Goal: Task Accomplishment & Management: Complete application form

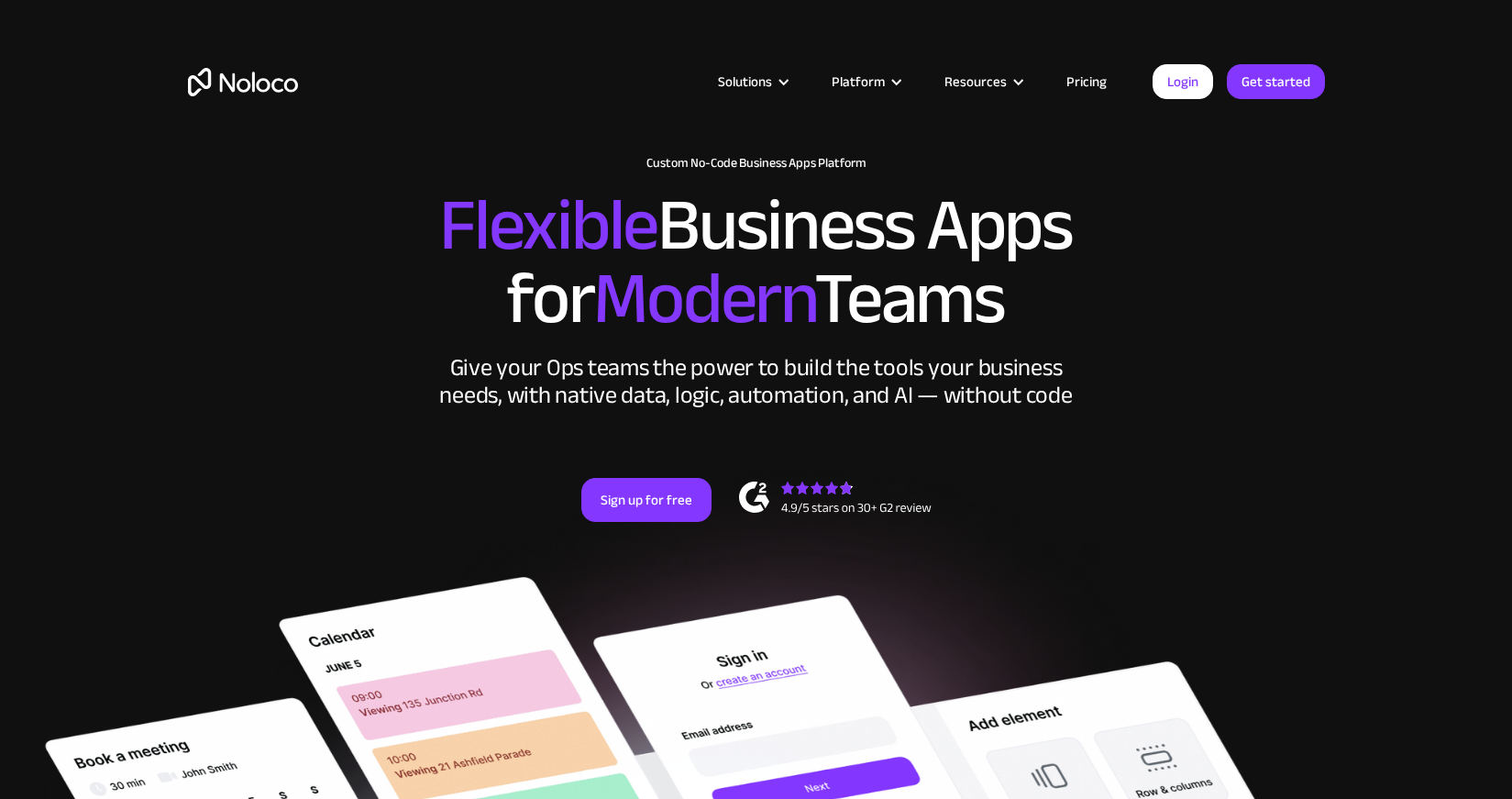
click at [1098, 82] on link "Pricing" at bounding box center [1087, 81] width 86 height 24
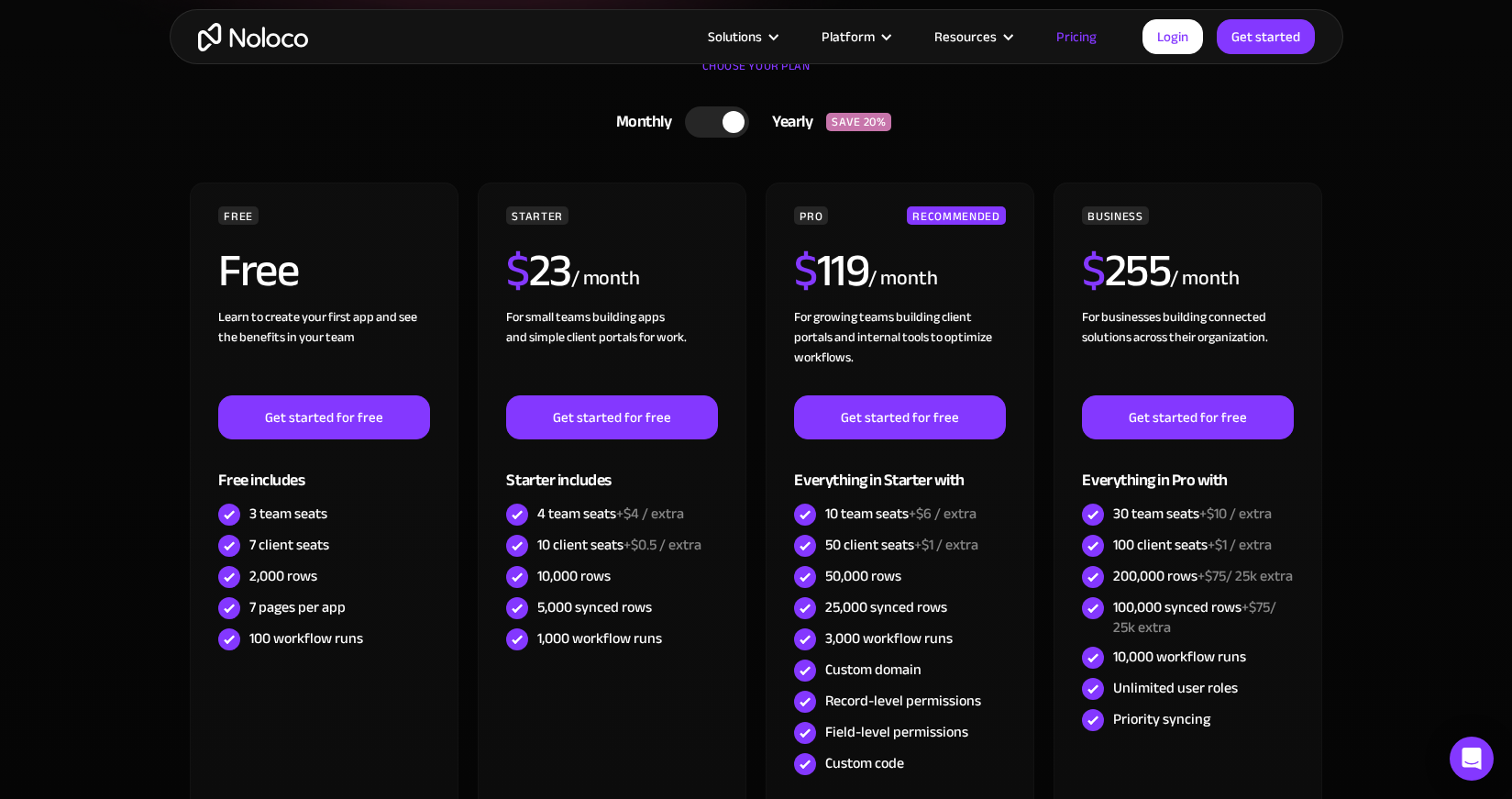
scroll to position [429, 0]
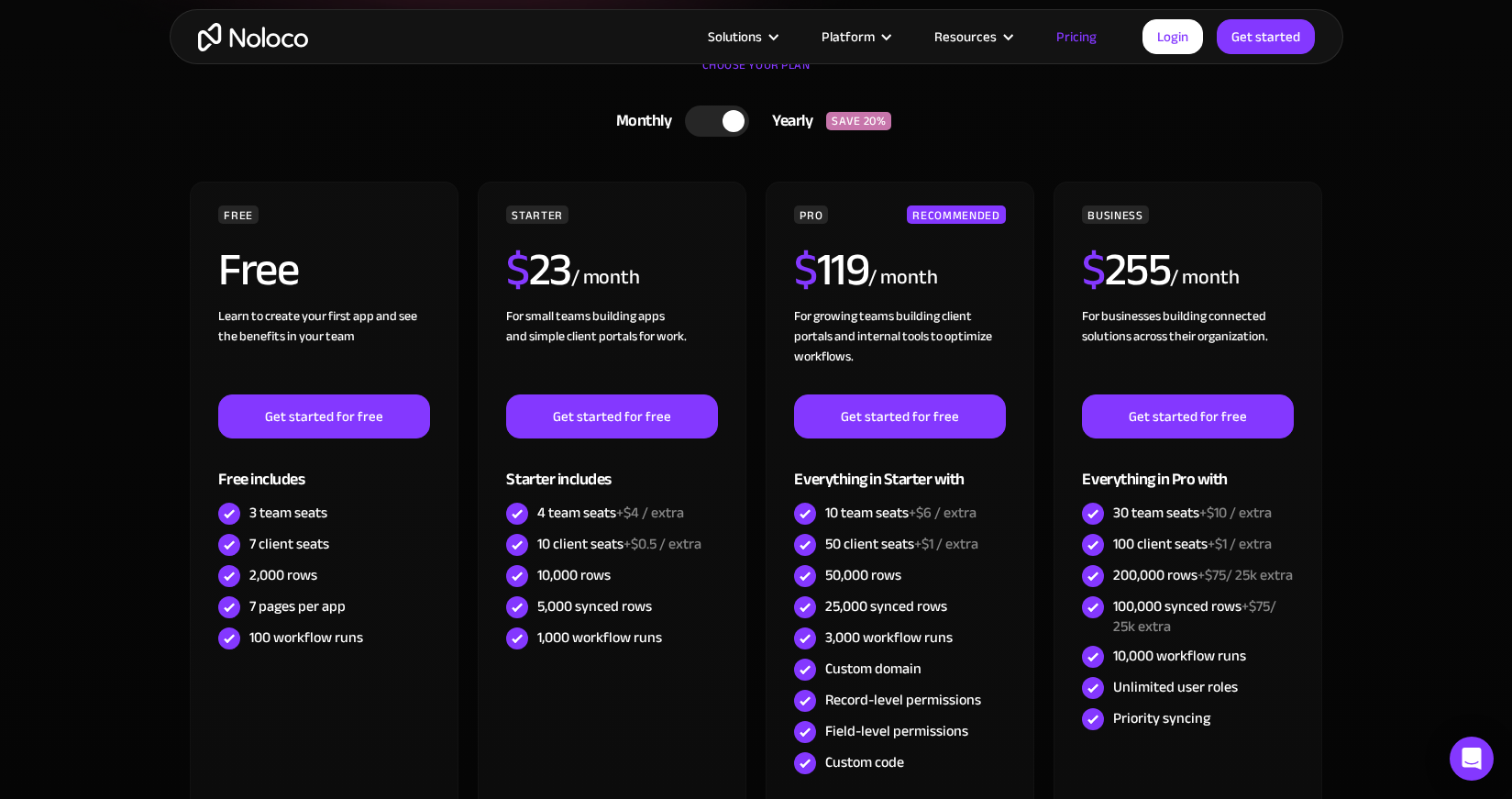
click at [700, 117] on div at bounding box center [717, 120] width 64 height 32
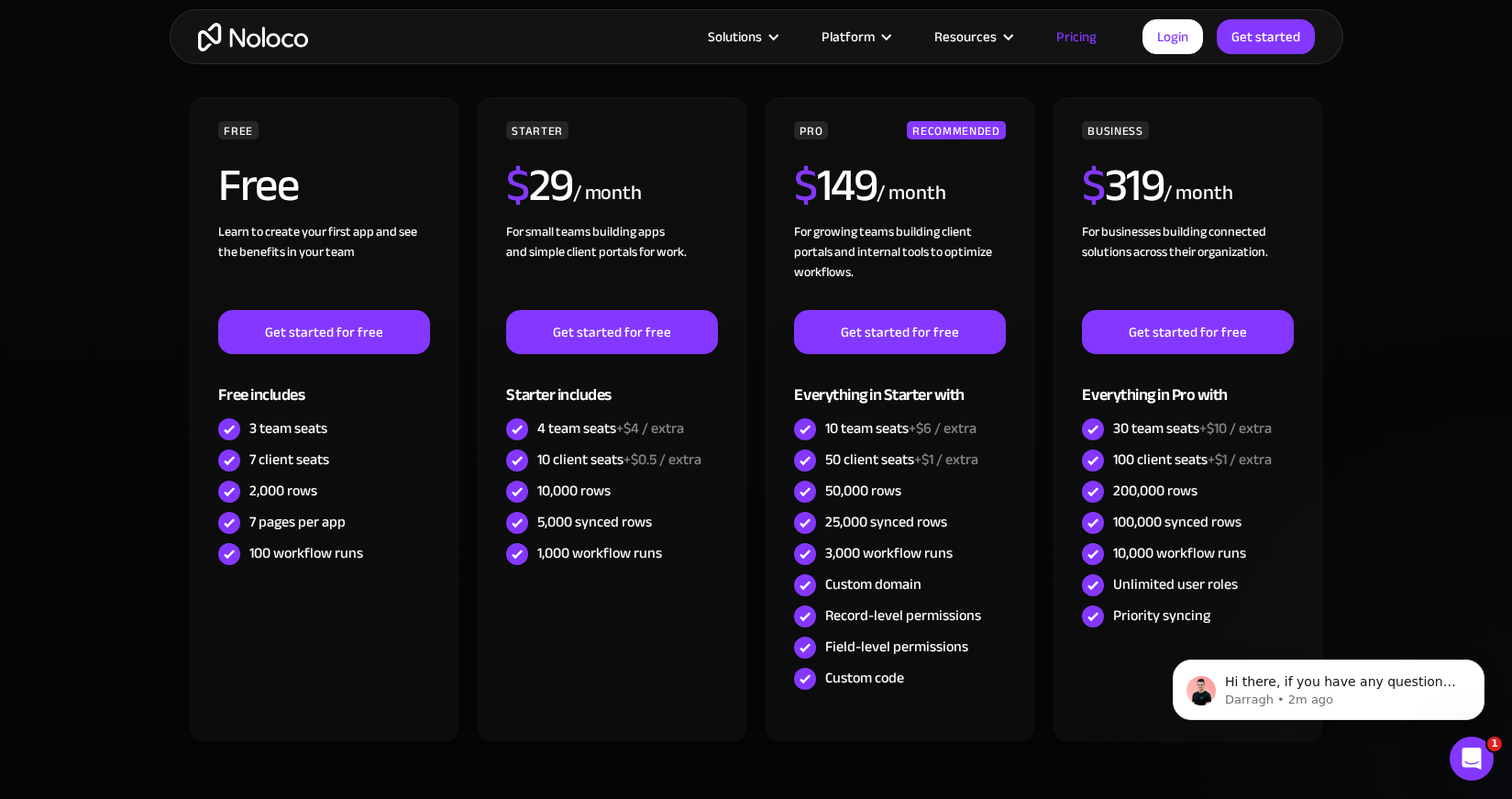
scroll to position [514, 0]
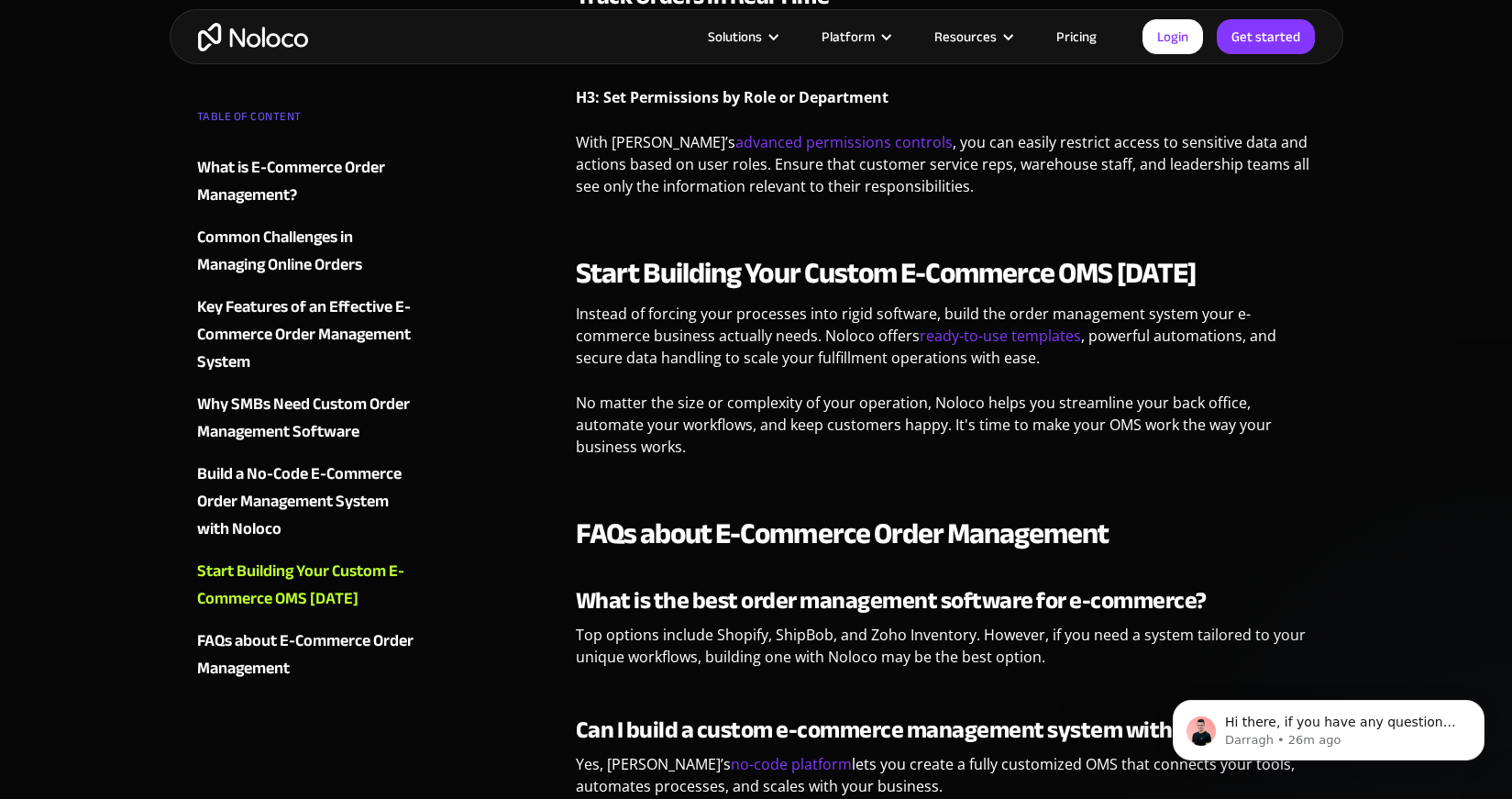
scroll to position [3723, 0]
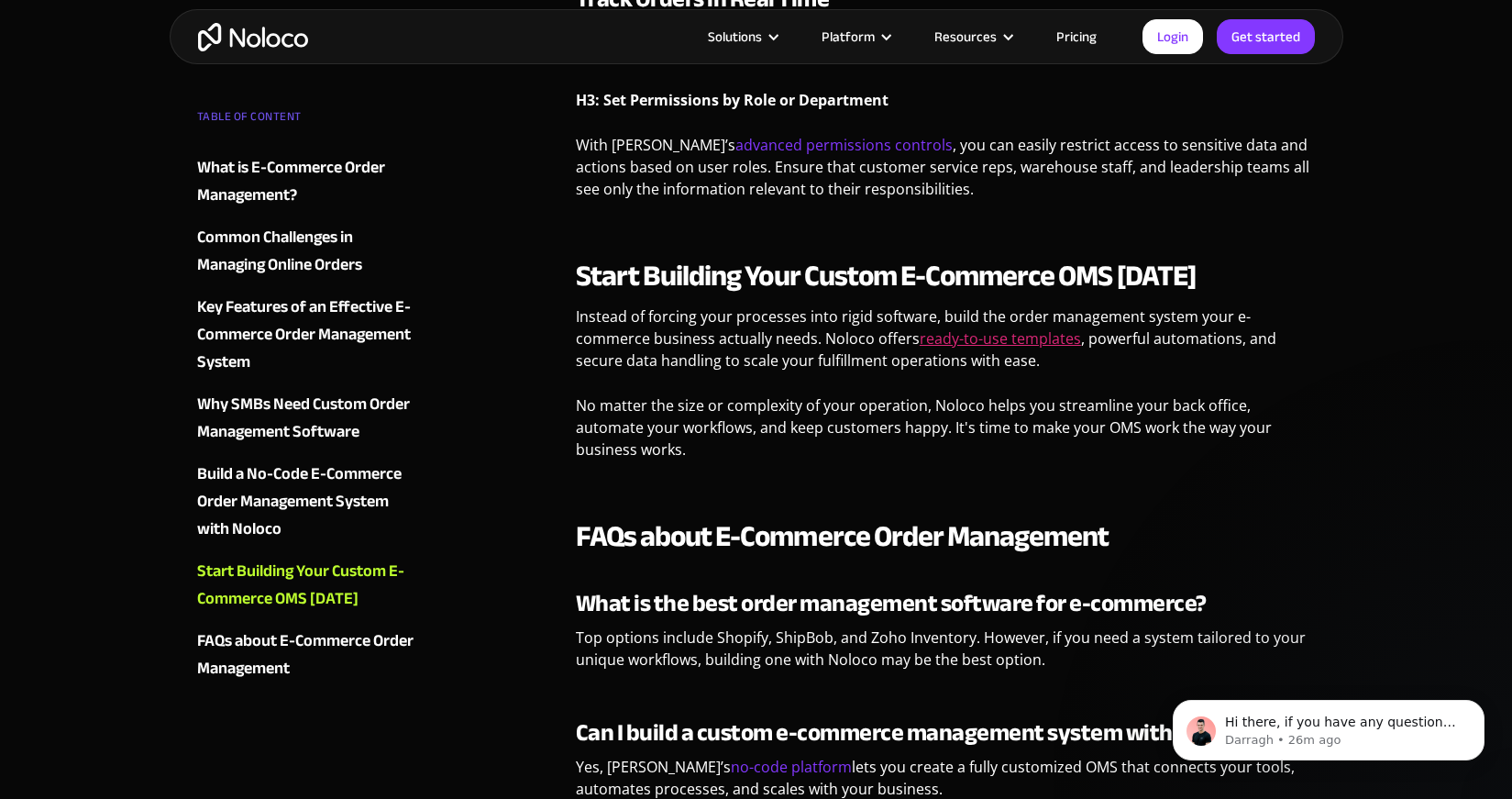
click at [952, 328] on link "ready-to-use templates" at bounding box center [1000, 337] width 162 height 20
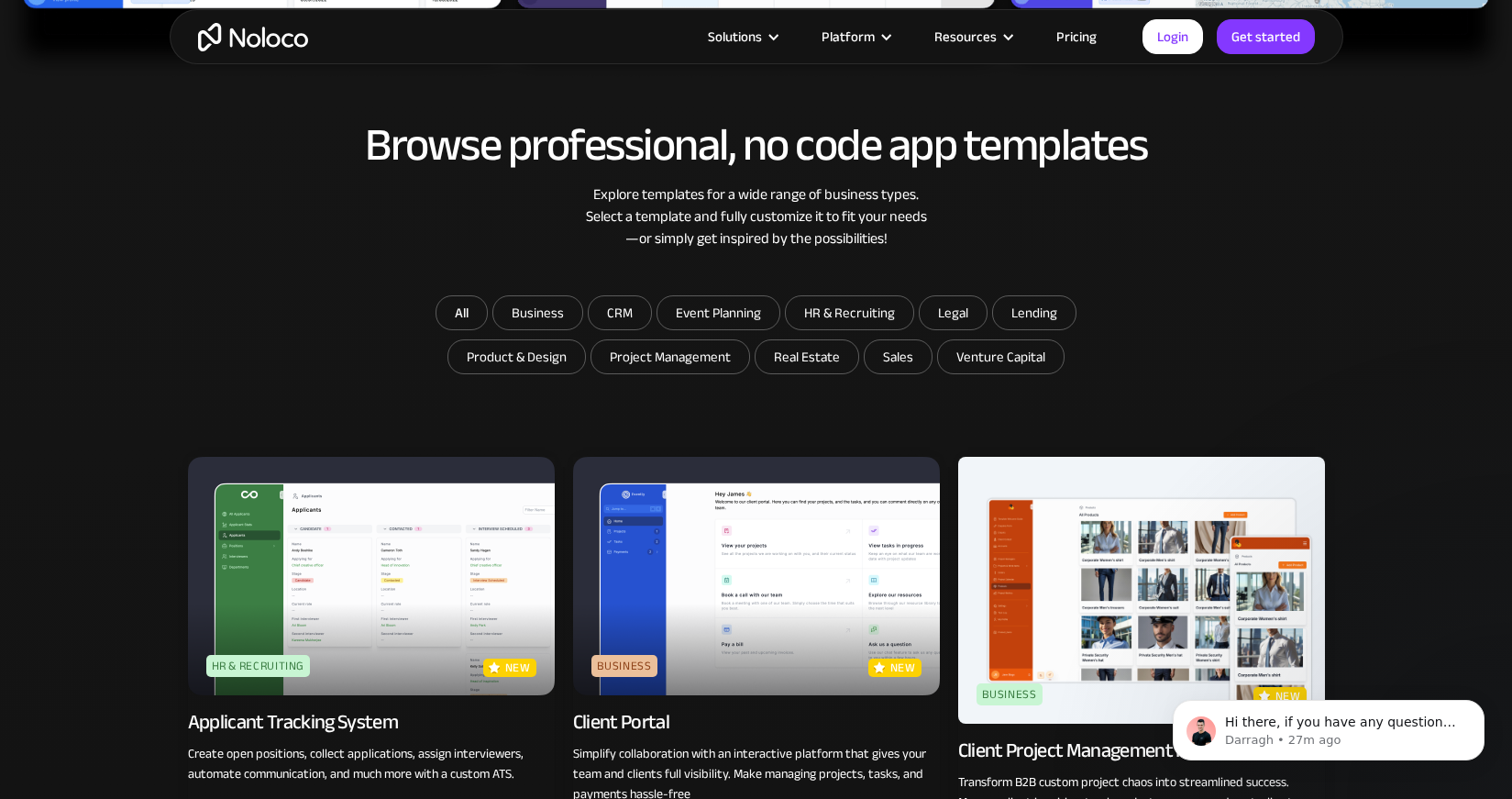
scroll to position [969, 0]
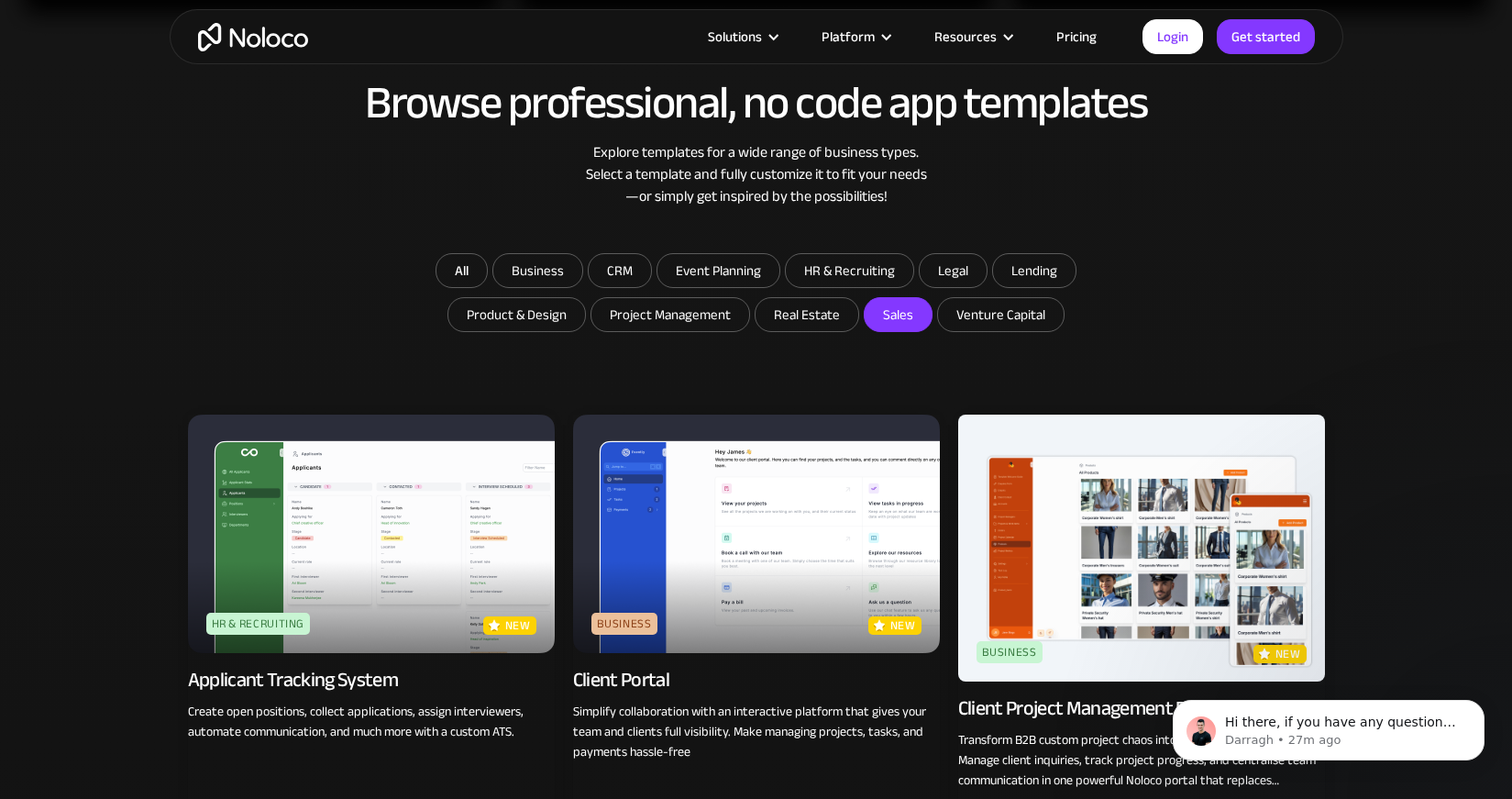
click at [902, 331] on label "Sales" at bounding box center [898, 314] width 69 height 34
click at [858, 331] on input "Sales" at bounding box center [806, 314] width 102 height 33
checkbox input "true"
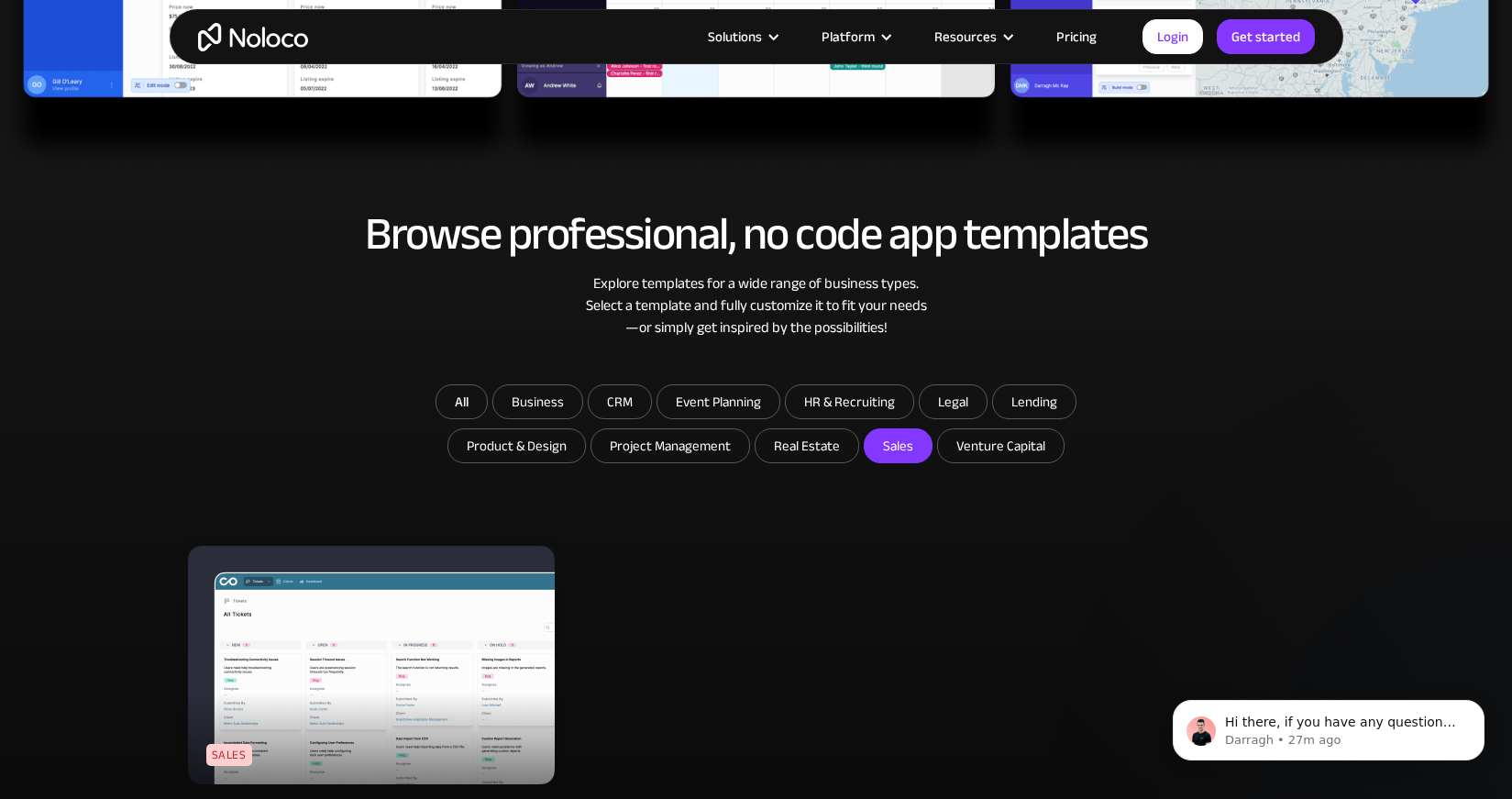
scroll to position [760, 0]
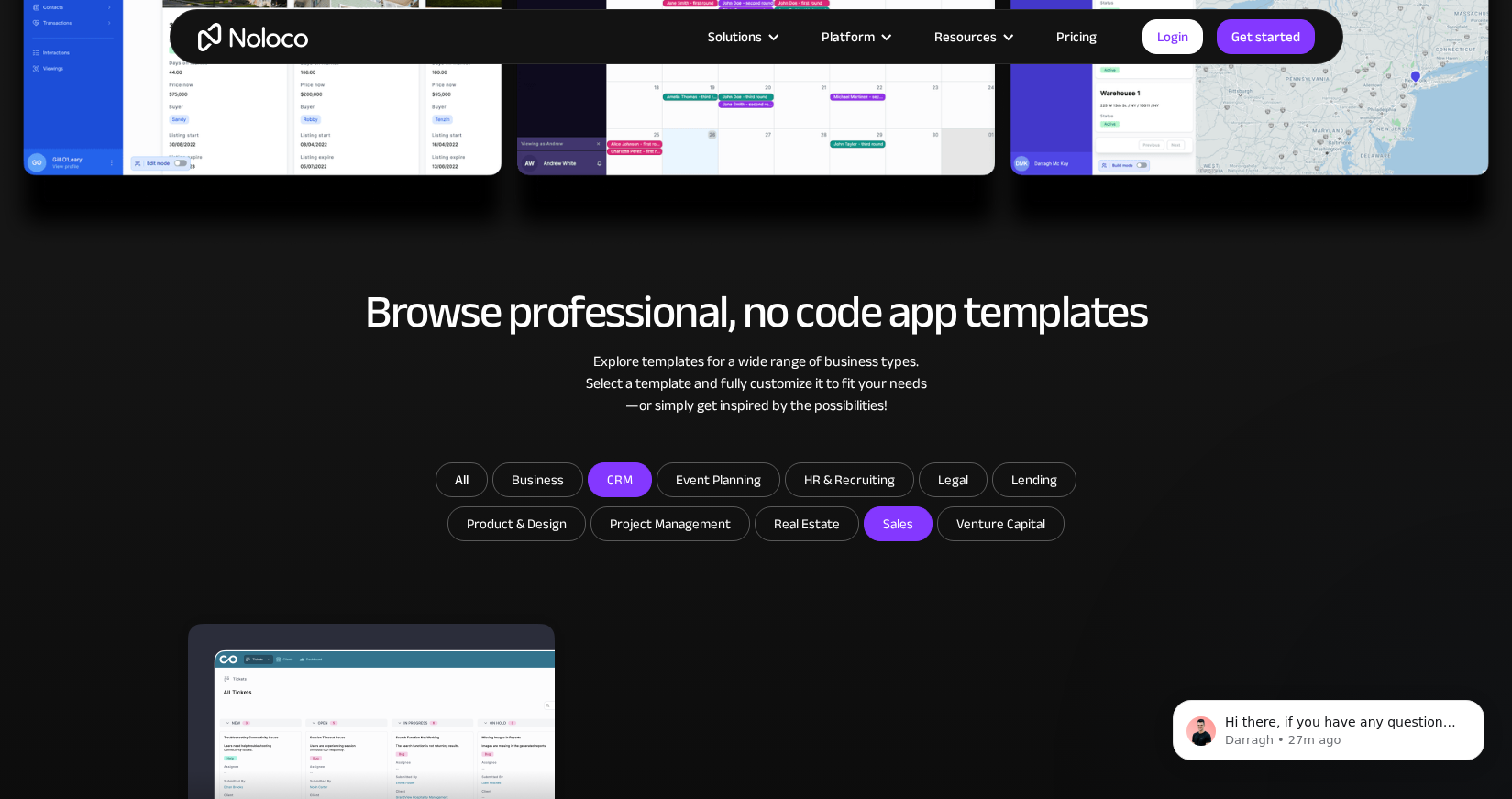
click at [582, 481] on input "CRM" at bounding box center [537, 479] width 89 height 33
checkbox input "true"
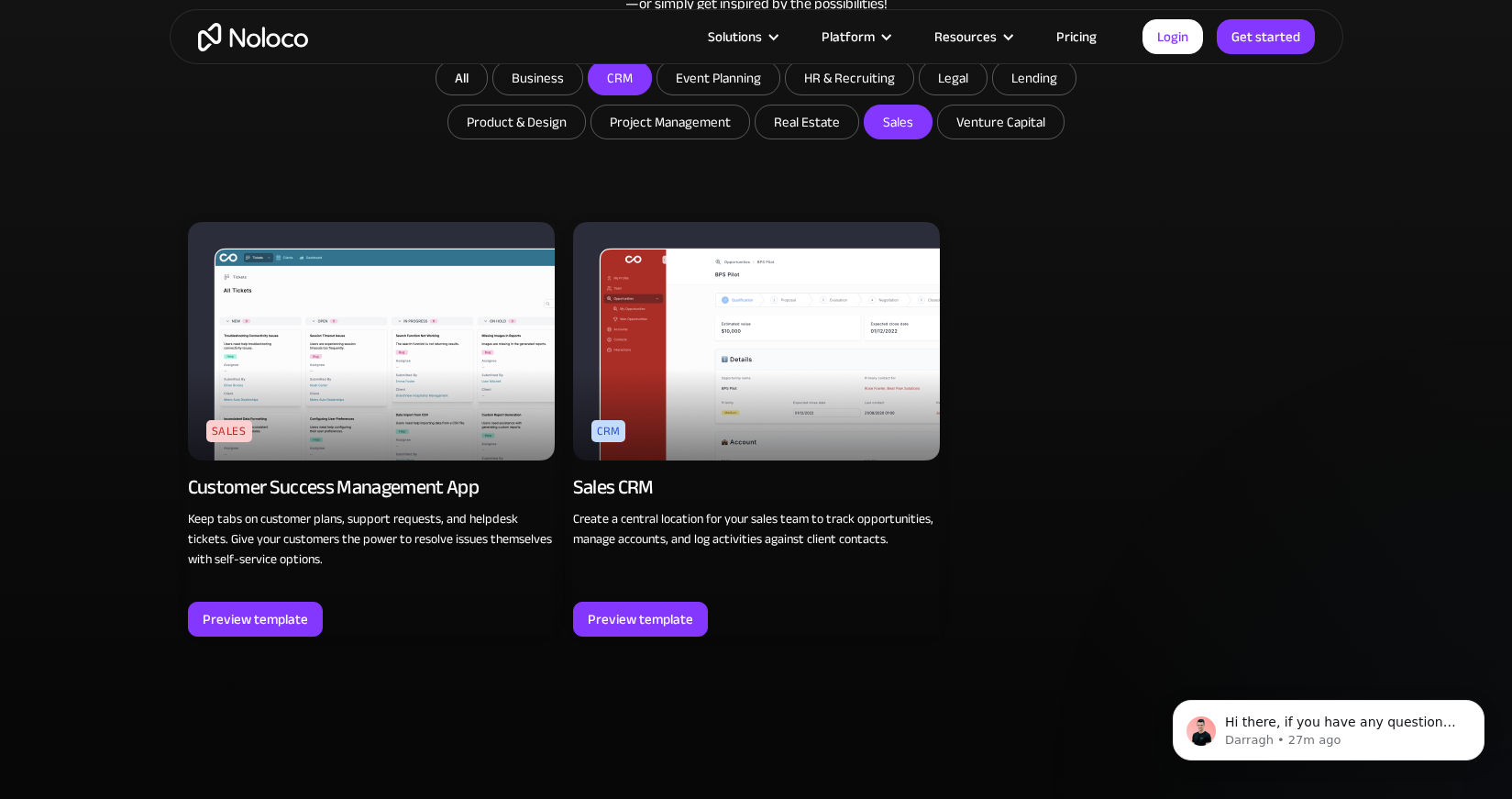
scroll to position [1158, 0]
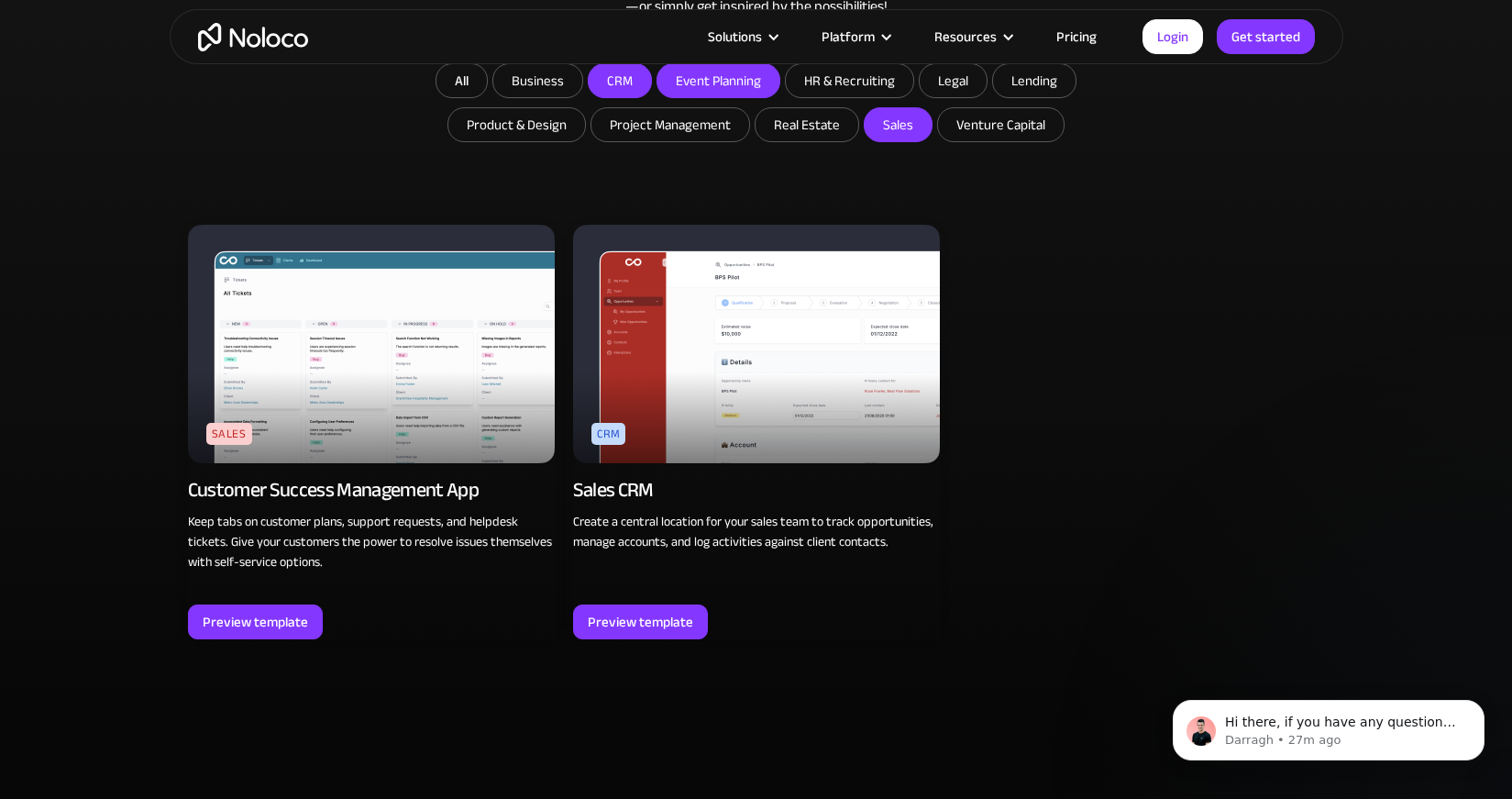
click at [582, 86] on input "Event Planning" at bounding box center [537, 80] width 89 height 33
checkbox input "true"
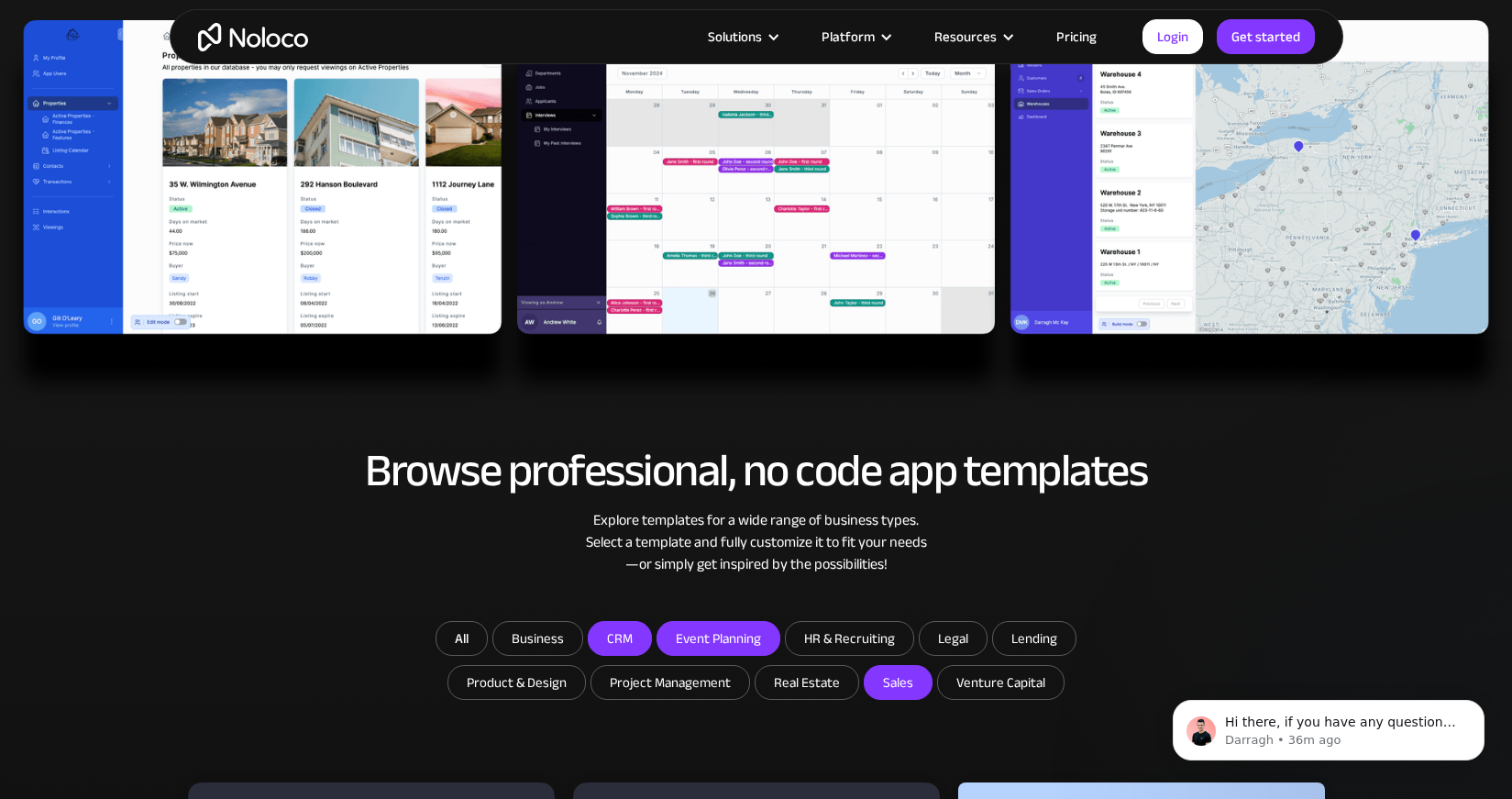
scroll to position [0, 0]
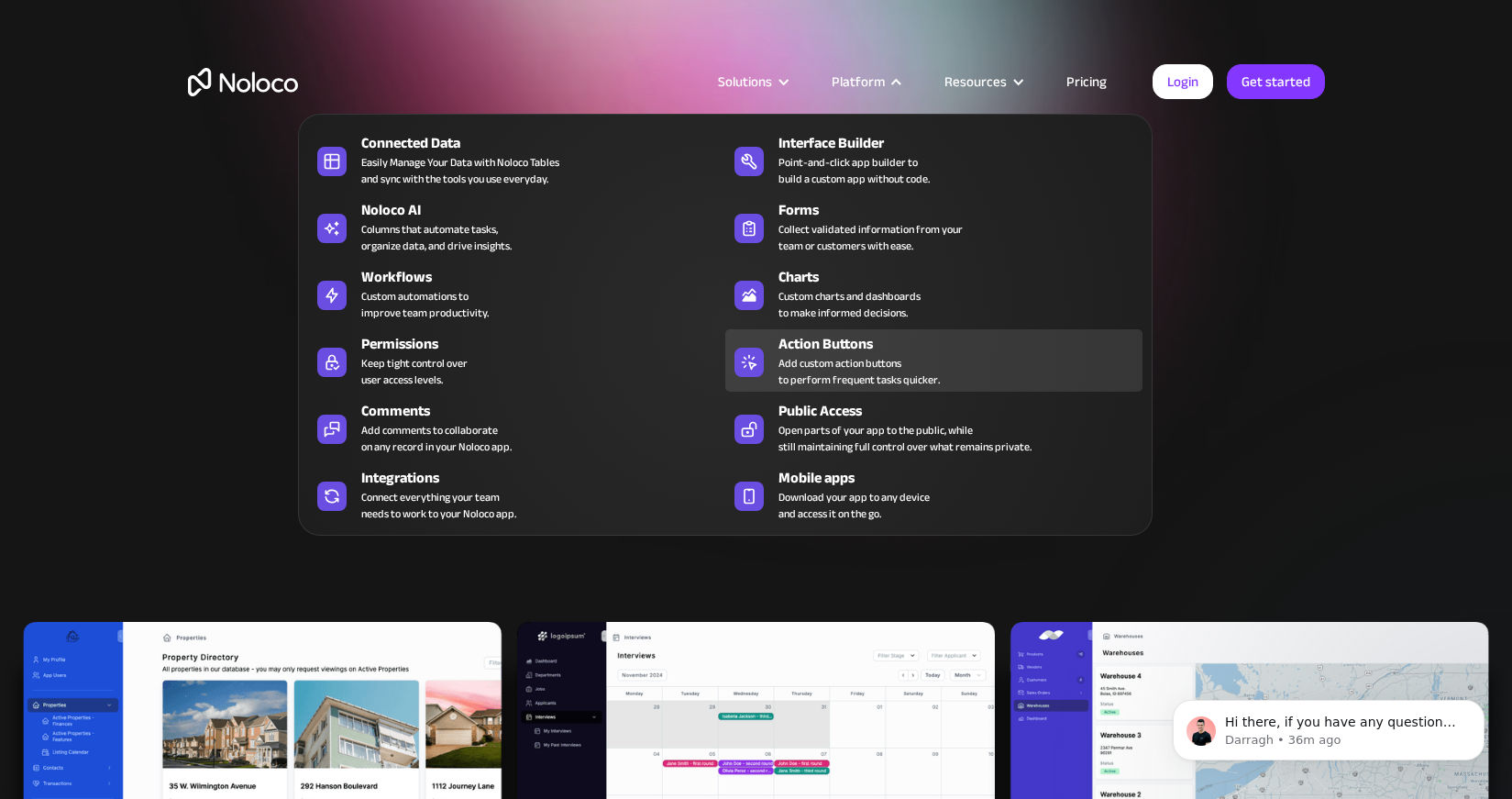
click at [777, 383] on link "Action Buttons Add custom action buttons to perform frequent tasks quicker." at bounding box center [934, 359] width 417 height 62
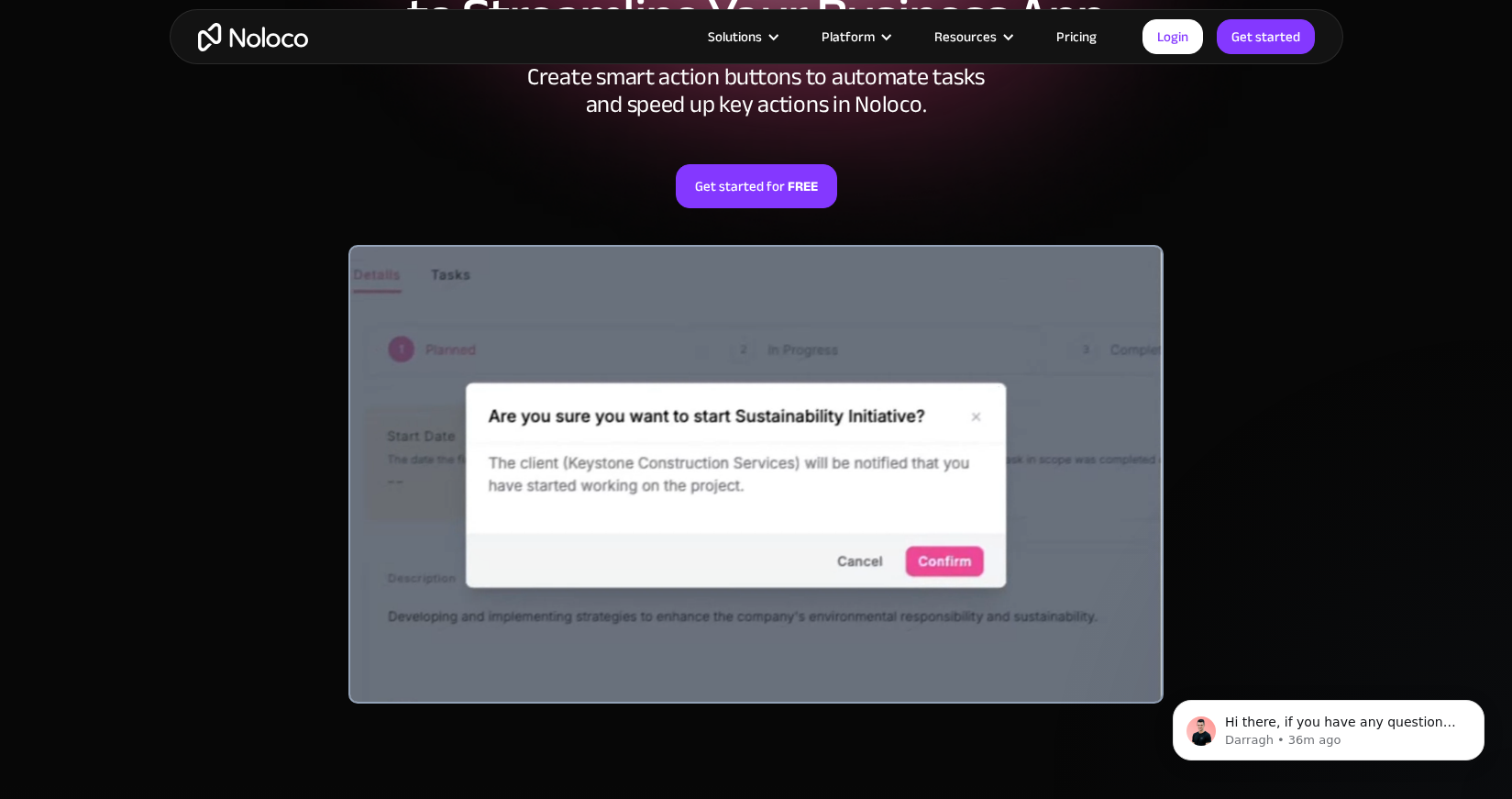
scroll to position [302, 0]
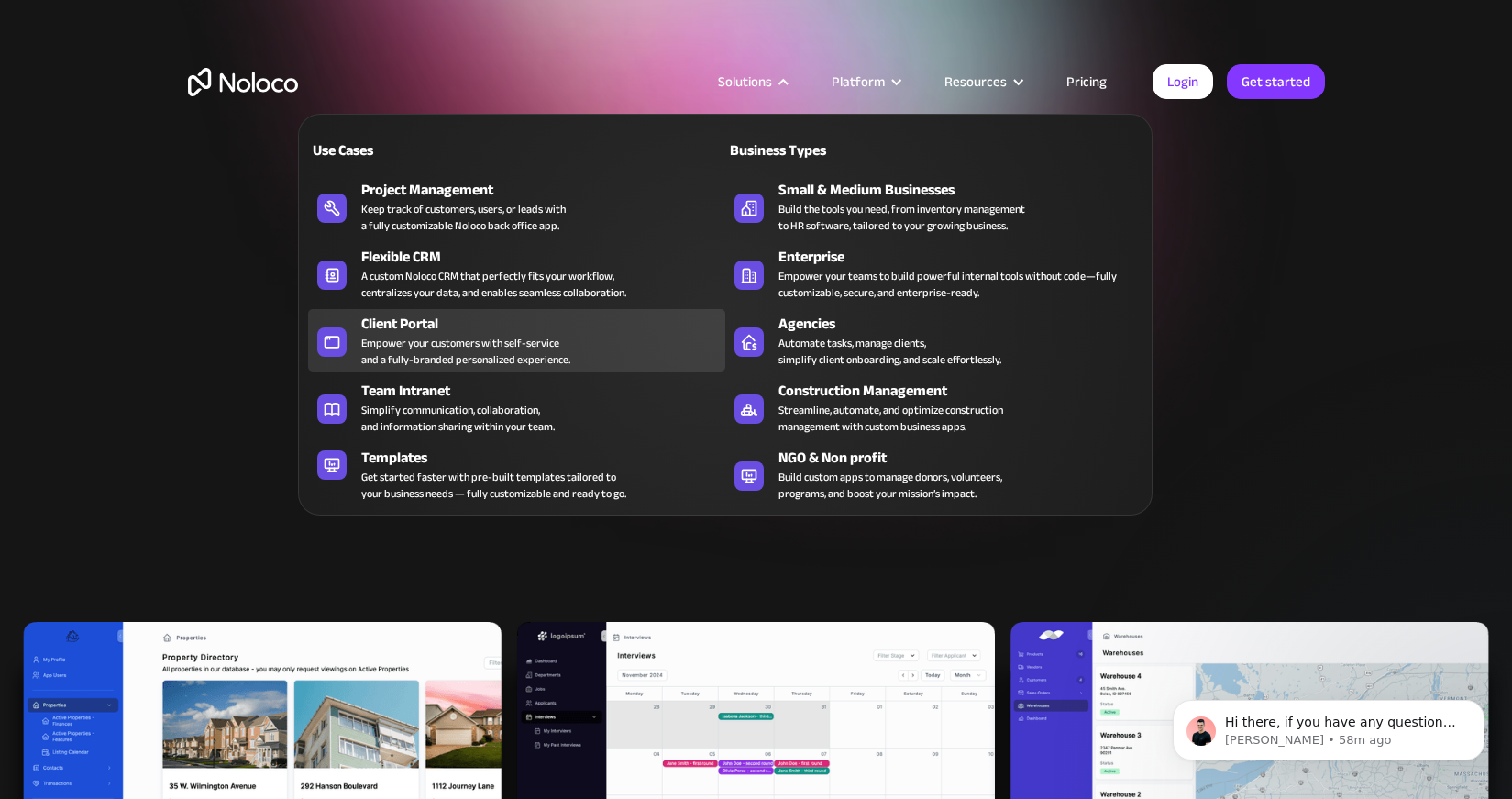
click at [516, 320] on div "Client Portal" at bounding box center [547, 323] width 372 height 22
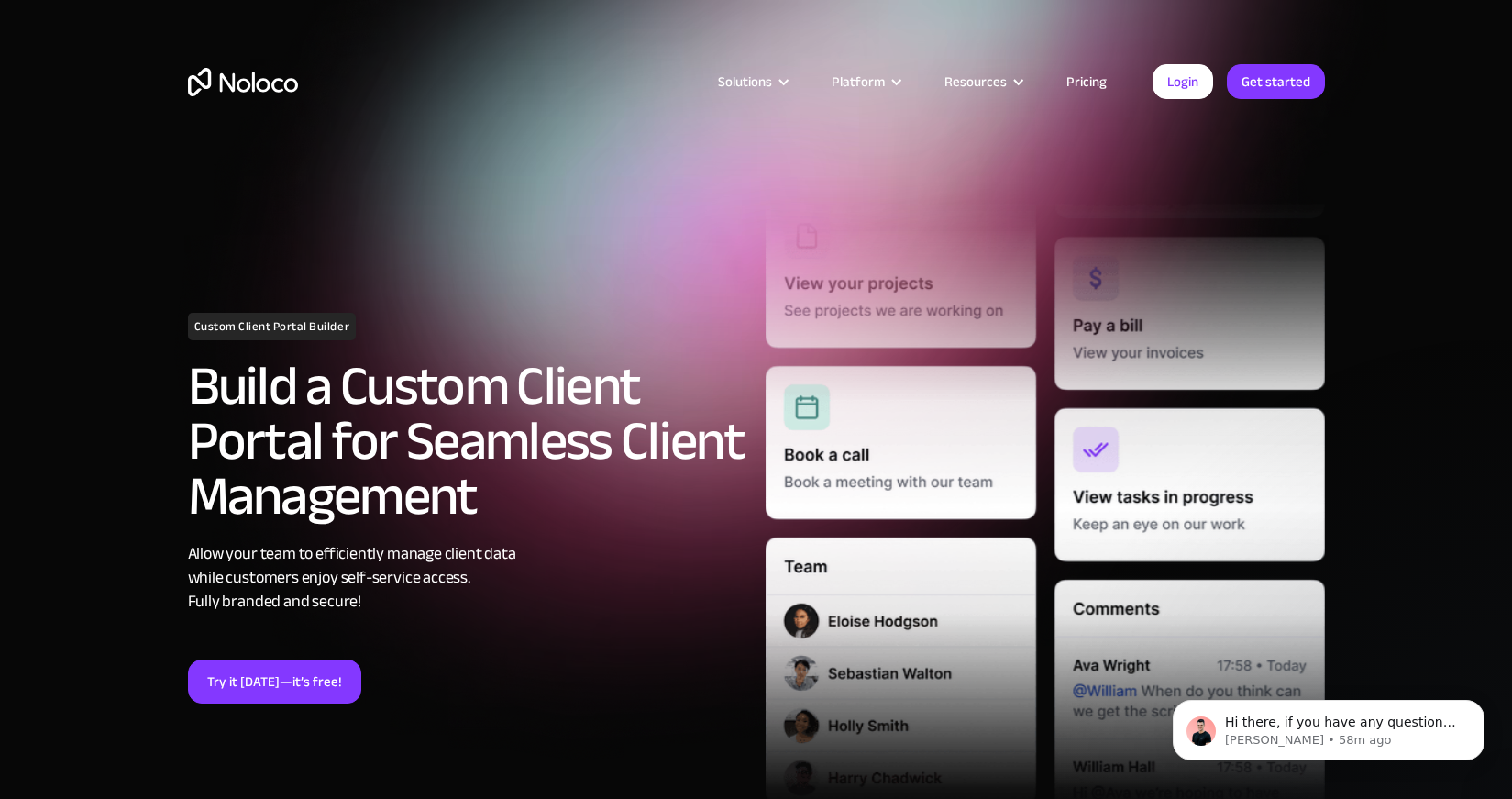
click at [1389, 635] on section "Custom Client Portal Builder Build a Custom Client Portal for Seamless Client M…" at bounding box center [756, 511] width 1512 height 1024
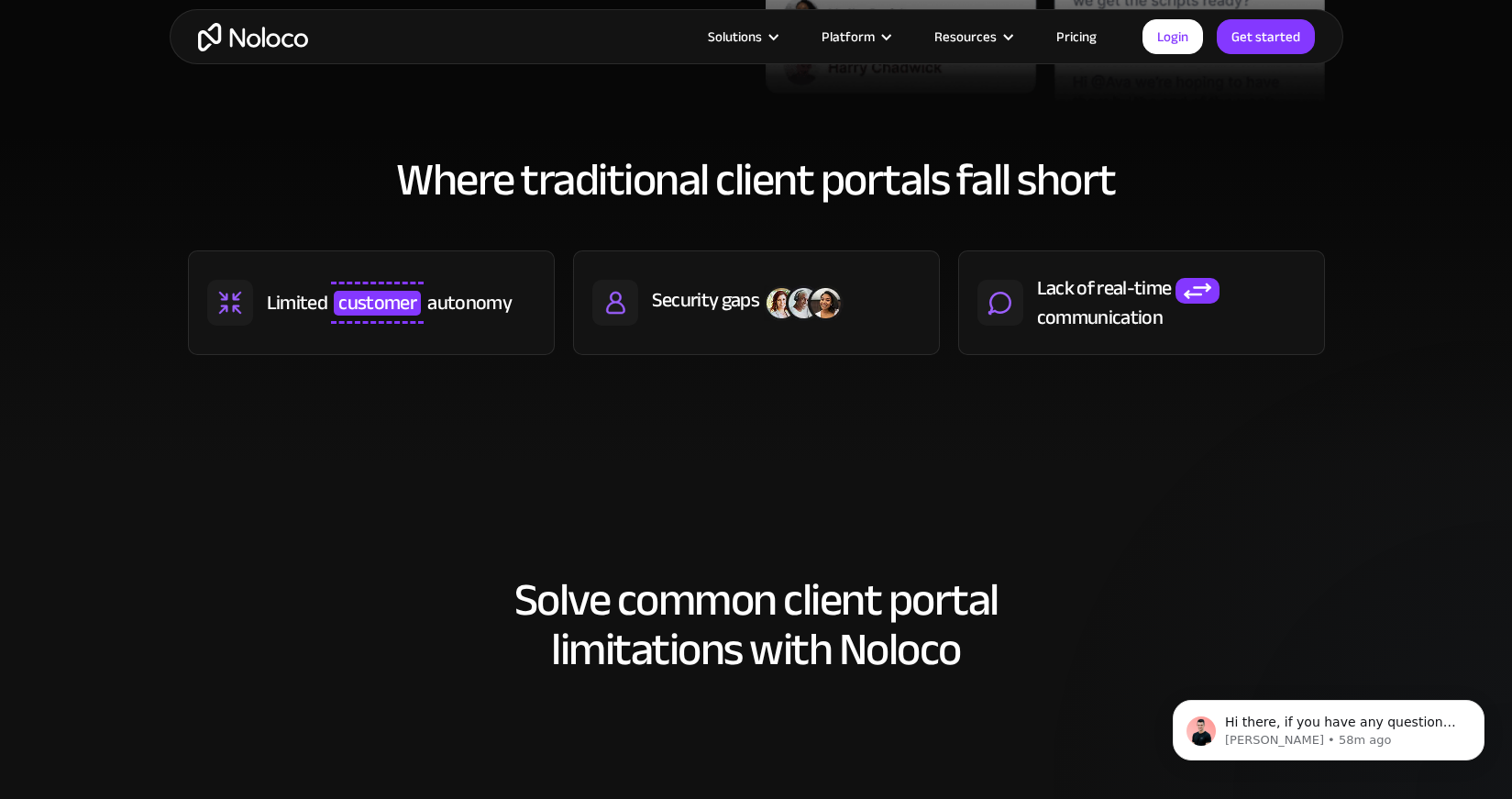
scroll to position [886, 0]
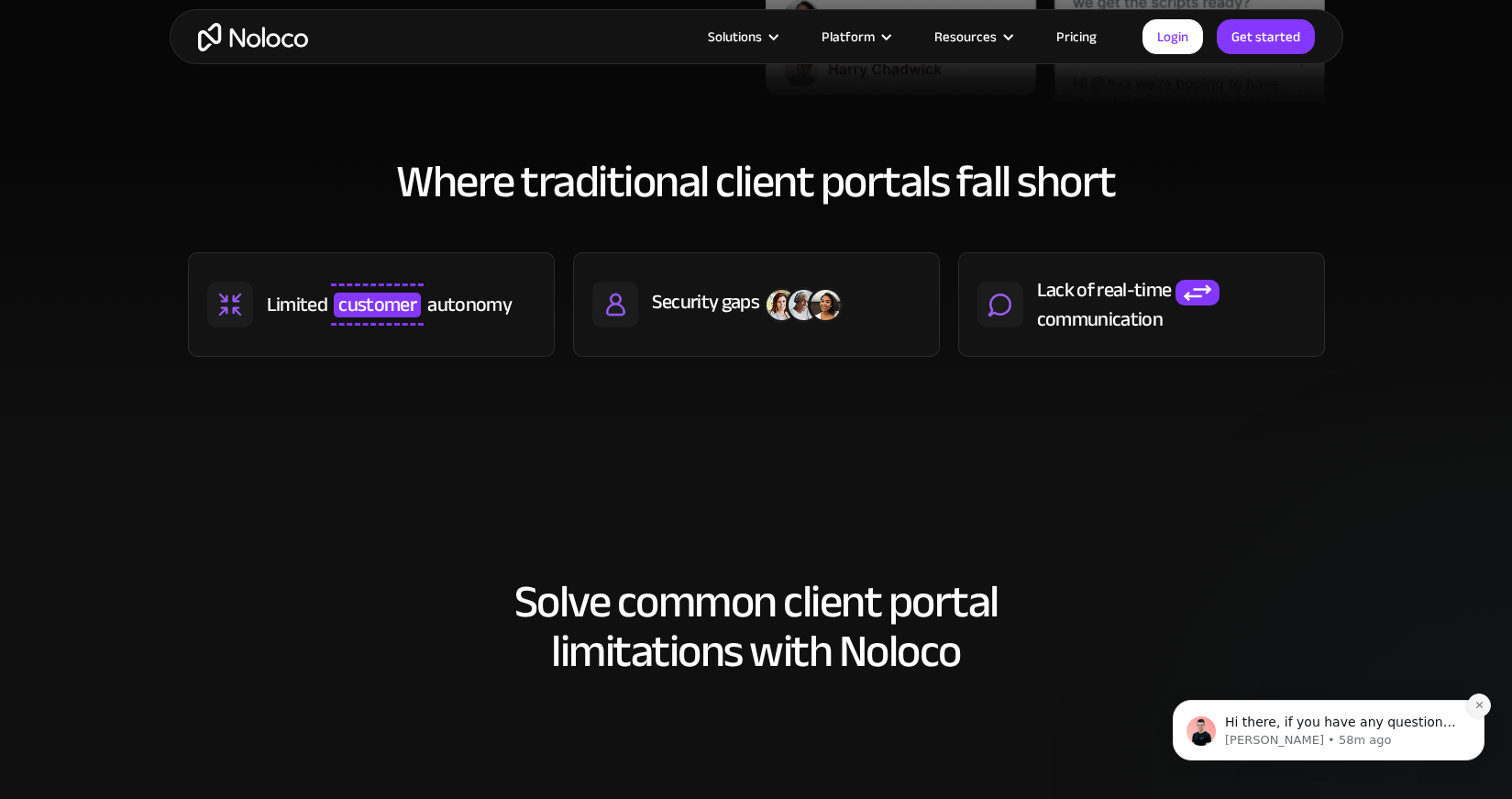
click at [1479, 706] on icon "Dismiss notification" at bounding box center [1479, 704] width 11 height 11
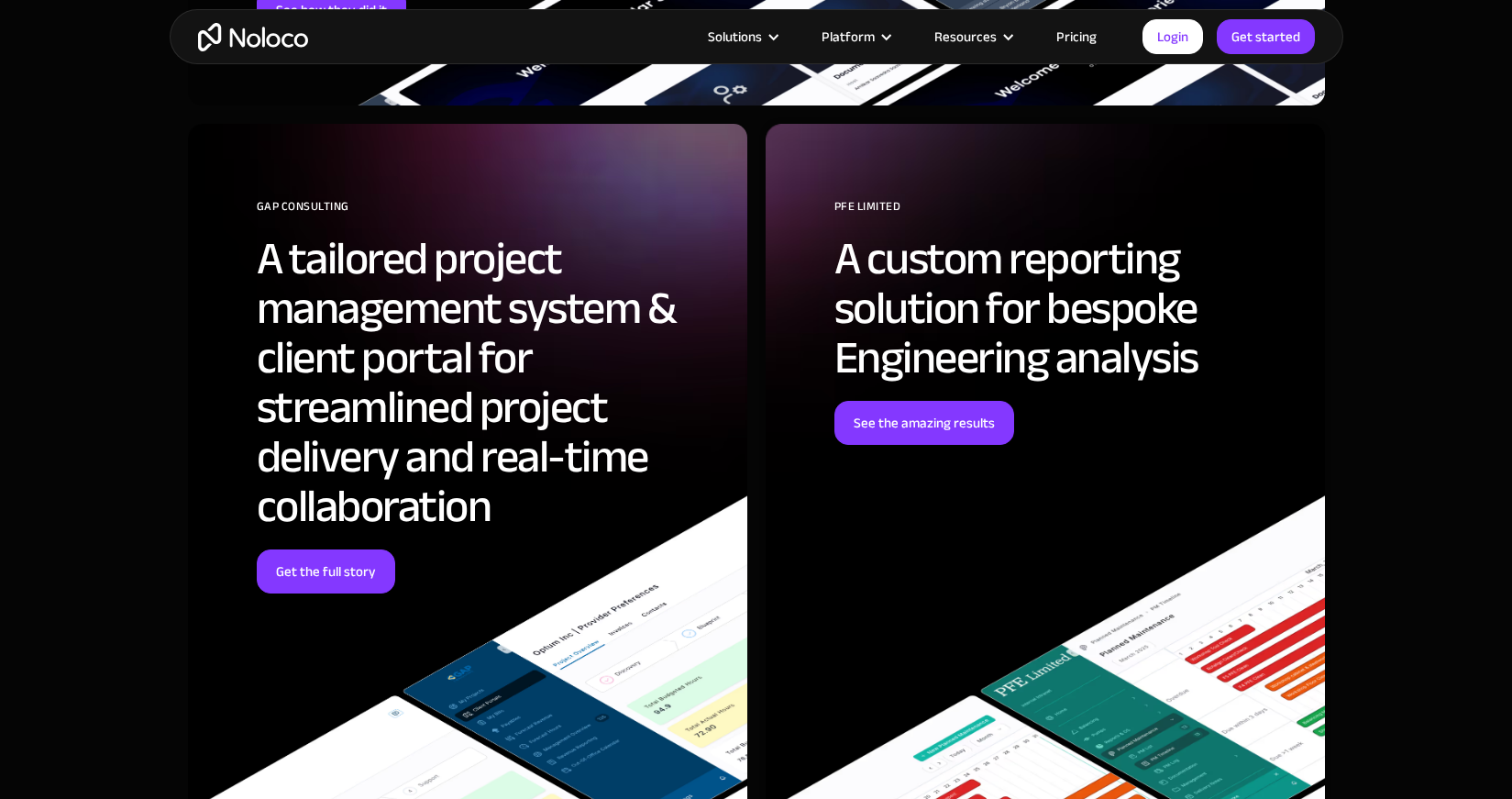
scroll to position [6006, 0]
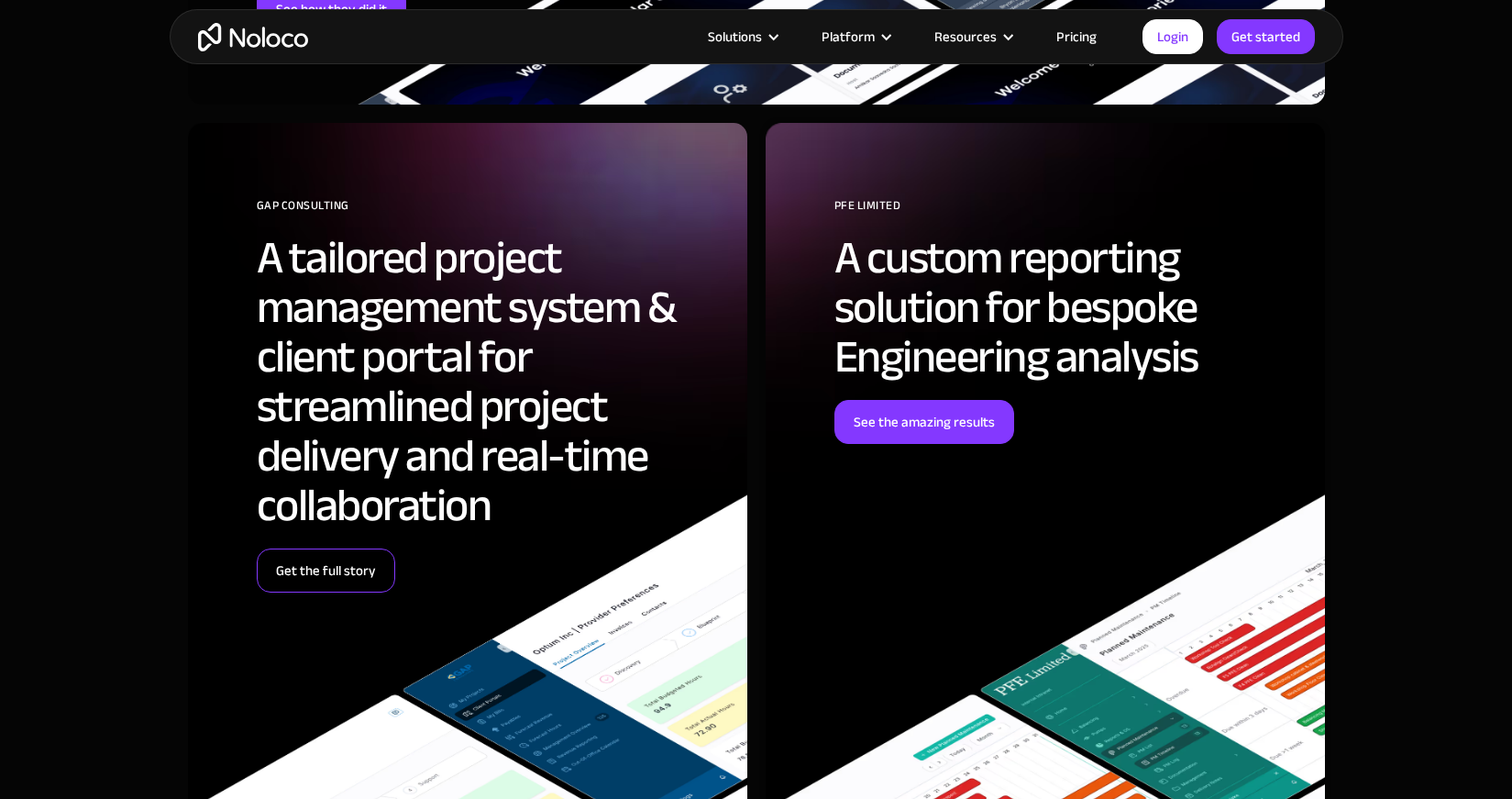
click at [323, 572] on link "Get the full story" at bounding box center [326, 571] width 139 height 44
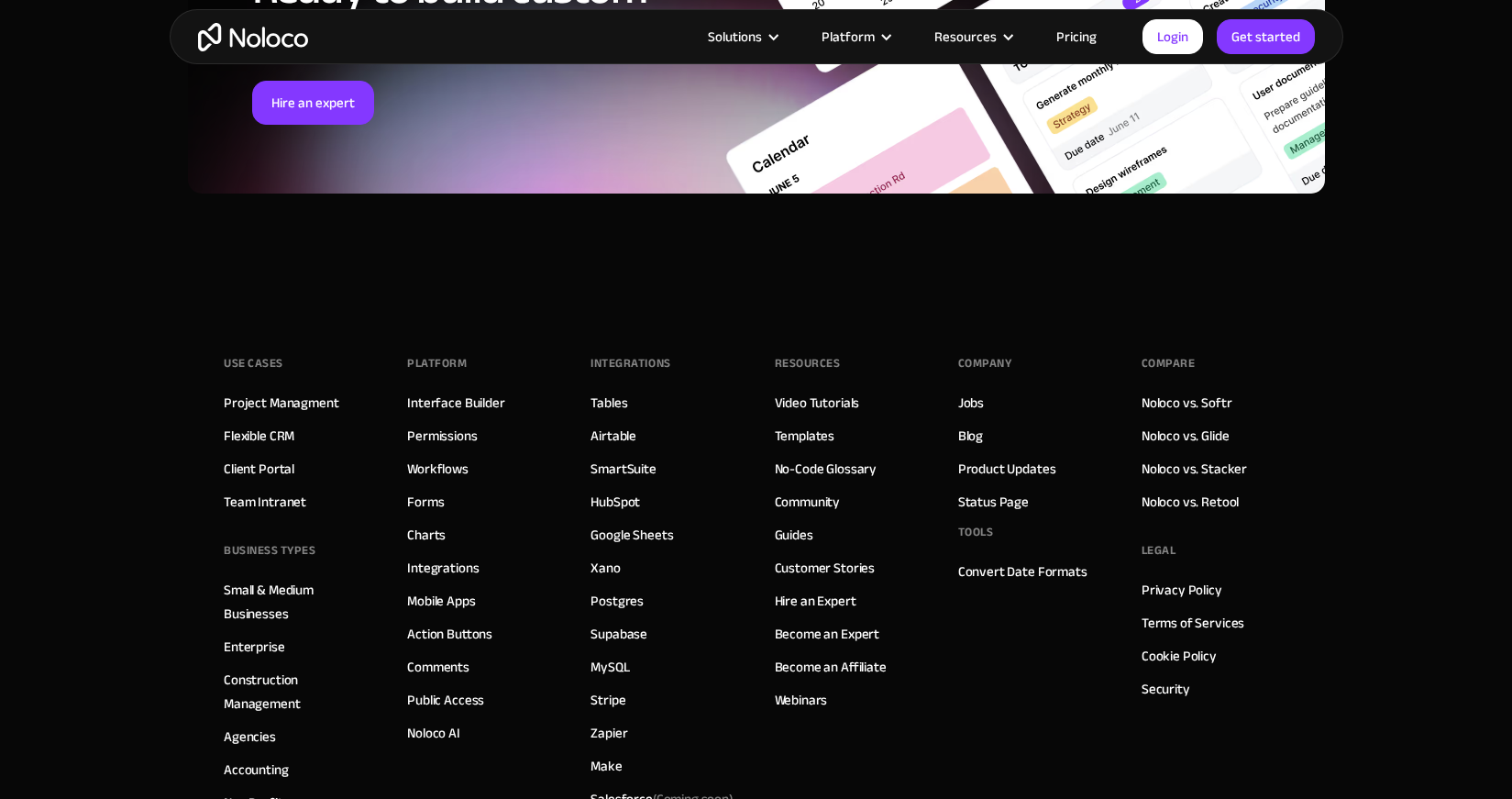
scroll to position [7972, 0]
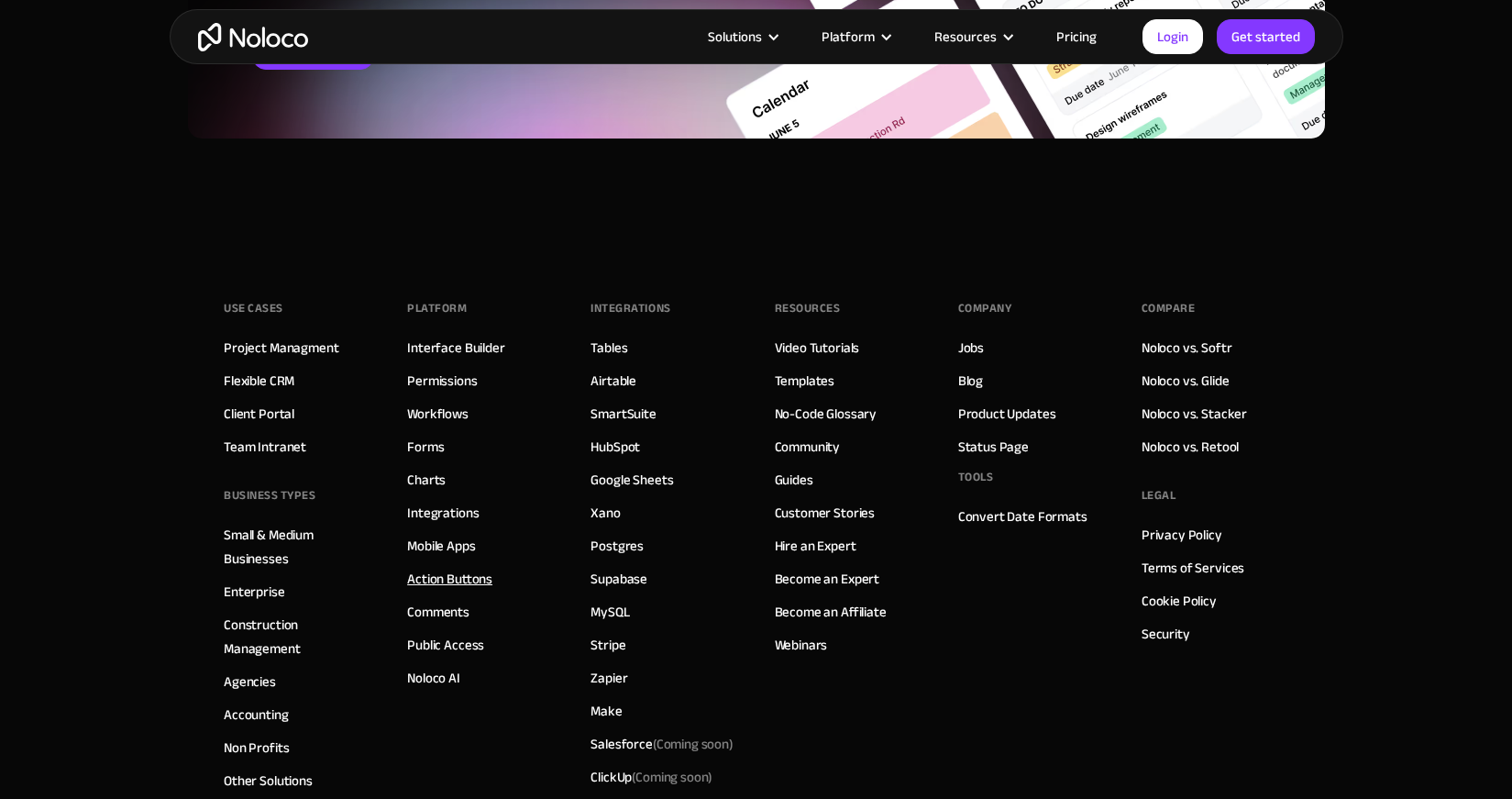
click at [434, 571] on link "Action Buttons" at bounding box center [449, 578] width 85 height 24
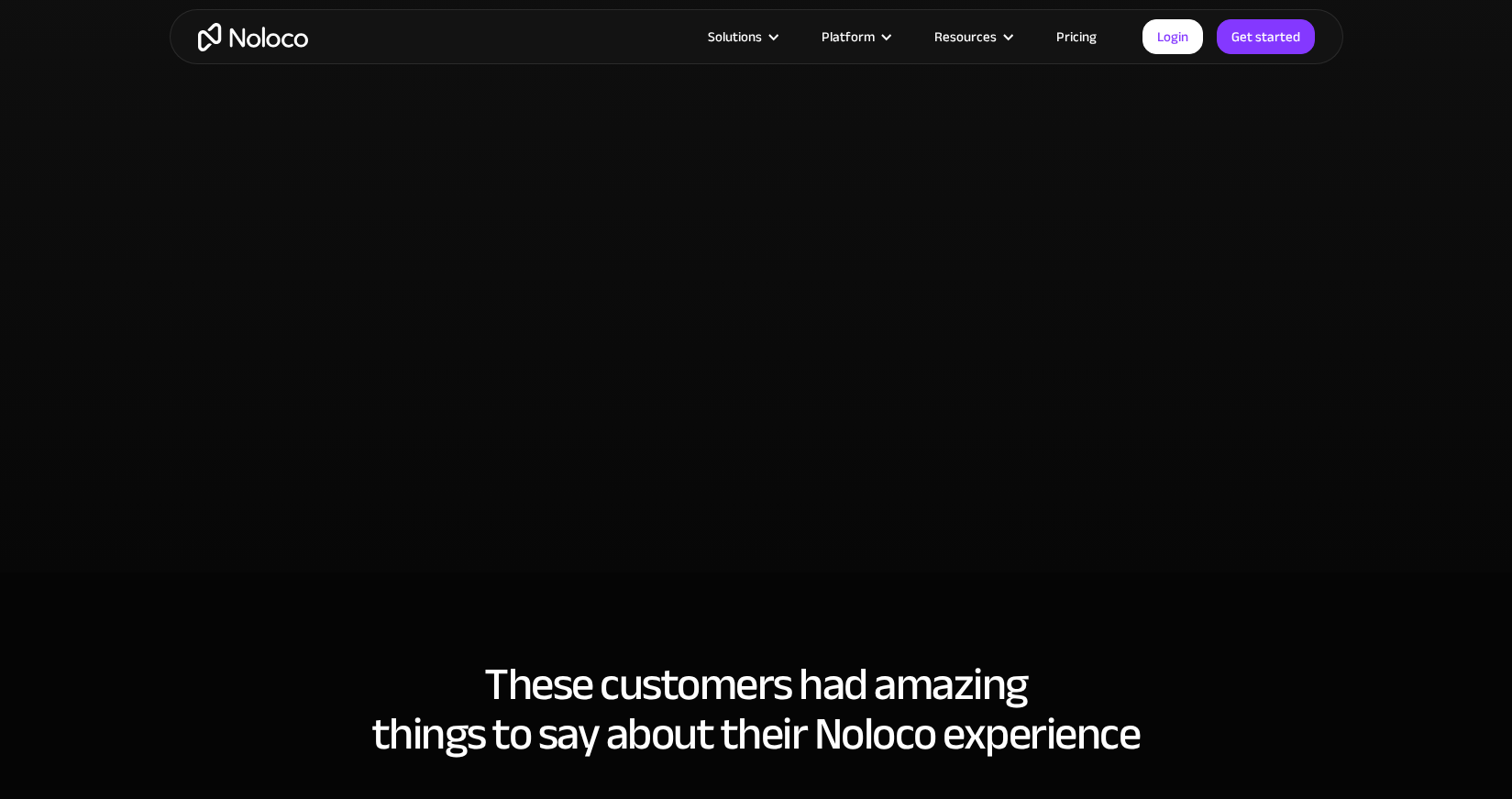
scroll to position [3006, 0]
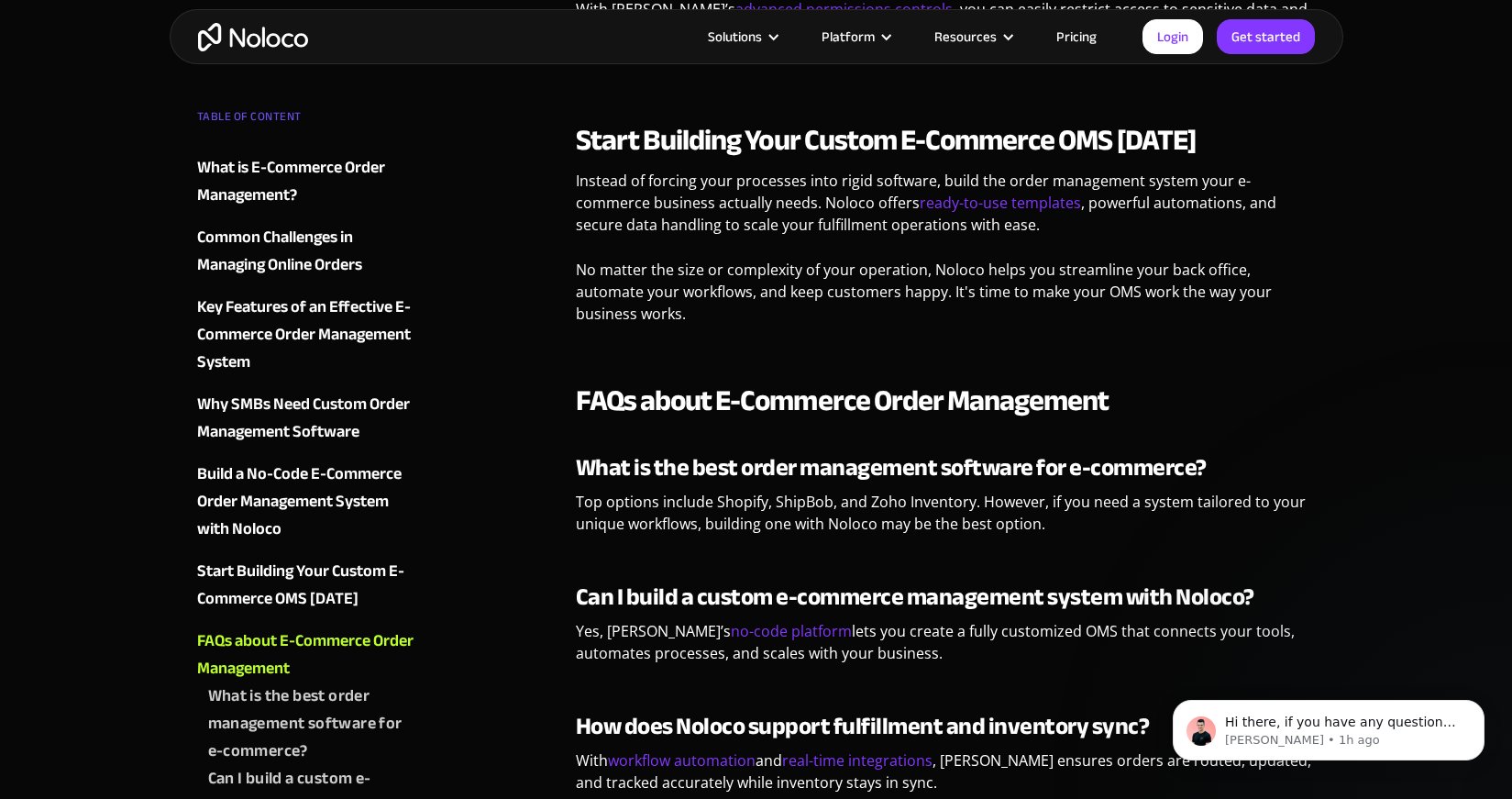
click at [1076, 39] on link "Pricing" at bounding box center [1076, 36] width 86 height 24
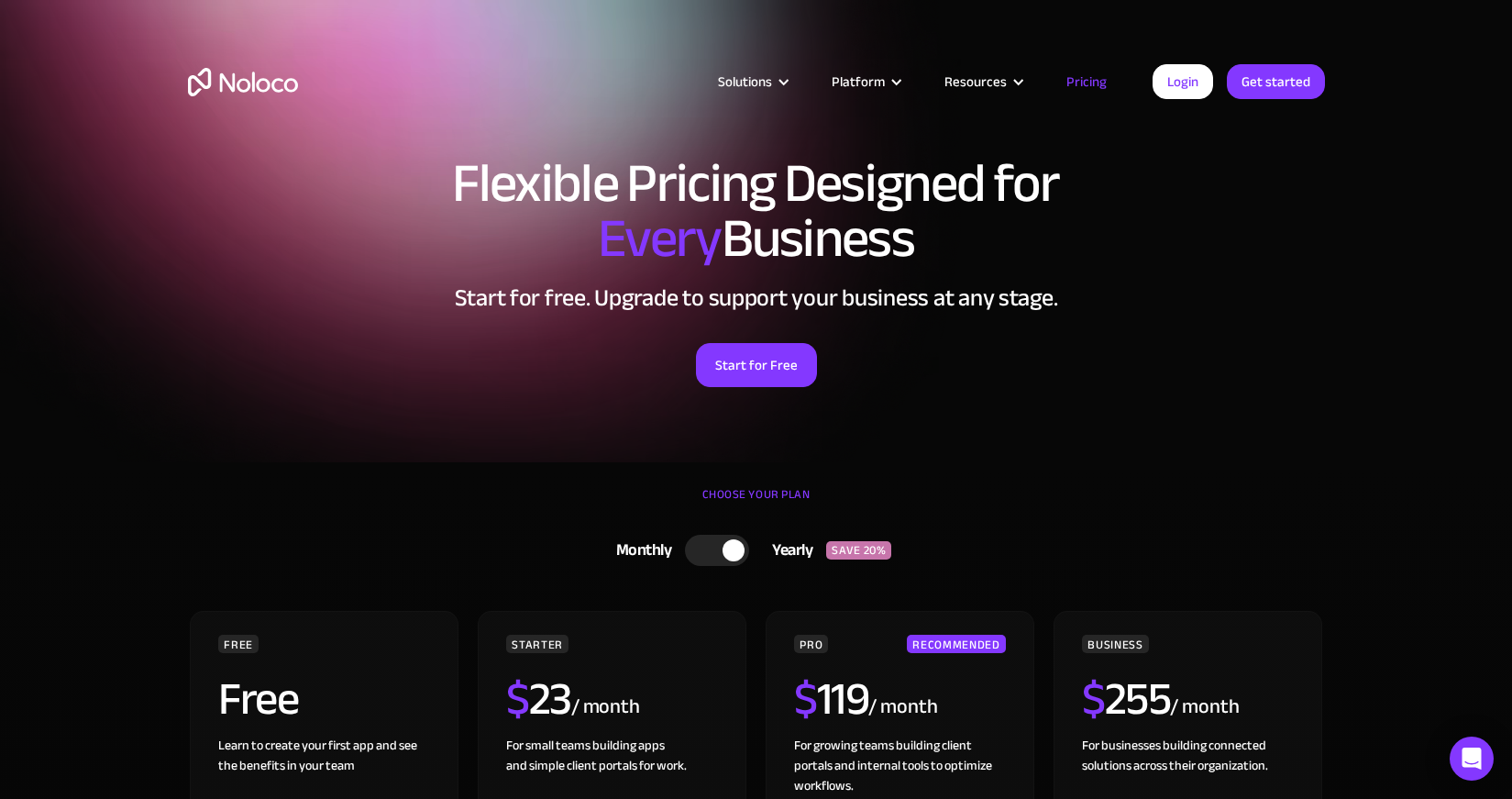
click at [1083, 85] on link "Pricing" at bounding box center [1087, 81] width 86 height 24
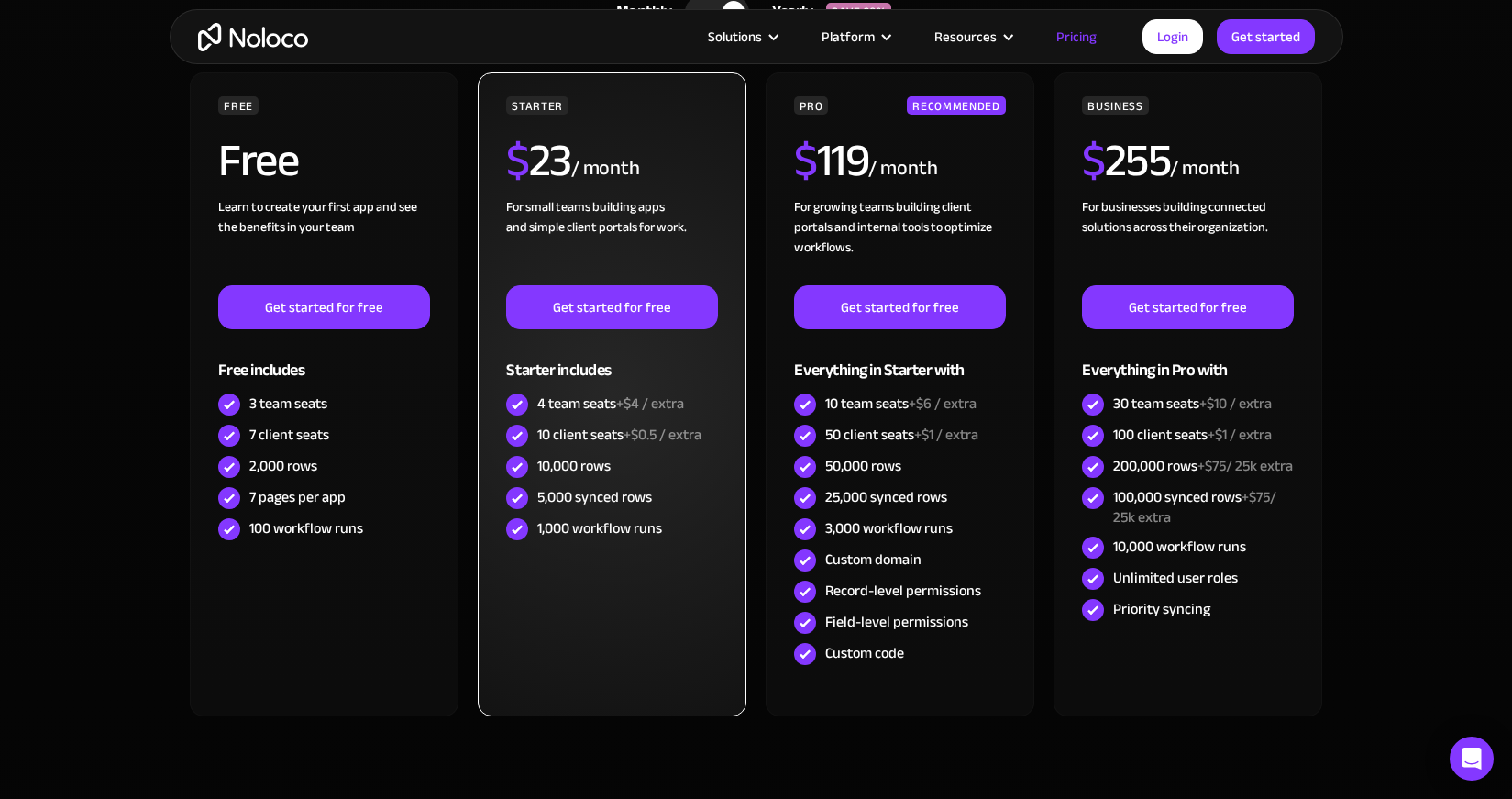
scroll to position [537, 0]
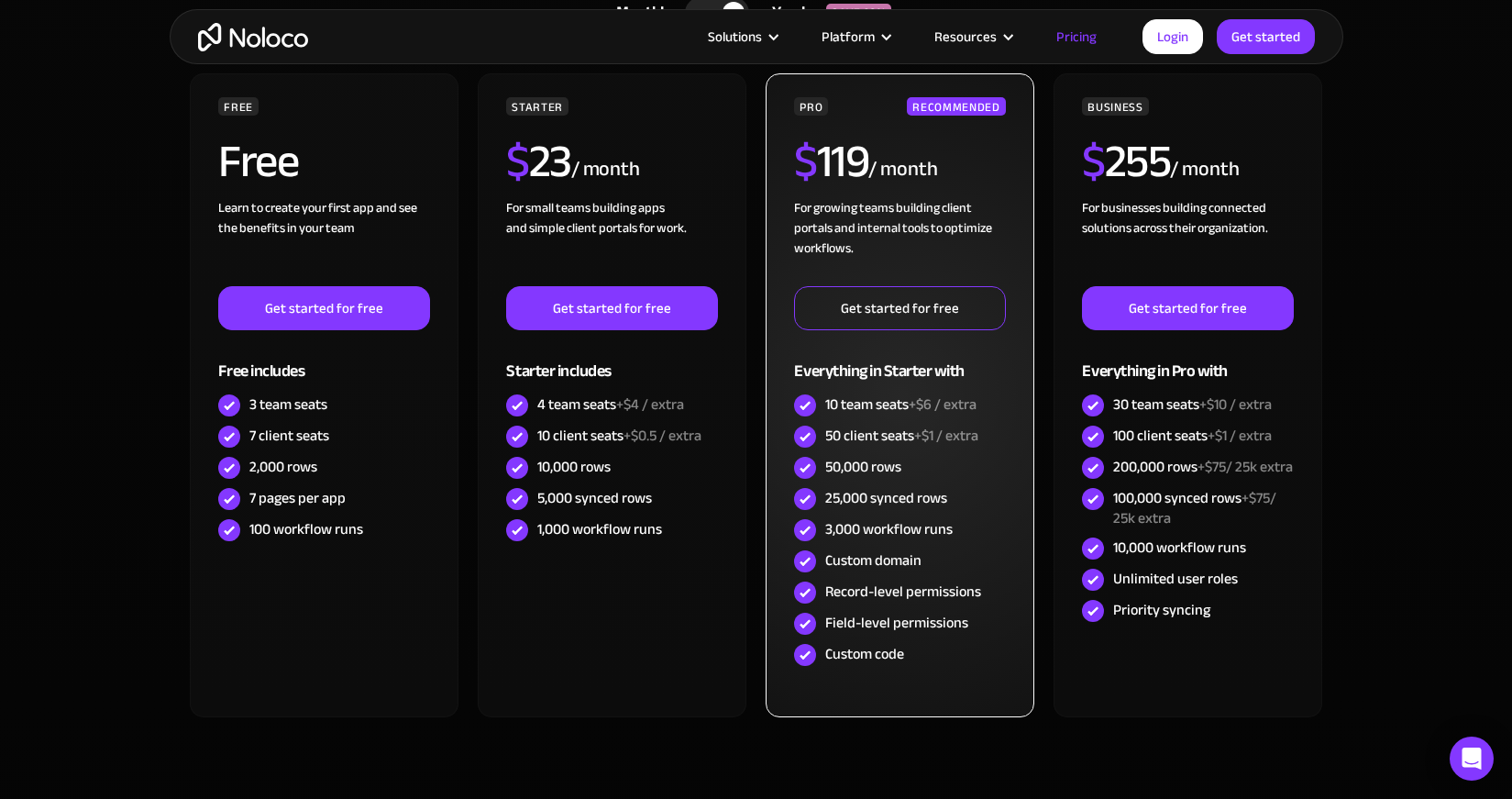
click at [872, 321] on link "Get started for free" at bounding box center [899, 308] width 211 height 44
click at [889, 313] on link "Get started for free" at bounding box center [899, 308] width 211 height 44
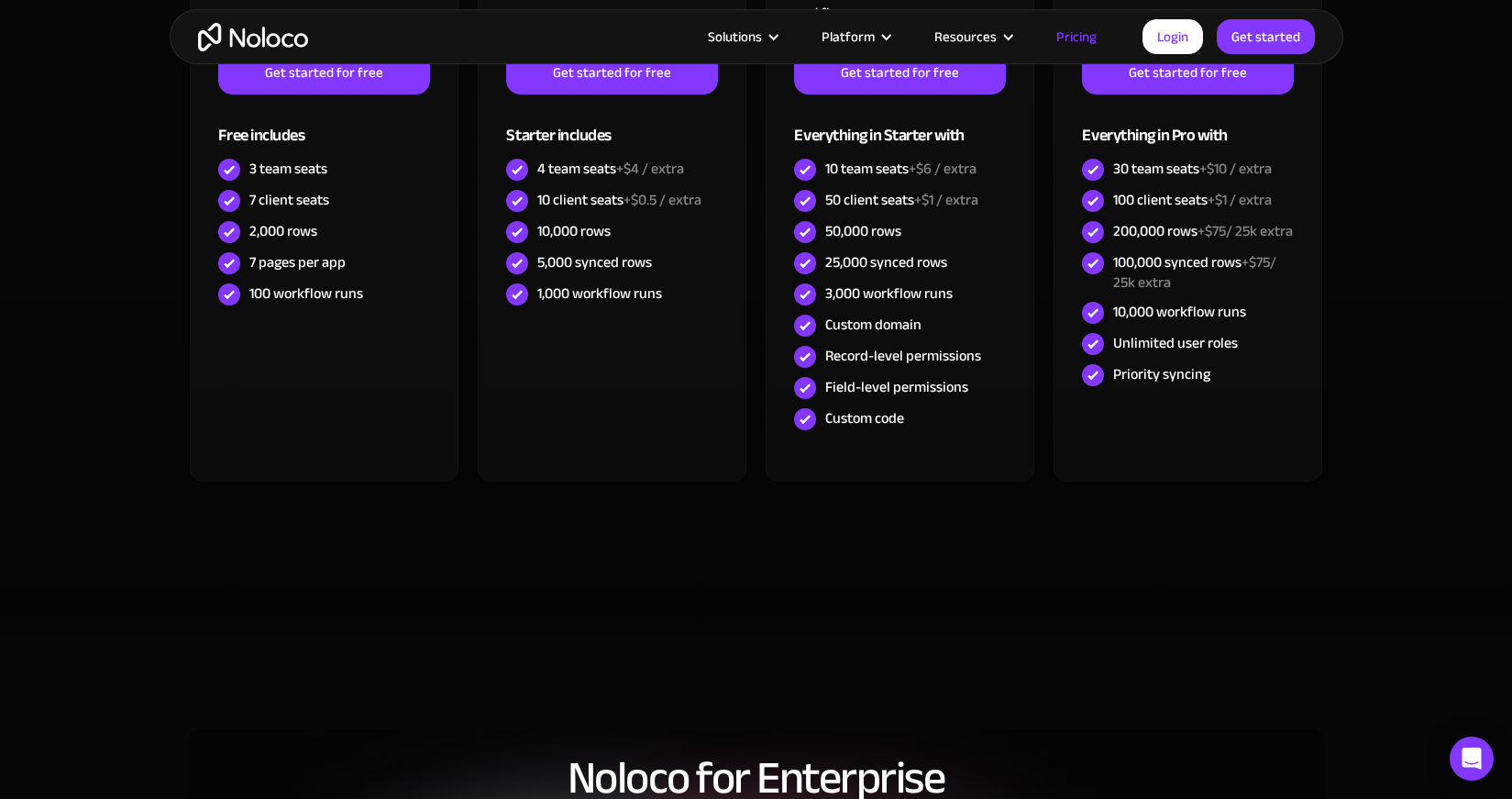
scroll to position [776, 0]
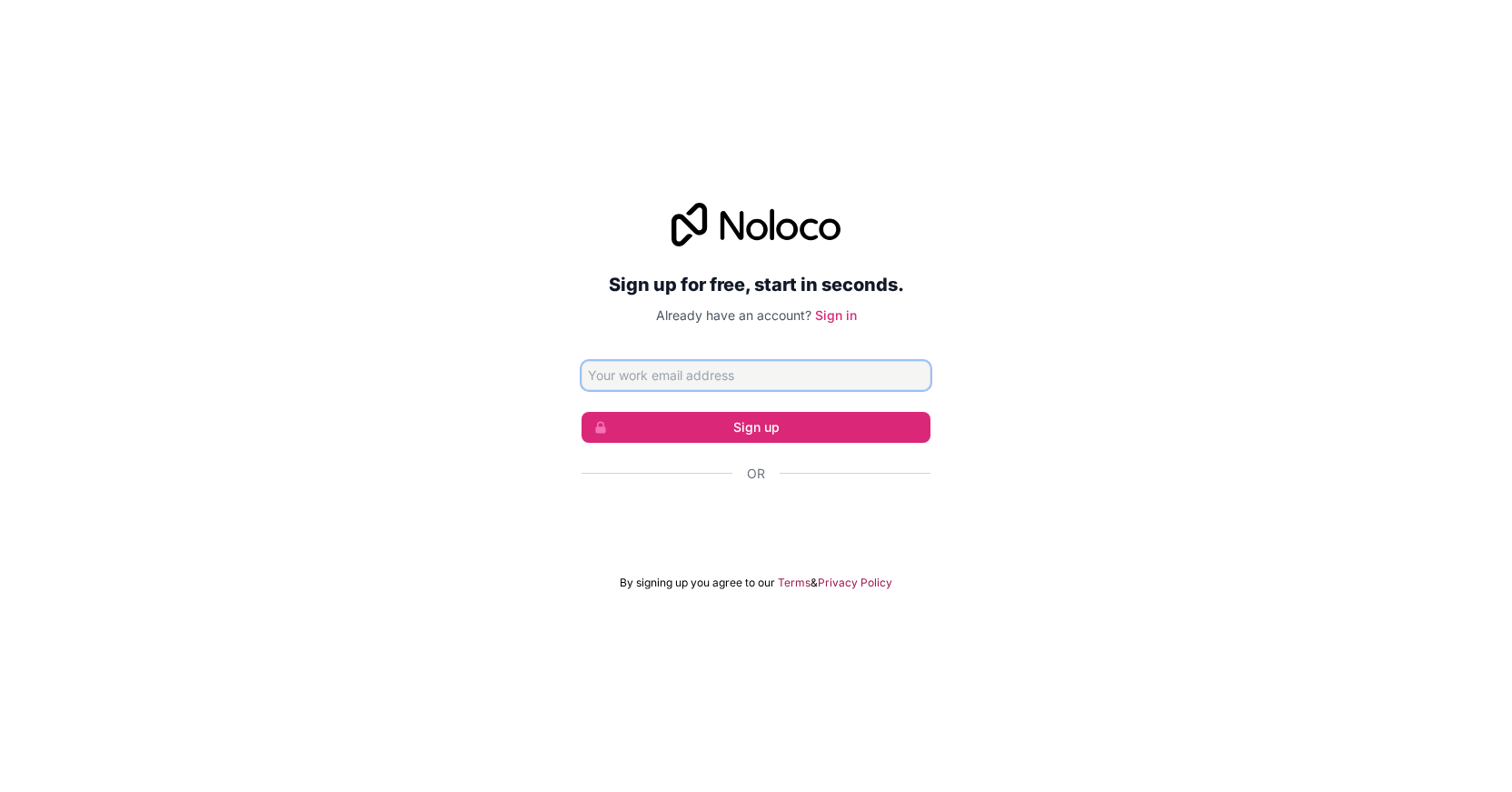
click at [805, 376] on input "Email address" at bounding box center [756, 375] width 349 height 29
type input "[EMAIL_ADDRESS][DOMAIN_NAME]"
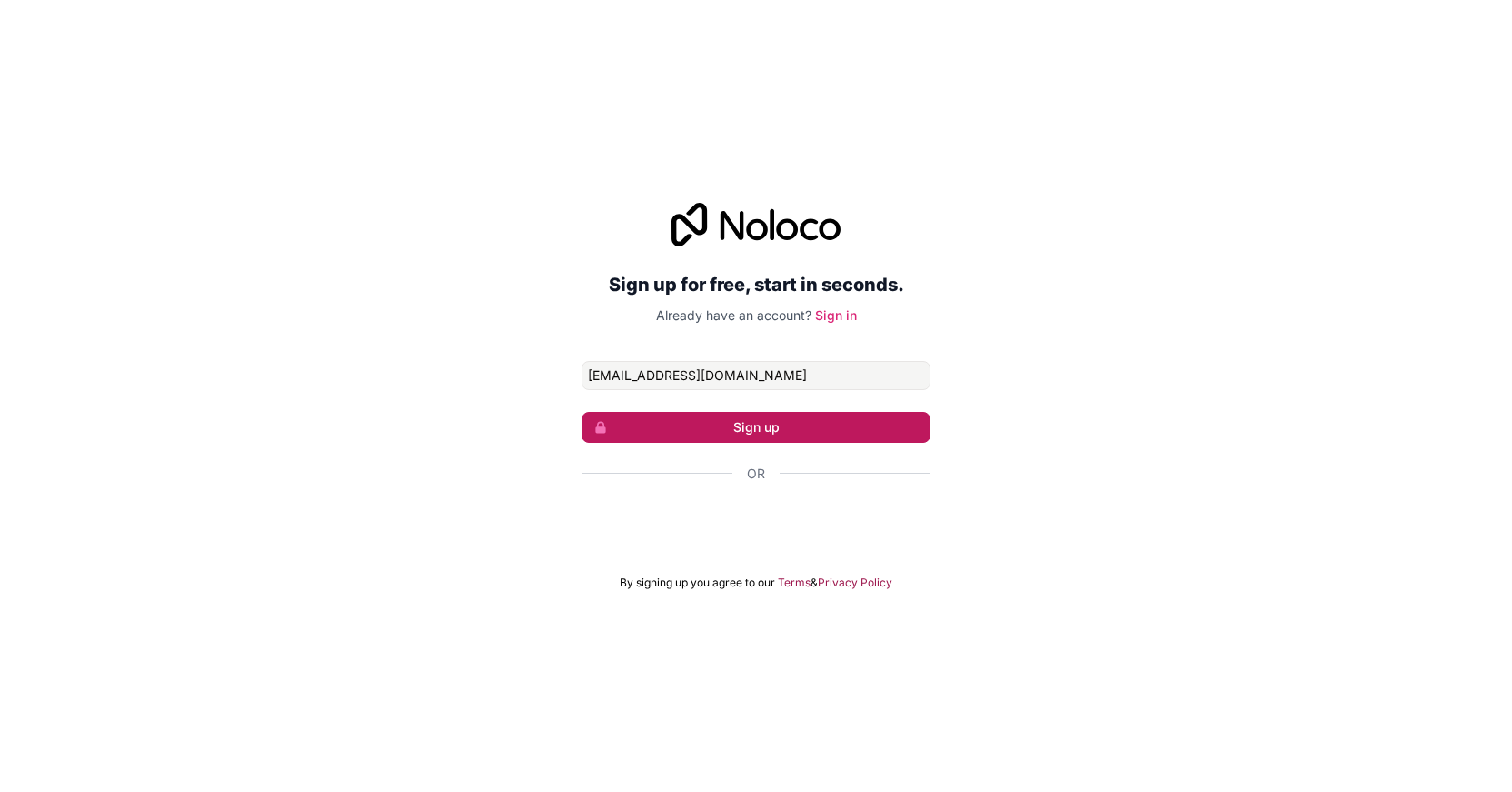
click at [792, 423] on button "Sign up" at bounding box center [756, 427] width 349 height 31
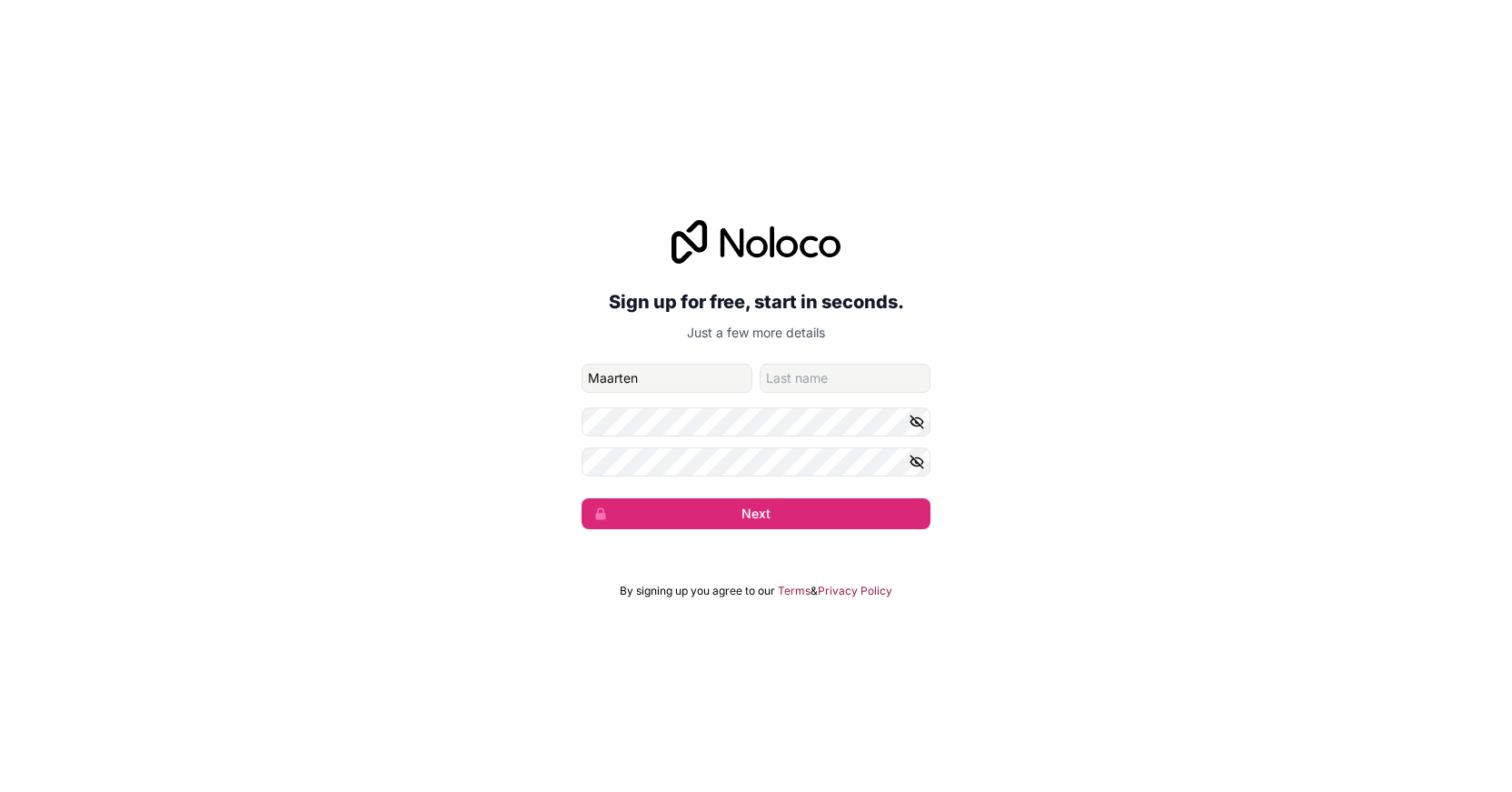
type input "Maarten"
type input "[PERSON_NAME]"
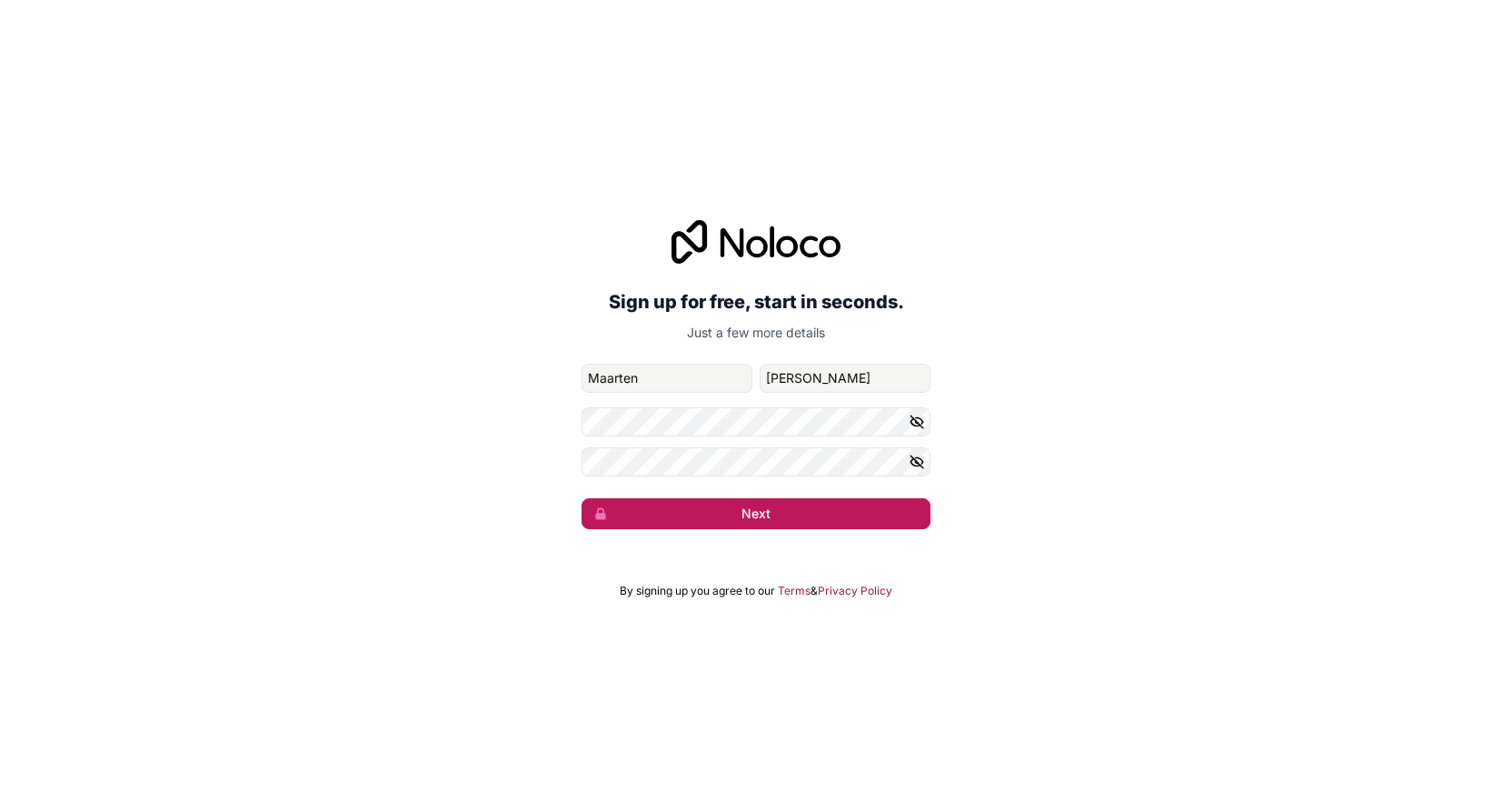
click at [762, 515] on button "Next" at bounding box center [756, 513] width 349 height 31
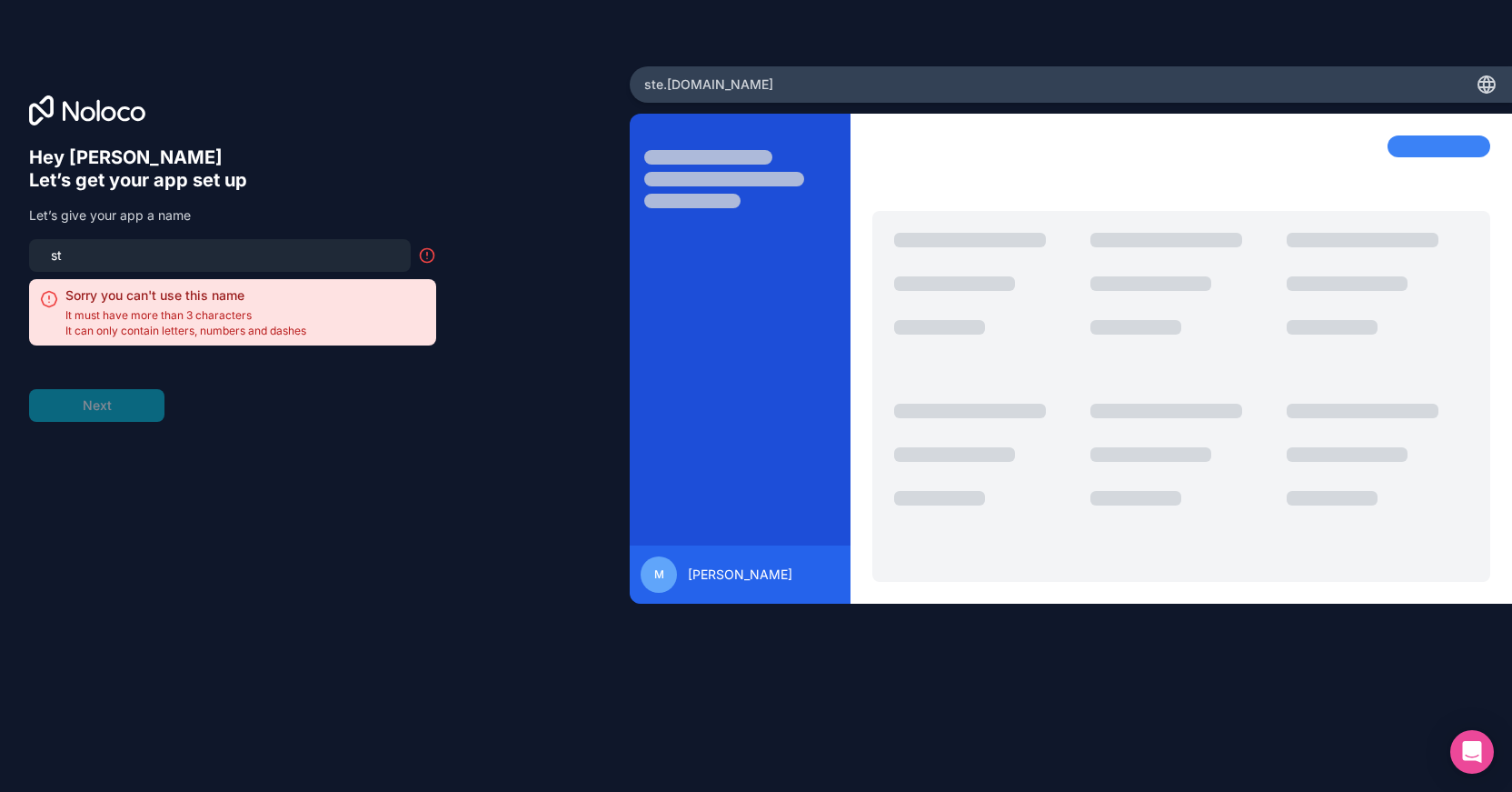
type input "s"
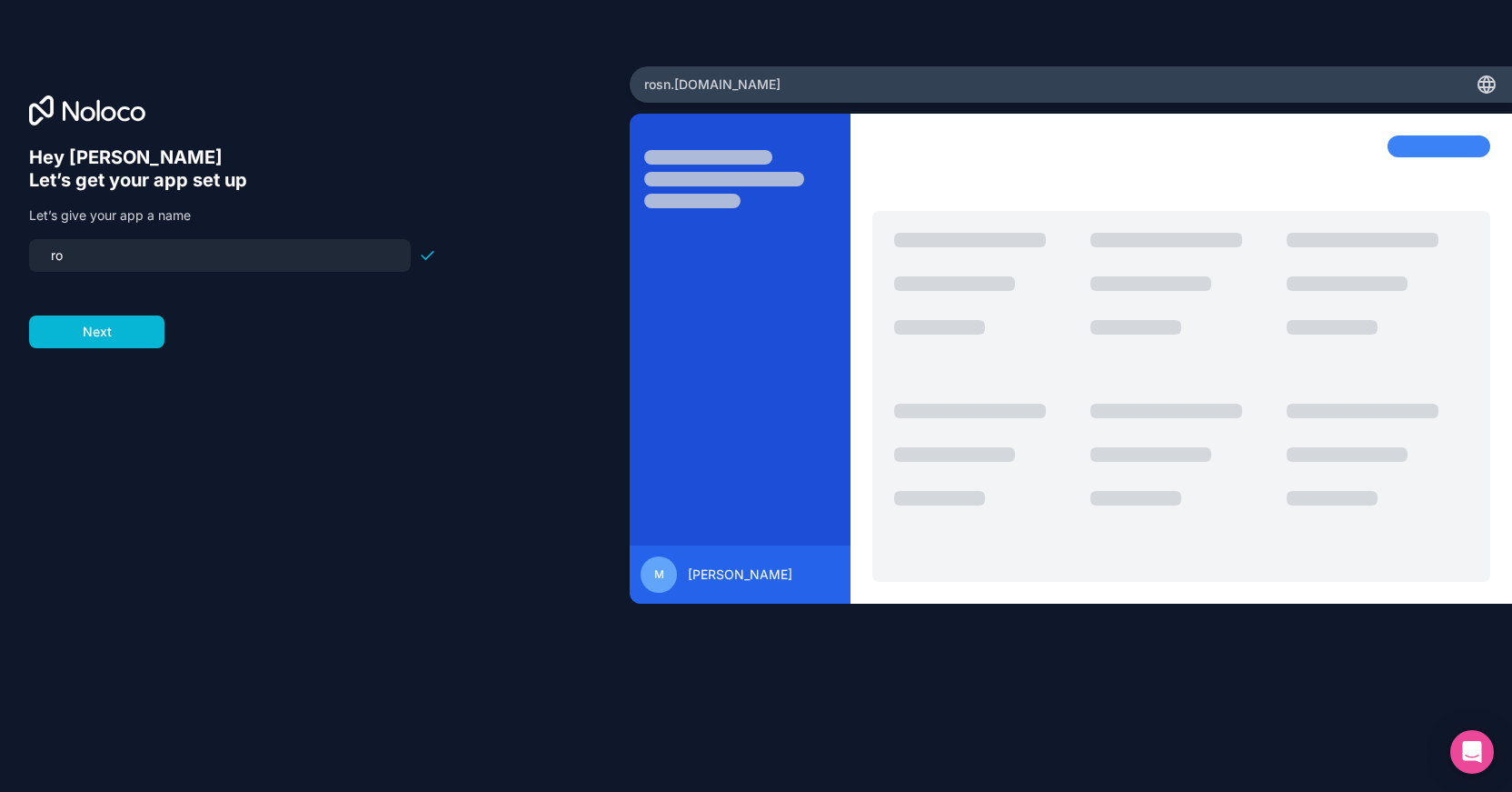
type input "r"
type input "rosnops"
click at [132, 343] on button "Next" at bounding box center [97, 332] width 135 height 33
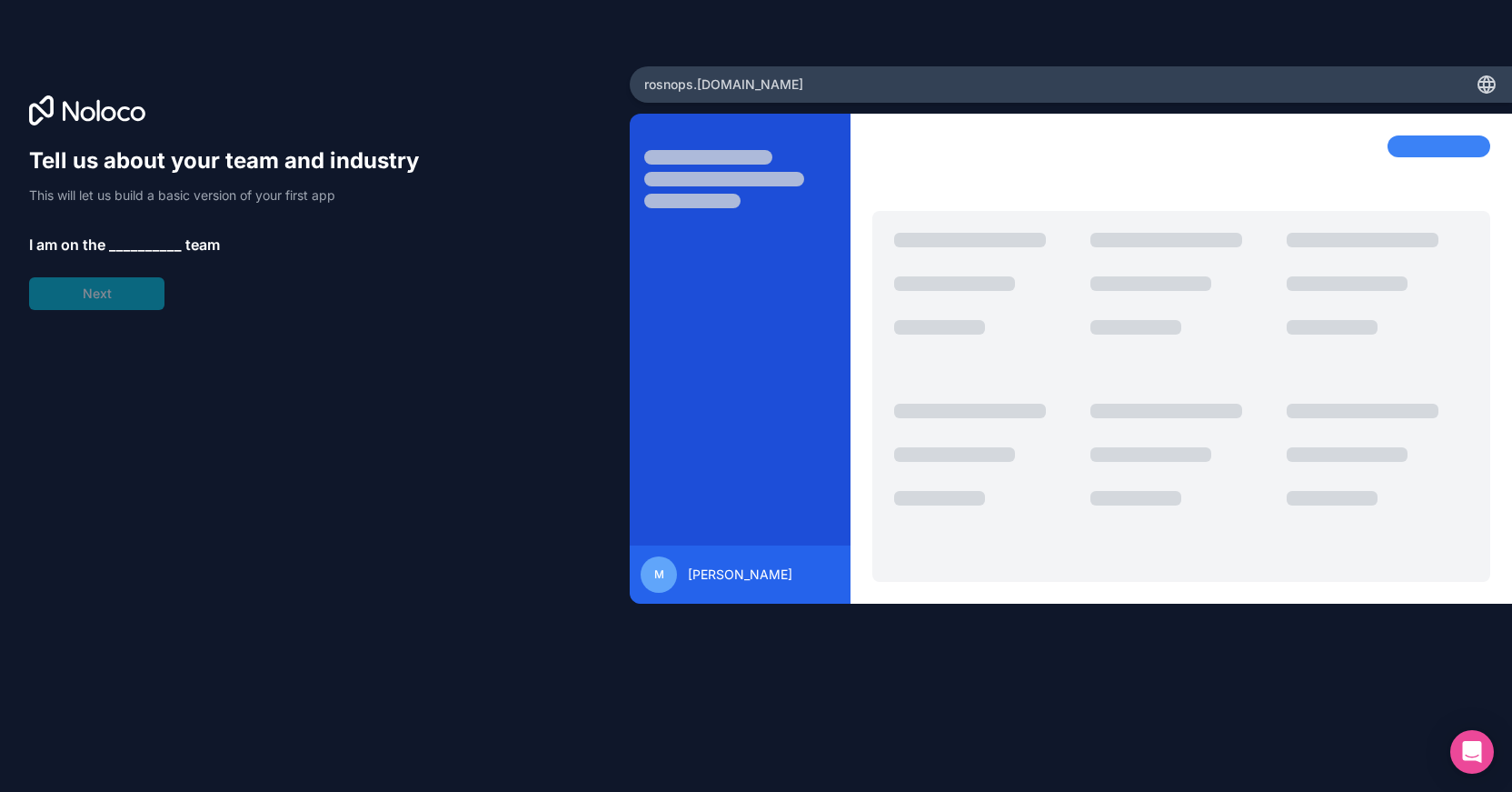
click at [160, 234] on span "__________" at bounding box center [145, 244] width 73 height 22
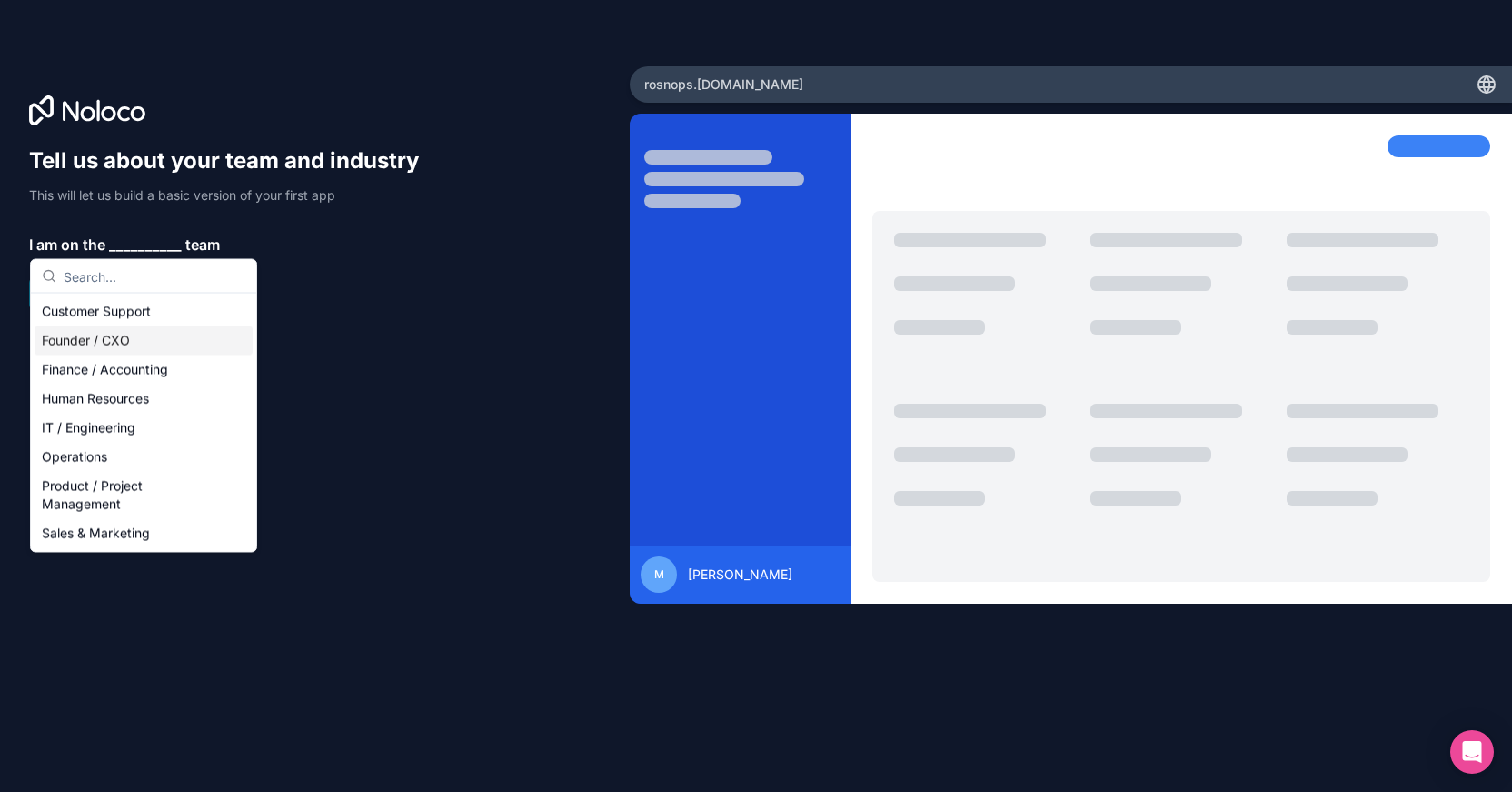
click at [109, 347] on div "Founder / CXO" at bounding box center [143, 340] width 218 height 29
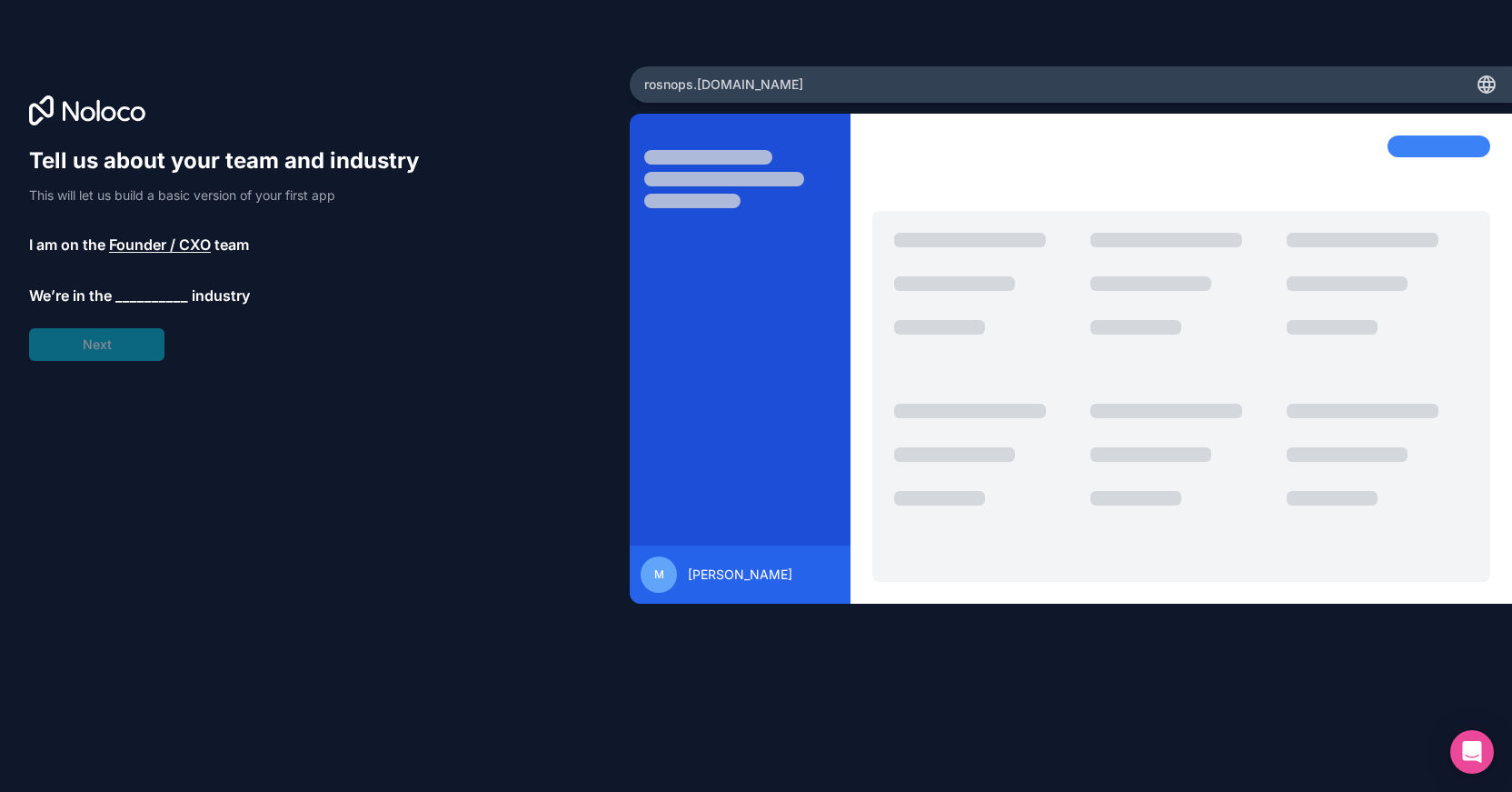
click at [159, 293] on span "__________" at bounding box center [152, 295] width 73 height 22
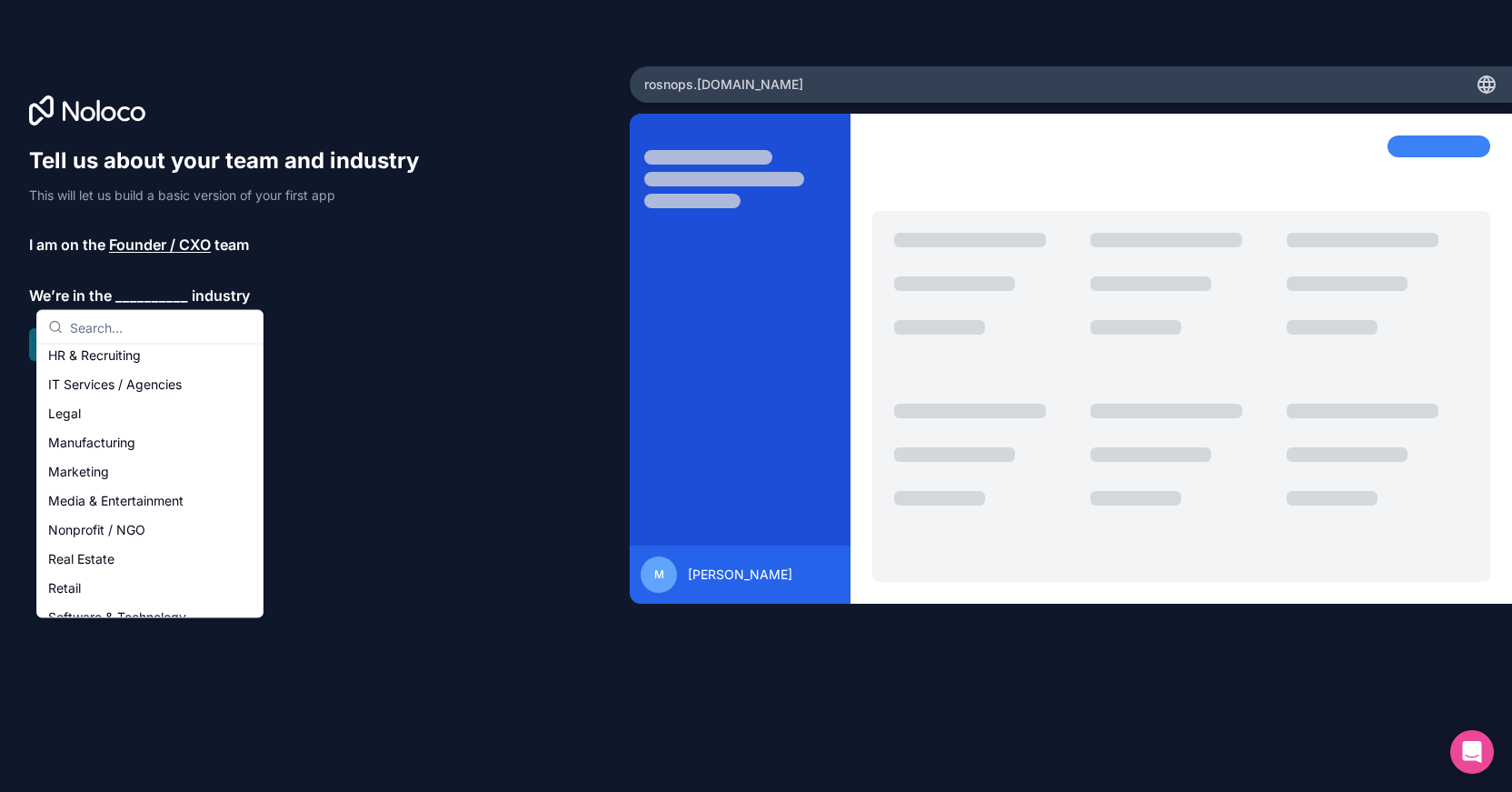
scroll to position [183, 0]
click at [77, 468] on div "Marketing" at bounding box center [150, 471] width 218 height 29
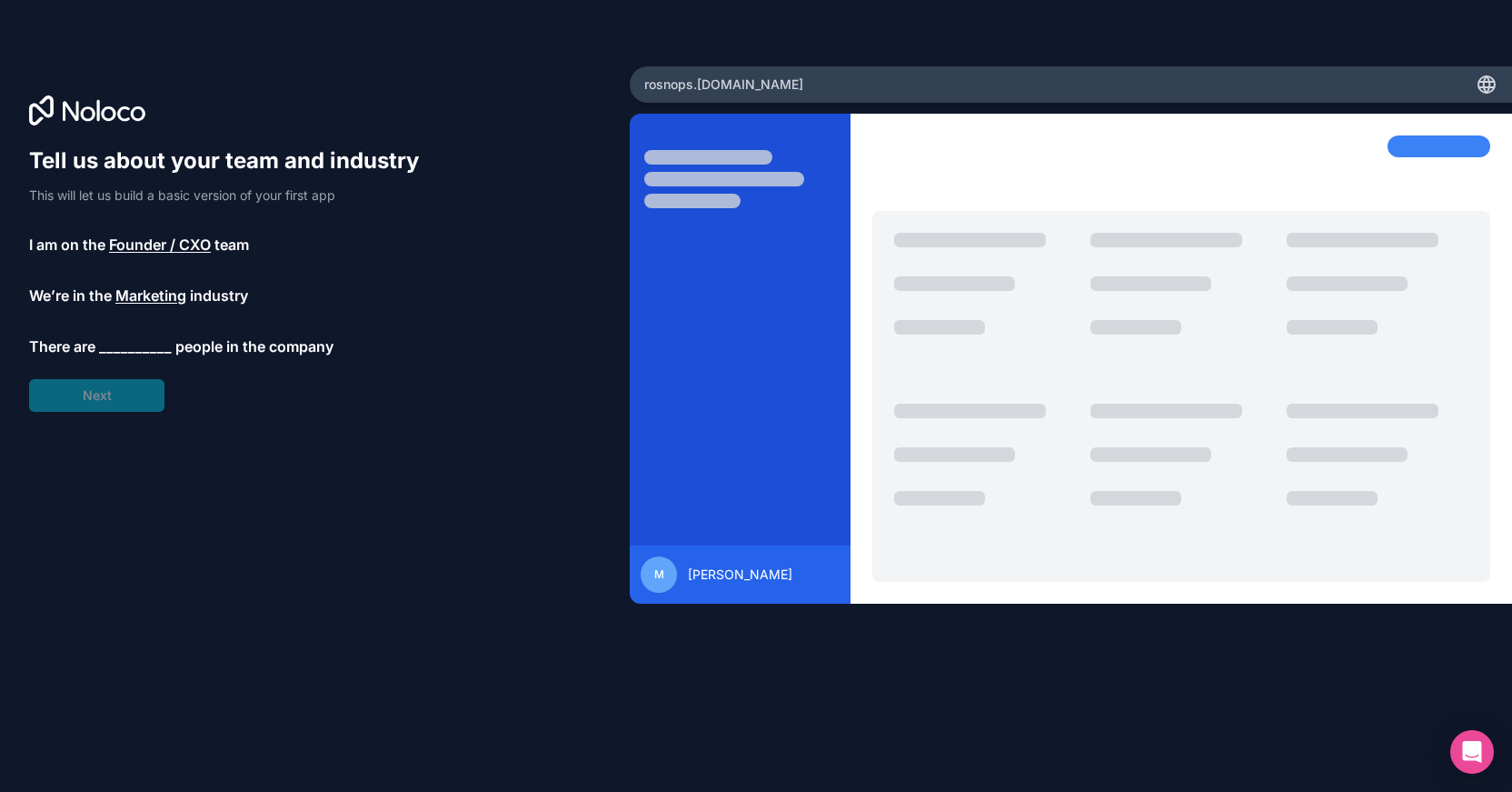
click at [139, 340] on span "__________" at bounding box center [135, 346] width 73 height 22
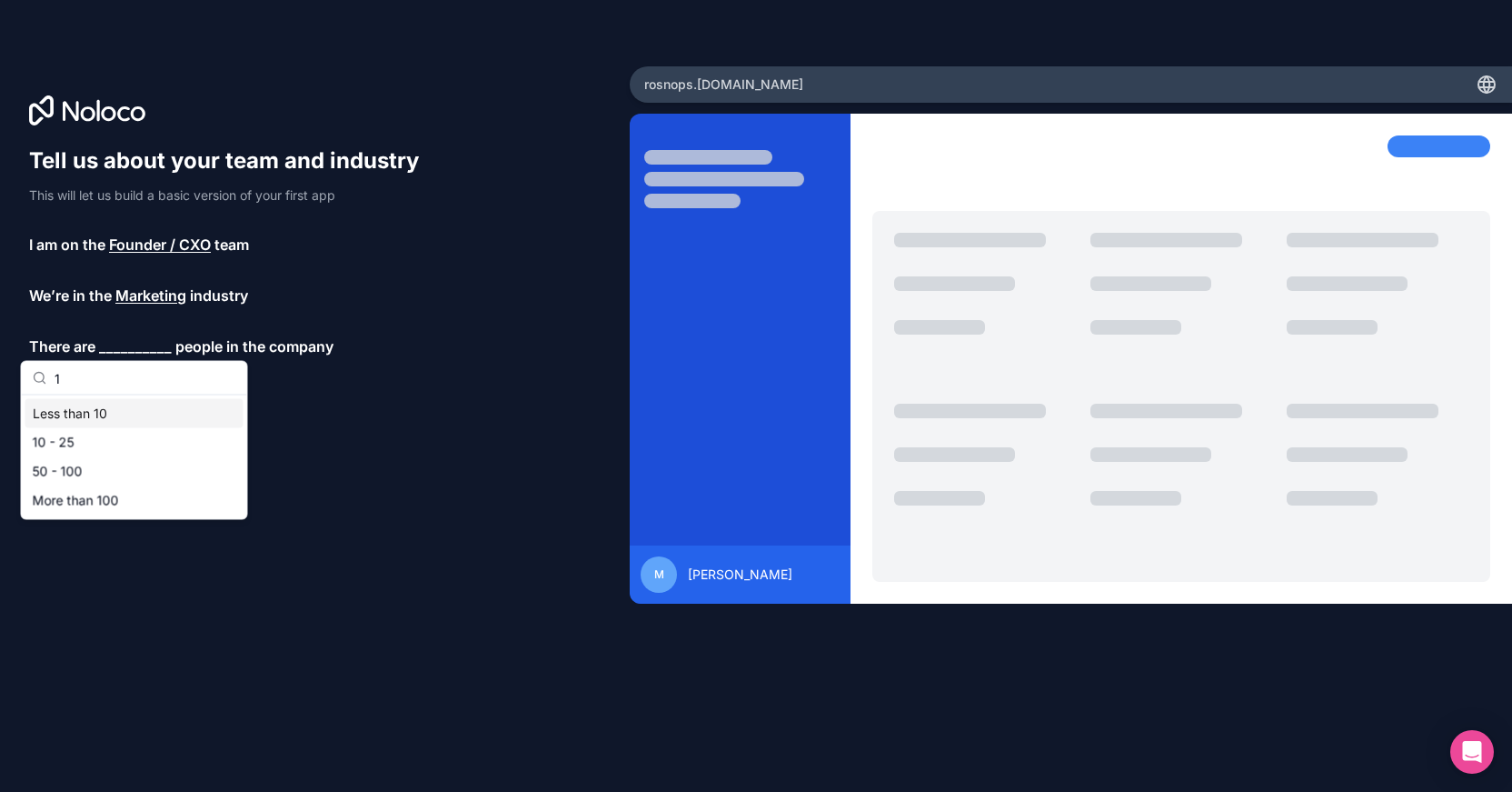
type input "1"
click at [84, 405] on div "Less than 10" at bounding box center [135, 413] width 218 height 29
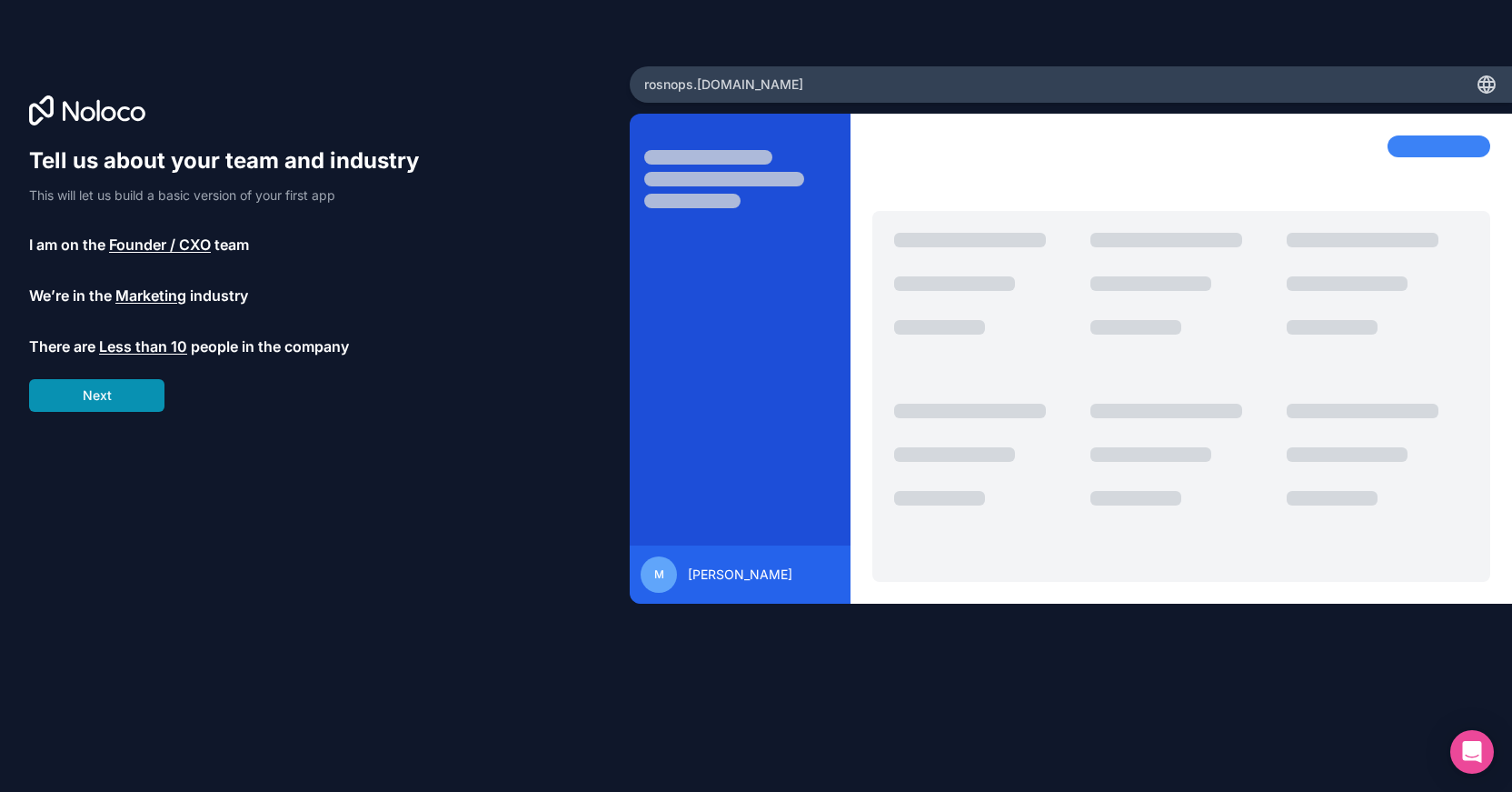
click at [99, 395] on button "Next" at bounding box center [97, 395] width 135 height 33
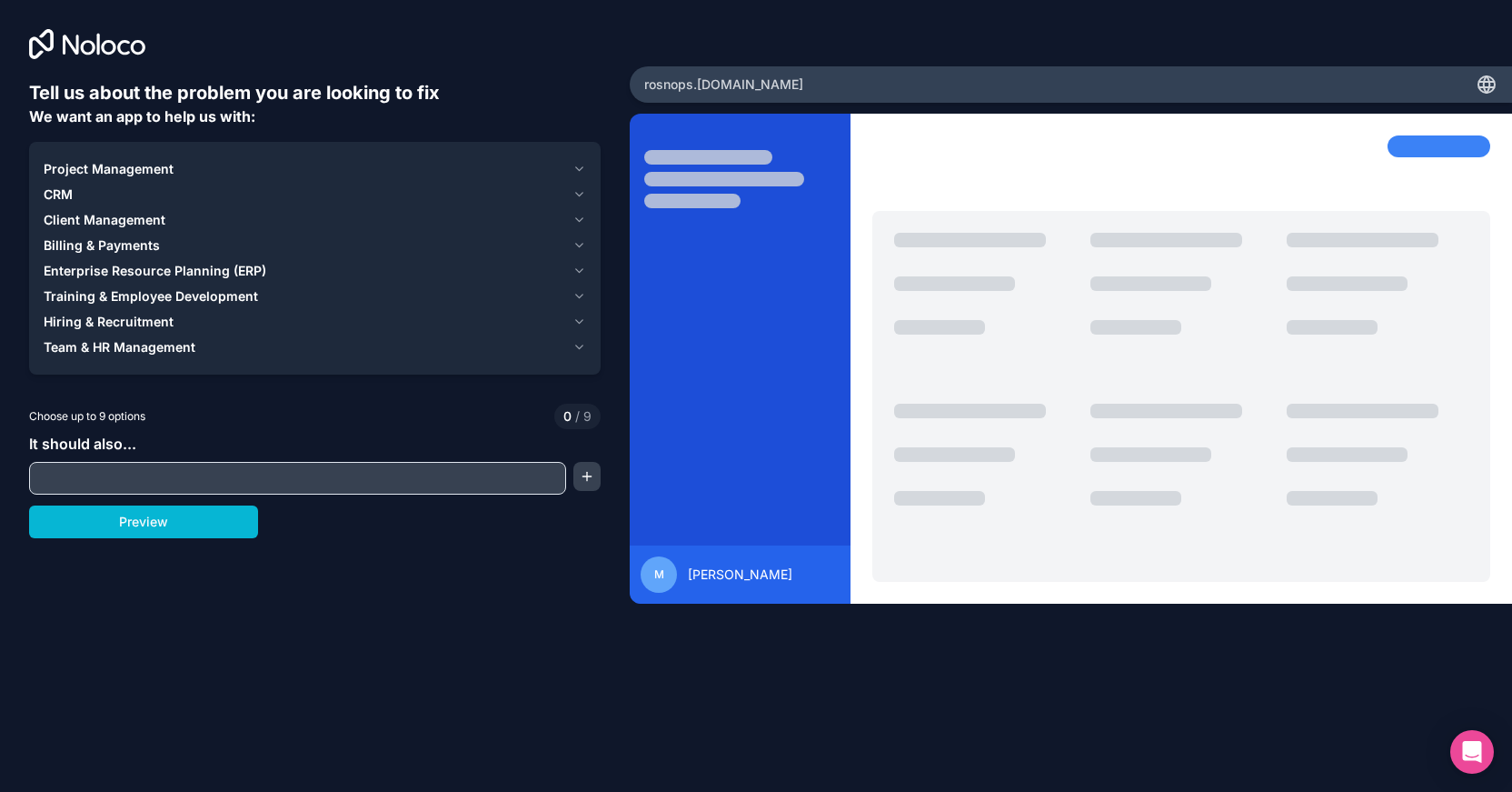
click at [149, 220] on span "Client Management" at bounding box center [104, 220] width 122 height 18
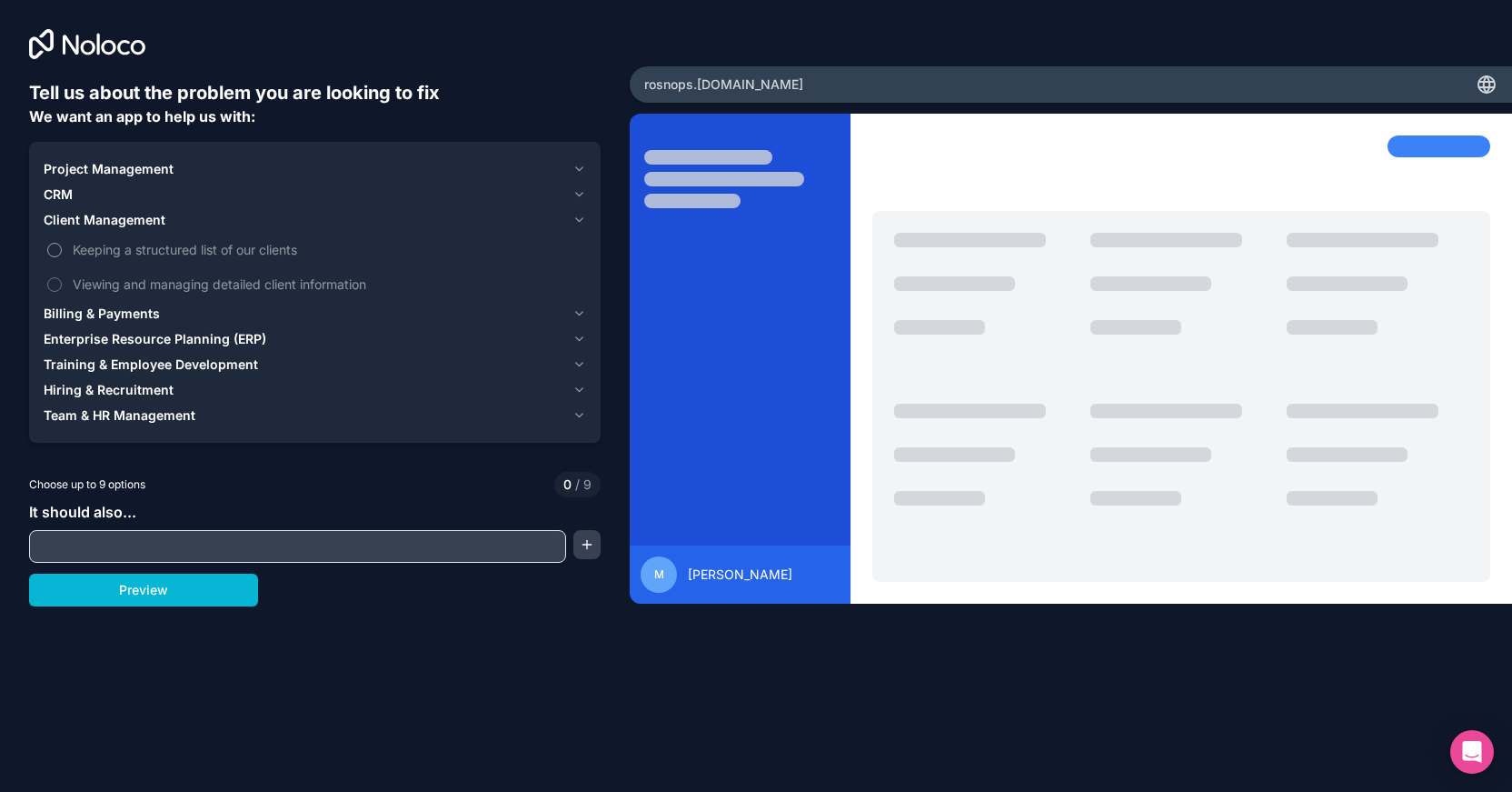
click at [63, 246] on label "Keeping a structured list of our clients" at bounding box center [315, 249] width 543 height 33
click at [62, 246] on button "Keeping a structured list of our clients" at bounding box center [54, 249] width 14 height 14
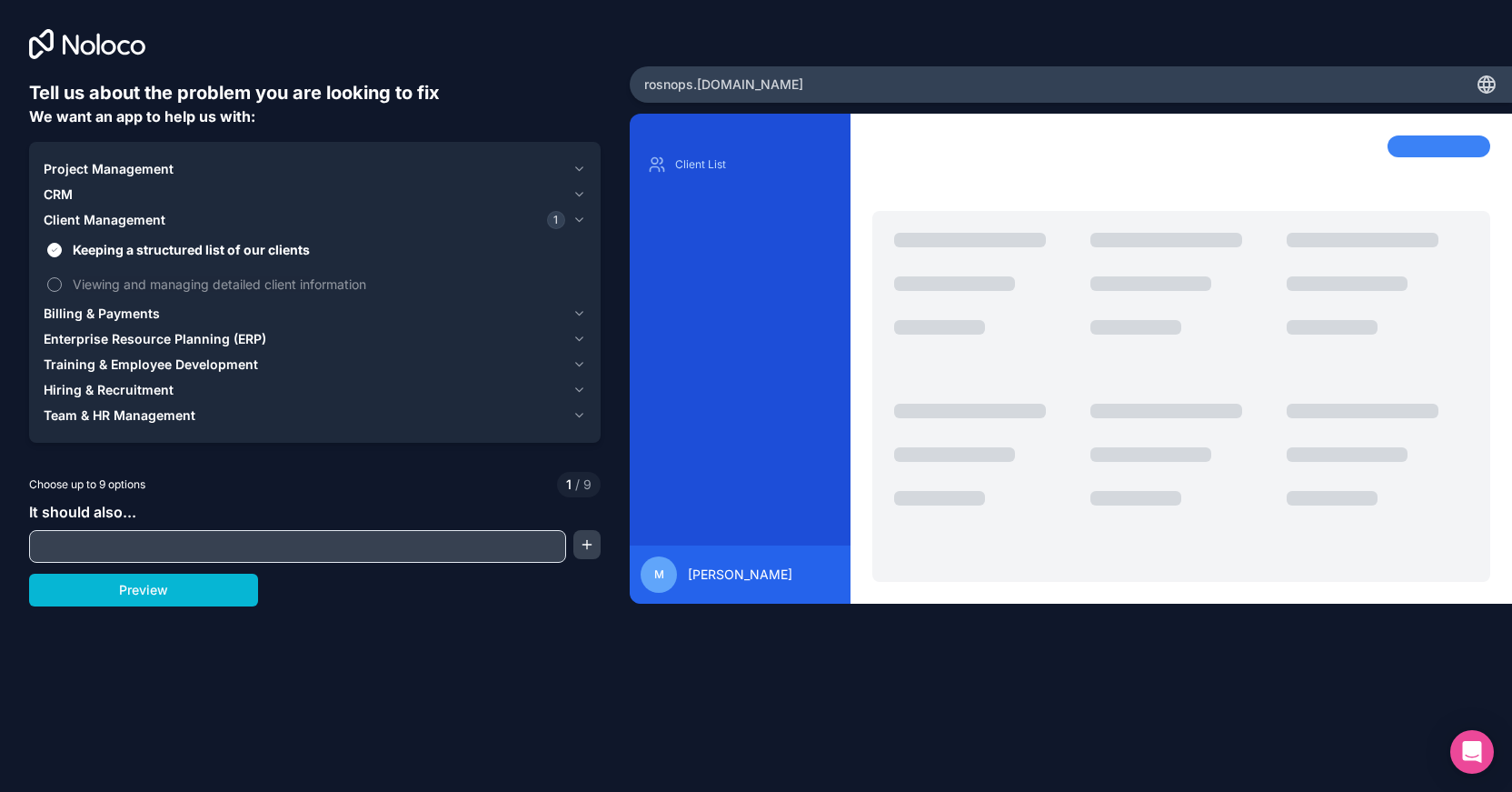
click at [53, 279] on button "Viewing and managing detailed client information" at bounding box center [54, 284] width 14 height 14
click at [66, 201] on span "CRM" at bounding box center [58, 194] width 29 height 18
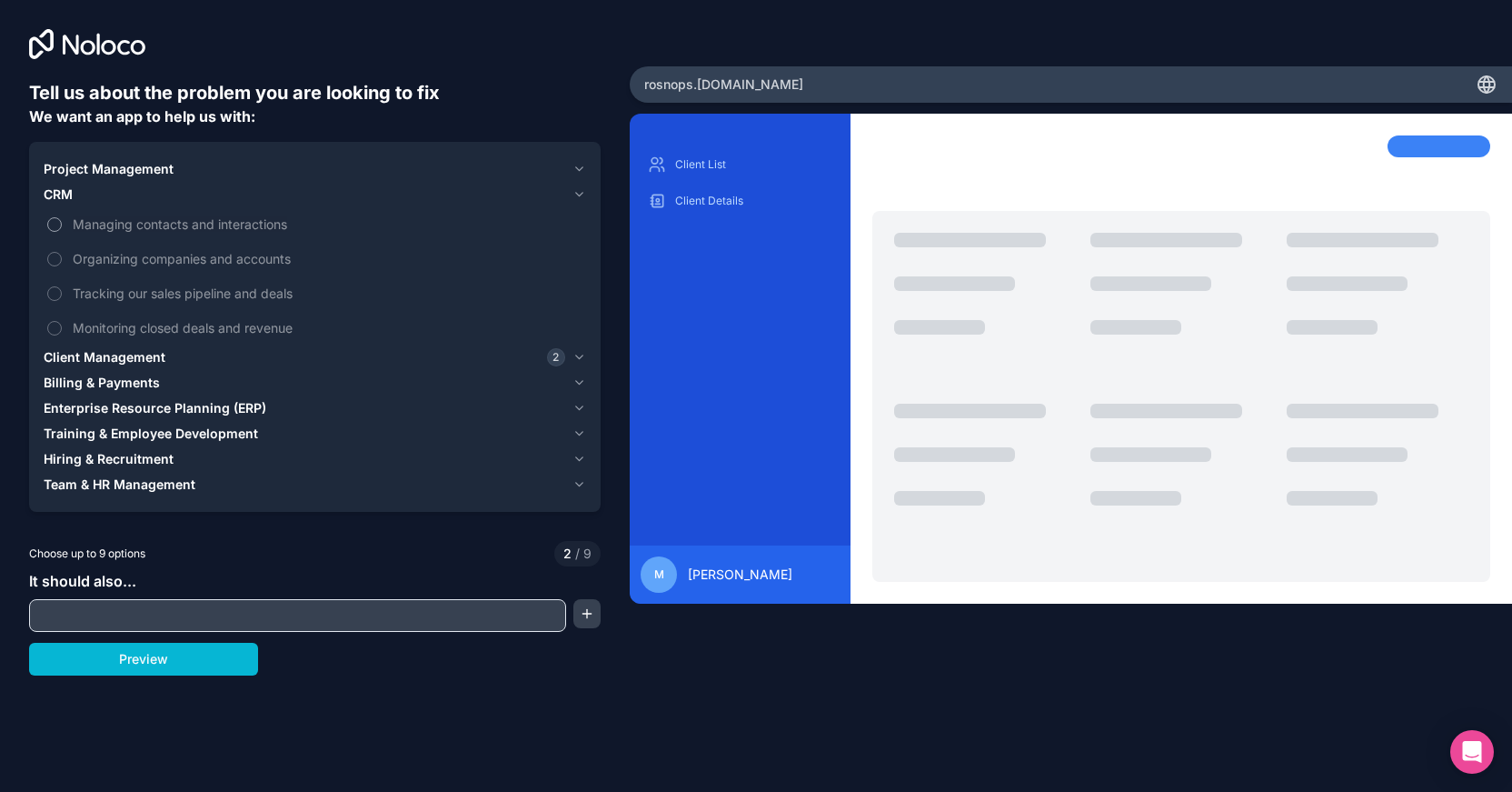
click at [62, 219] on label "Managing contacts and interactions" at bounding box center [315, 224] width 543 height 33
click at [62, 219] on button "Managing contacts and interactions" at bounding box center [54, 224] width 14 height 14
click at [56, 249] on label "Organizing companies and accounts" at bounding box center [315, 258] width 543 height 33
click at [56, 252] on button "Organizing companies and accounts" at bounding box center [54, 259] width 14 height 14
click at [56, 297] on button "Tracking our sales pipeline and deals" at bounding box center [54, 293] width 14 height 14
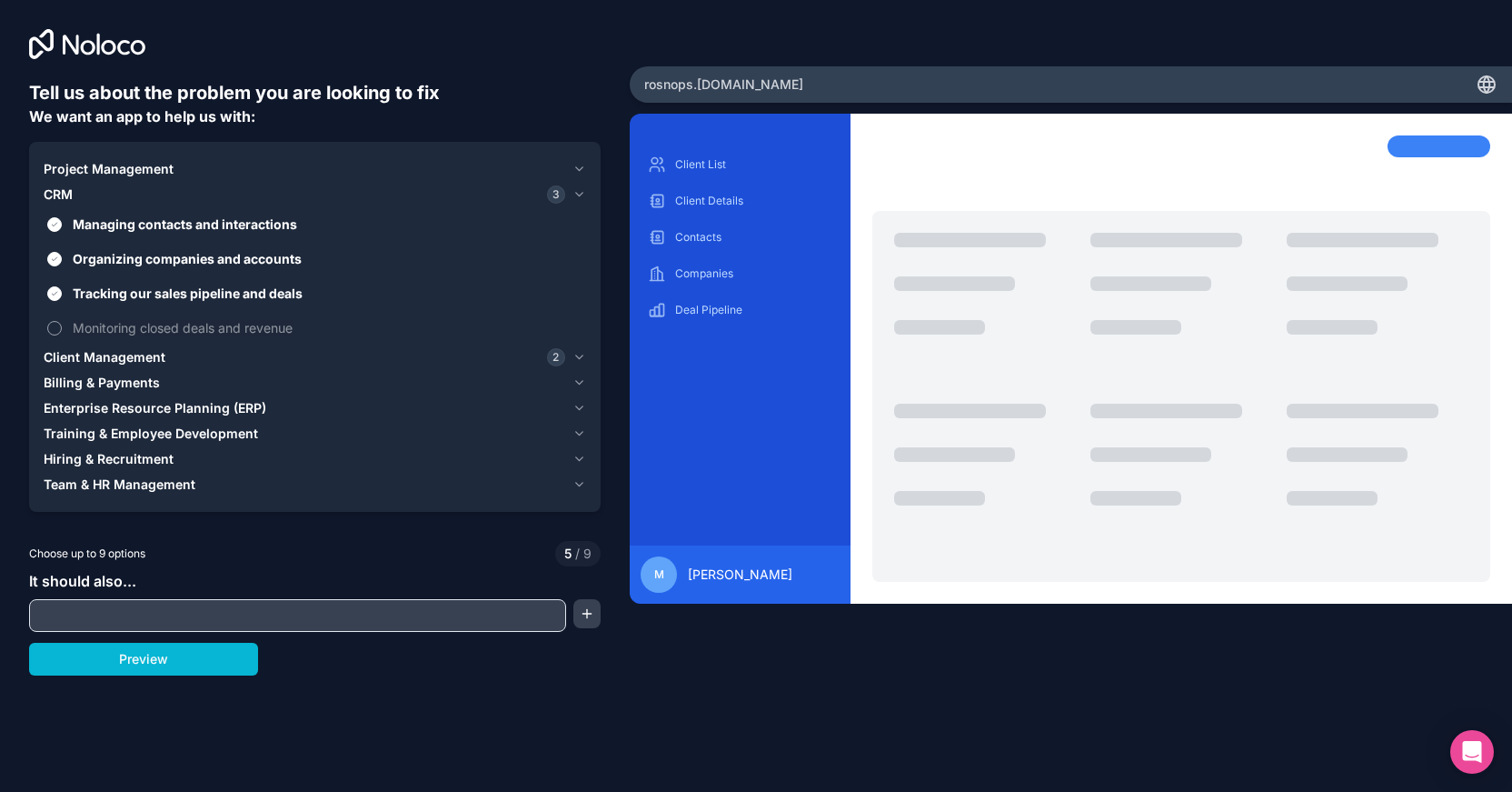
click at [57, 333] on button "Monitoring closed deals and revenue" at bounding box center [54, 328] width 14 height 14
click at [55, 166] on span "Project Management" at bounding box center [108, 169] width 130 height 18
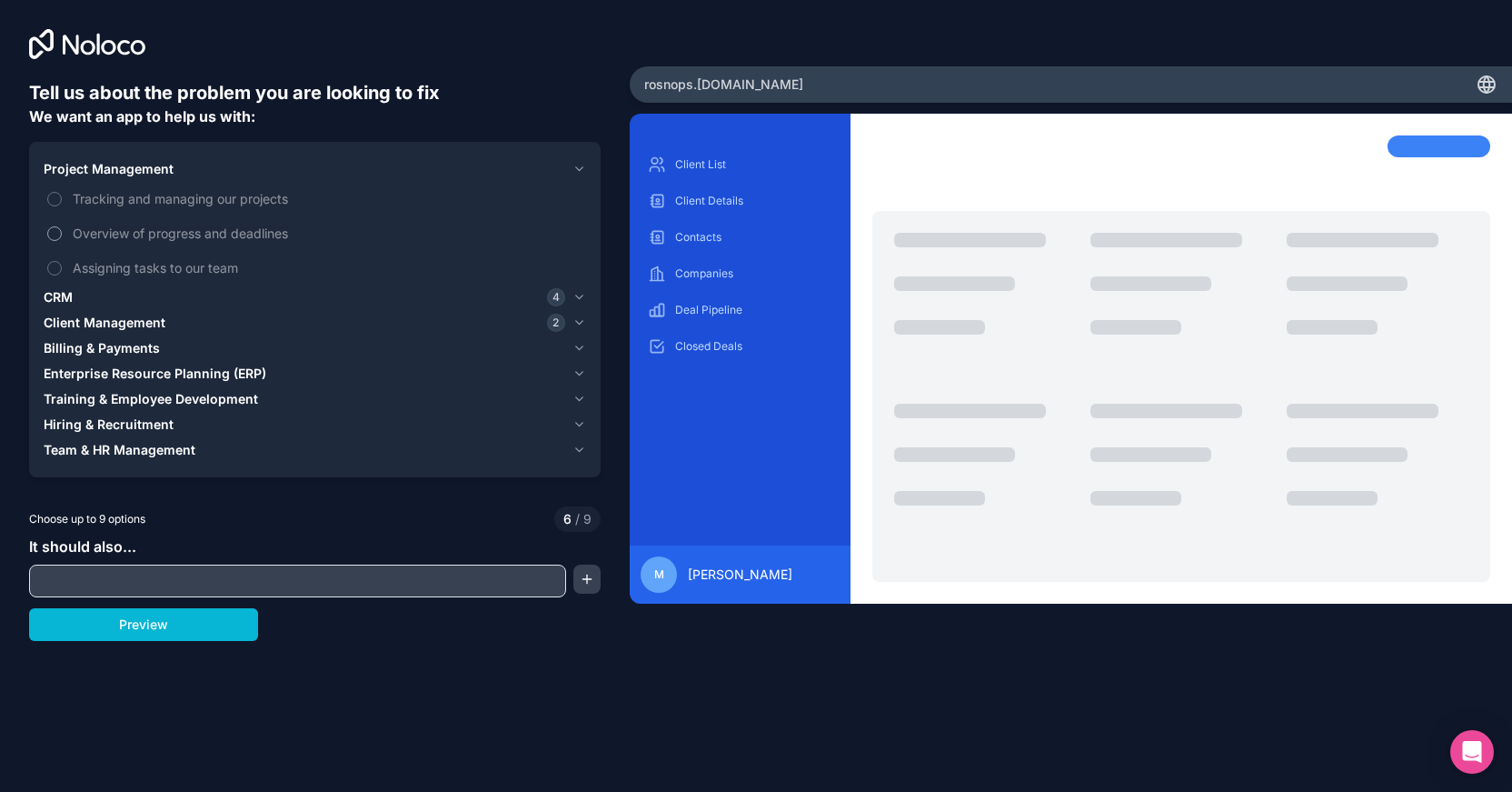
click at [111, 233] on span "Overview of progress and deadlines" at bounding box center [328, 233] width 510 height 19
click at [62, 233] on button "Overview of progress and deadlines" at bounding box center [54, 233] width 14 height 14
click at [171, 193] on span "Tracking and managing our projects" at bounding box center [328, 199] width 510 height 19
click at [62, 193] on button "Tracking and managing our projects" at bounding box center [54, 198] width 14 height 14
click at [146, 258] on span "Assigning tasks to our team" at bounding box center [328, 267] width 510 height 19
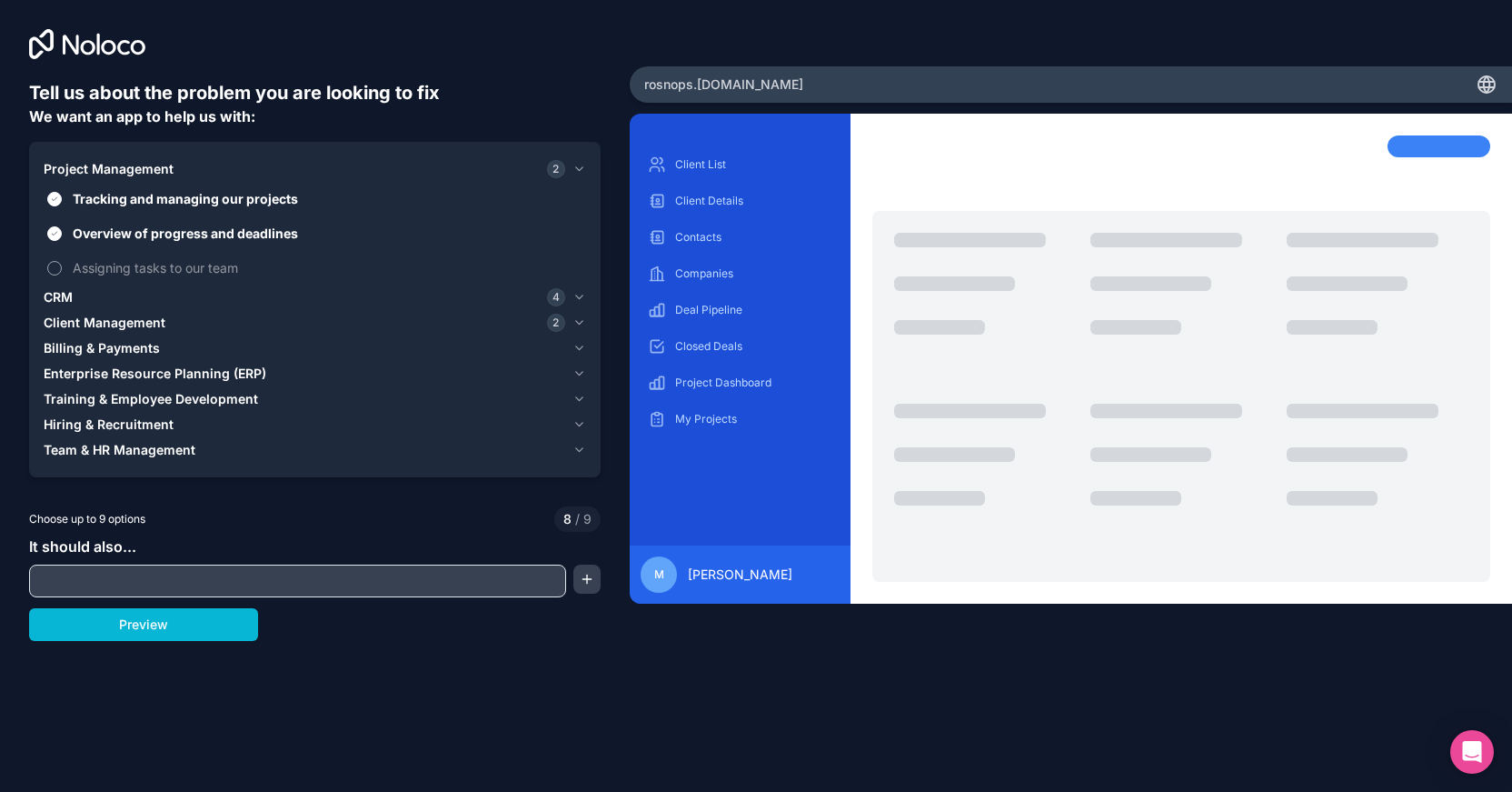
click at [62, 261] on button "Assigning tasks to our team" at bounding box center [54, 267] width 14 height 14
click at [126, 346] on span "Billing & Payments" at bounding box center [101, 348] width 117 height 18
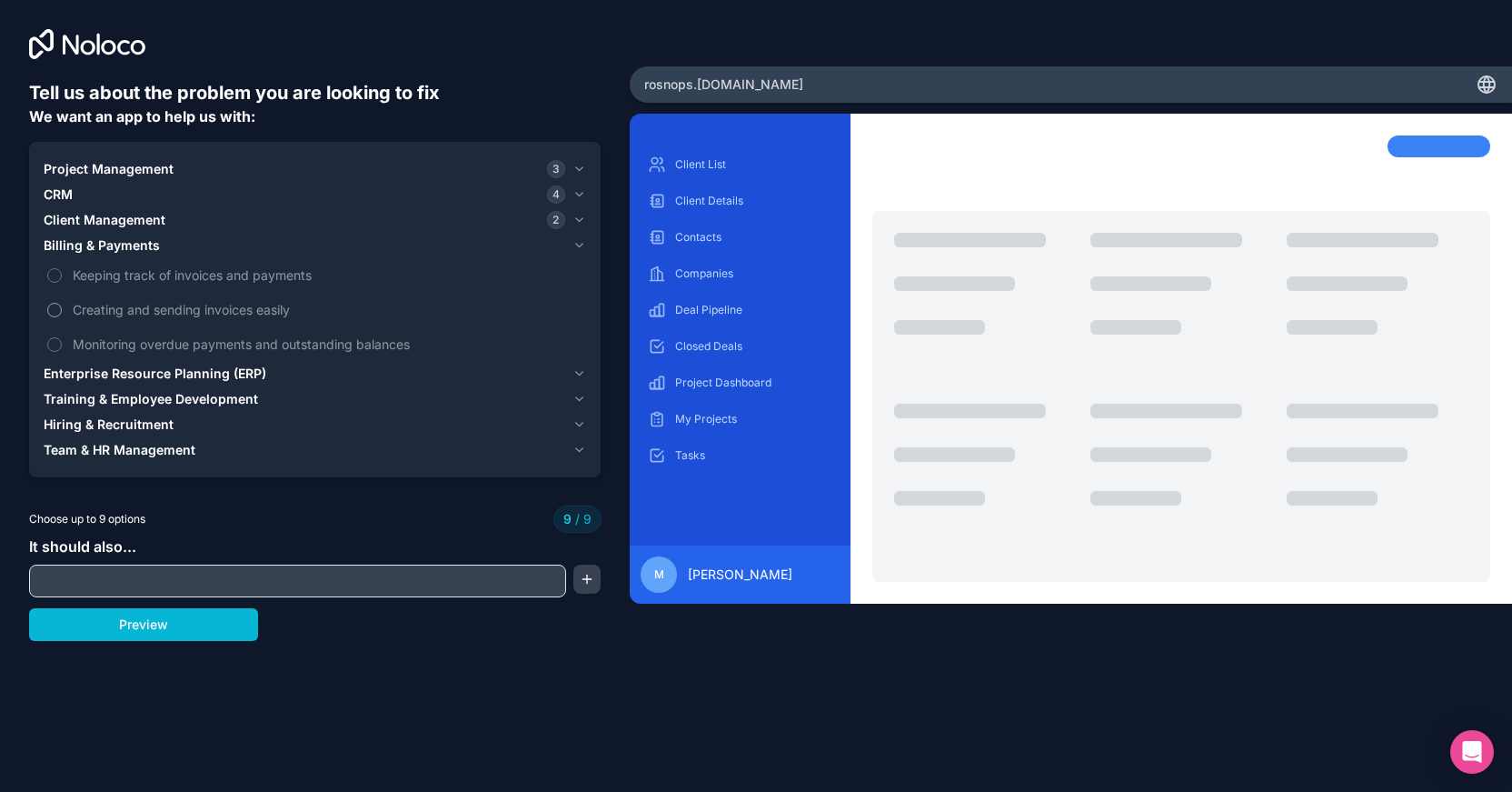
click at [104, 301] on span "Creating and sending invoices easily" at bounding box center [328, 310] width 510 height 19
click at [96, 310] on span "Creating and sending invoices easily" at bounding box center [328, 310] width 510 height 19
click at [92, 376] on span "Enterprise Resource Planning (ERP)" at bounding box center [154, 373] width 223 height 18
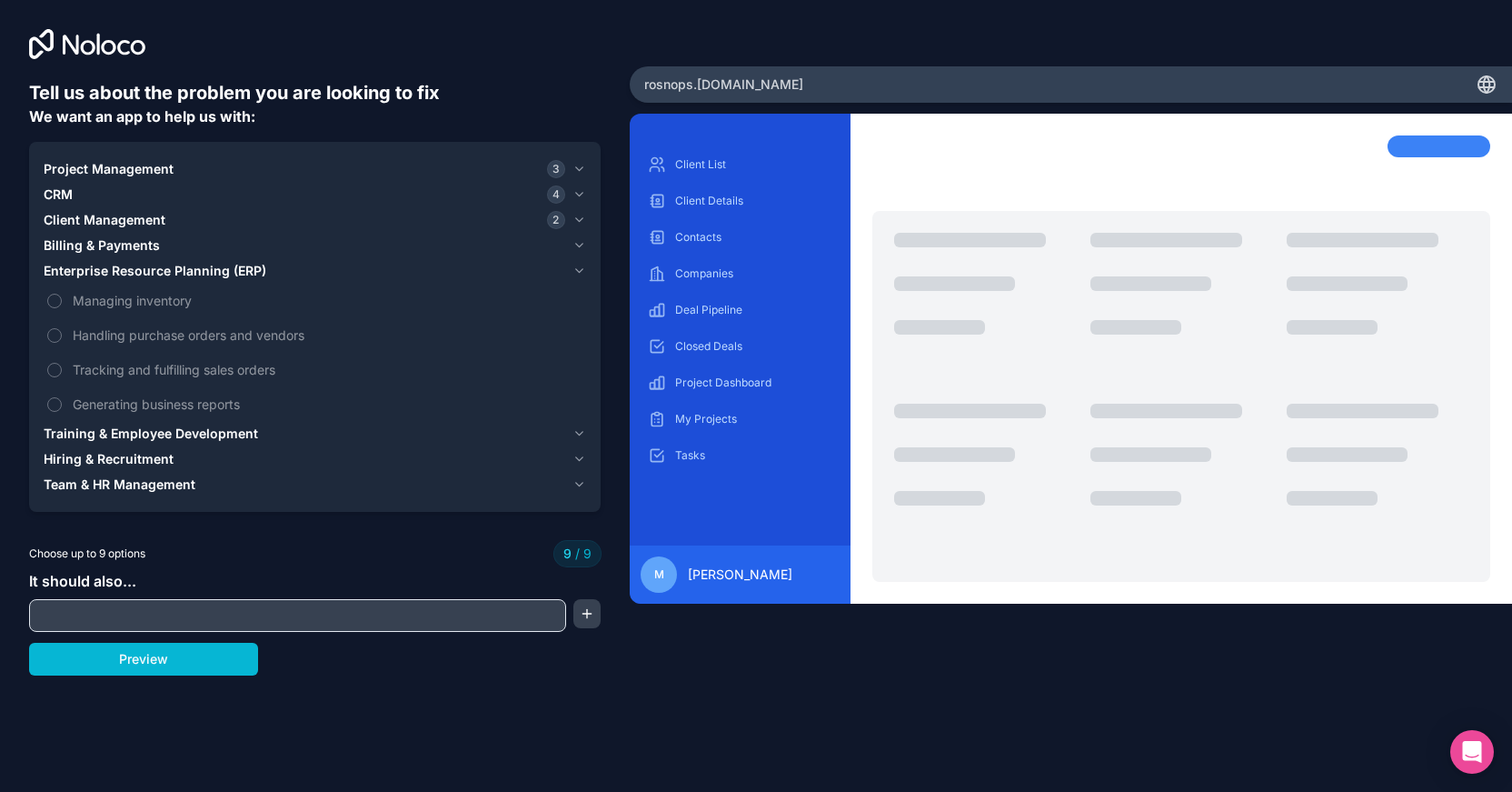
click at [69, 204] on button "CRM 4" at bounding box center [315, 194] width 543 height 26
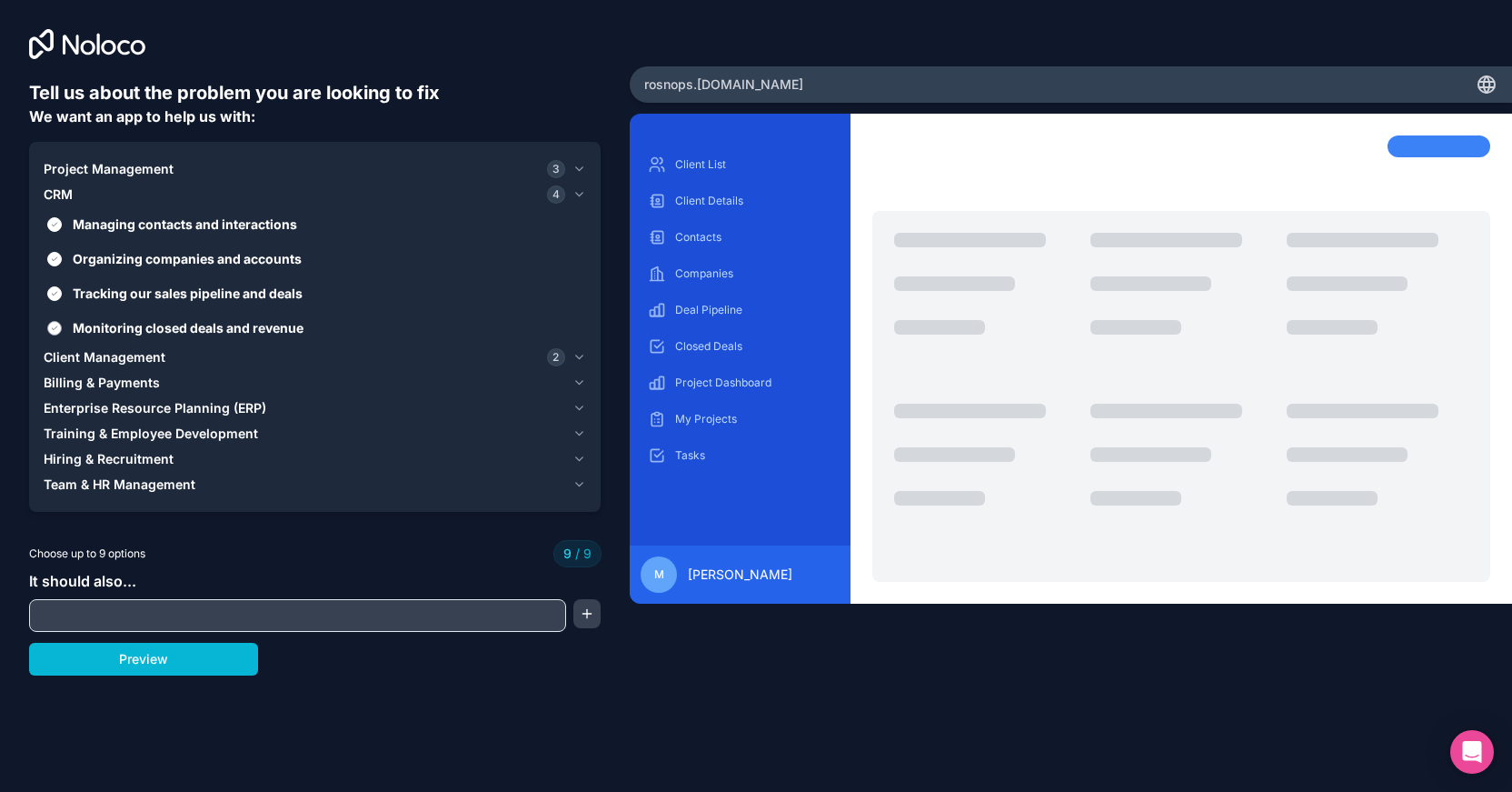
click at [108, 323] on span "Monitoring closed deals and revenue" at bounding box center [328, 328] width 510 height 19
click at [62, 323] on button "Monitoring closed deals and revenue" at bounding box center [54, 328] width 14 height 14
click at [99, 409] on span "Enterprise Resource Planning (ERP)" at bounding box center [154, 407] width 223 height 18
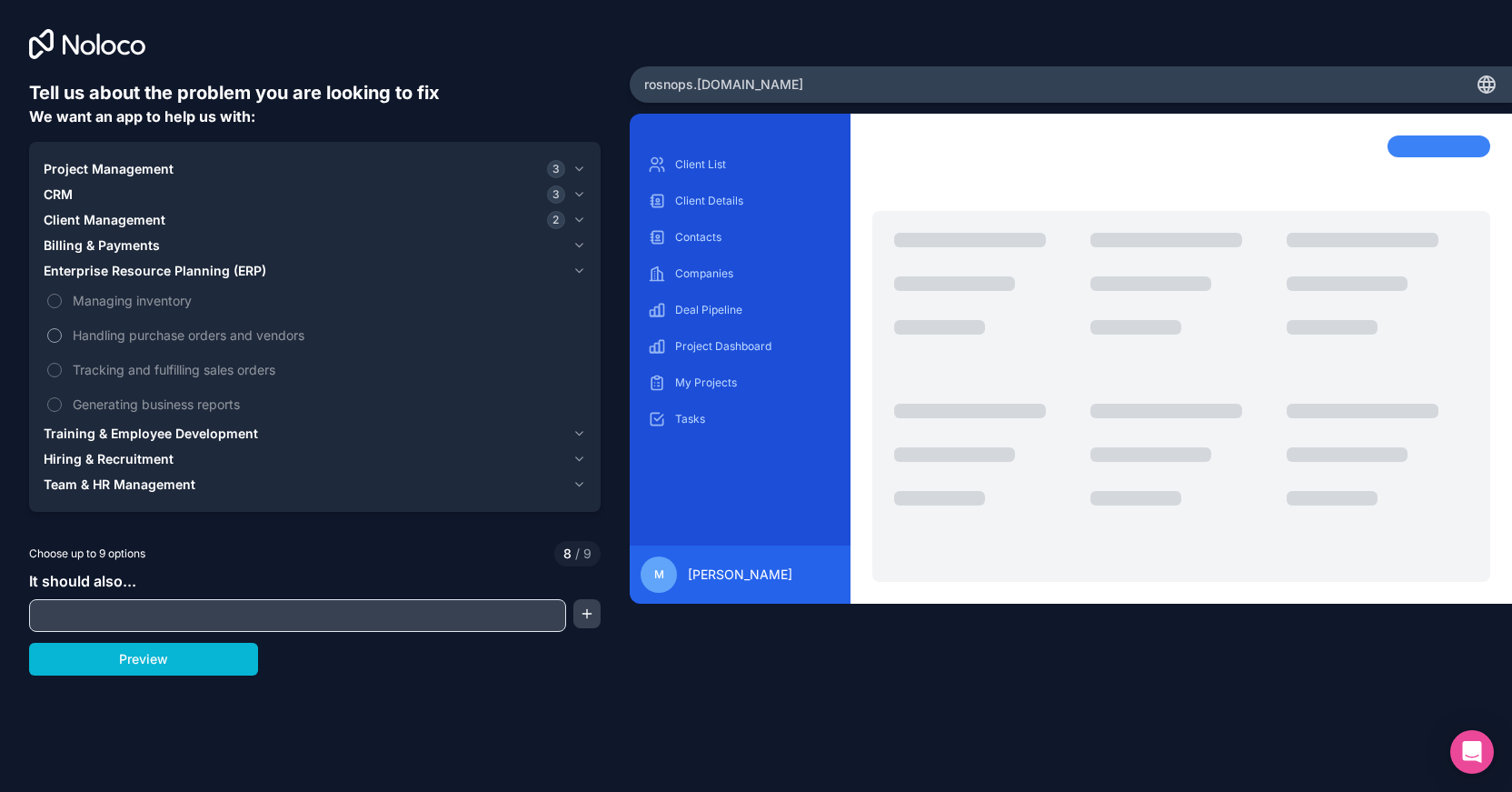
click at [131, 339] on span "Handling purchase orders and vendors" at bounding box center [328, 334] width 510 height 19
click at [62, 339] on button "Handling purchase orders and vendors" at bounding box center [54, 334] width 14 height 14
click at [106, 620] on input "text" at bounding box center [297, 615] width 528 height 26
type input "c"
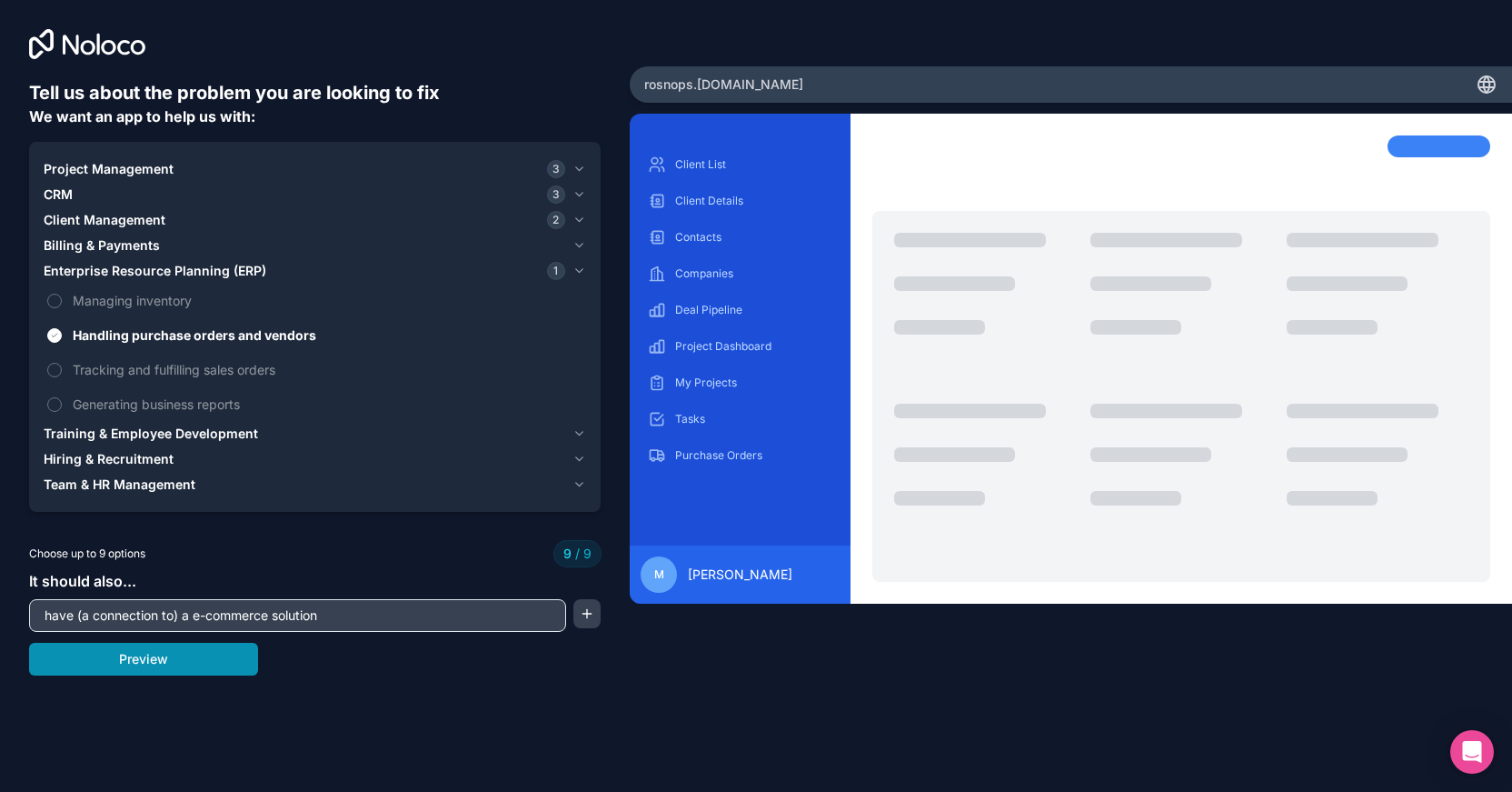
type input "have (a connection to) a e-commerce solution"
click at [185, 658] on button "Preview" at bounding box center [144, 658] width 229 height 33
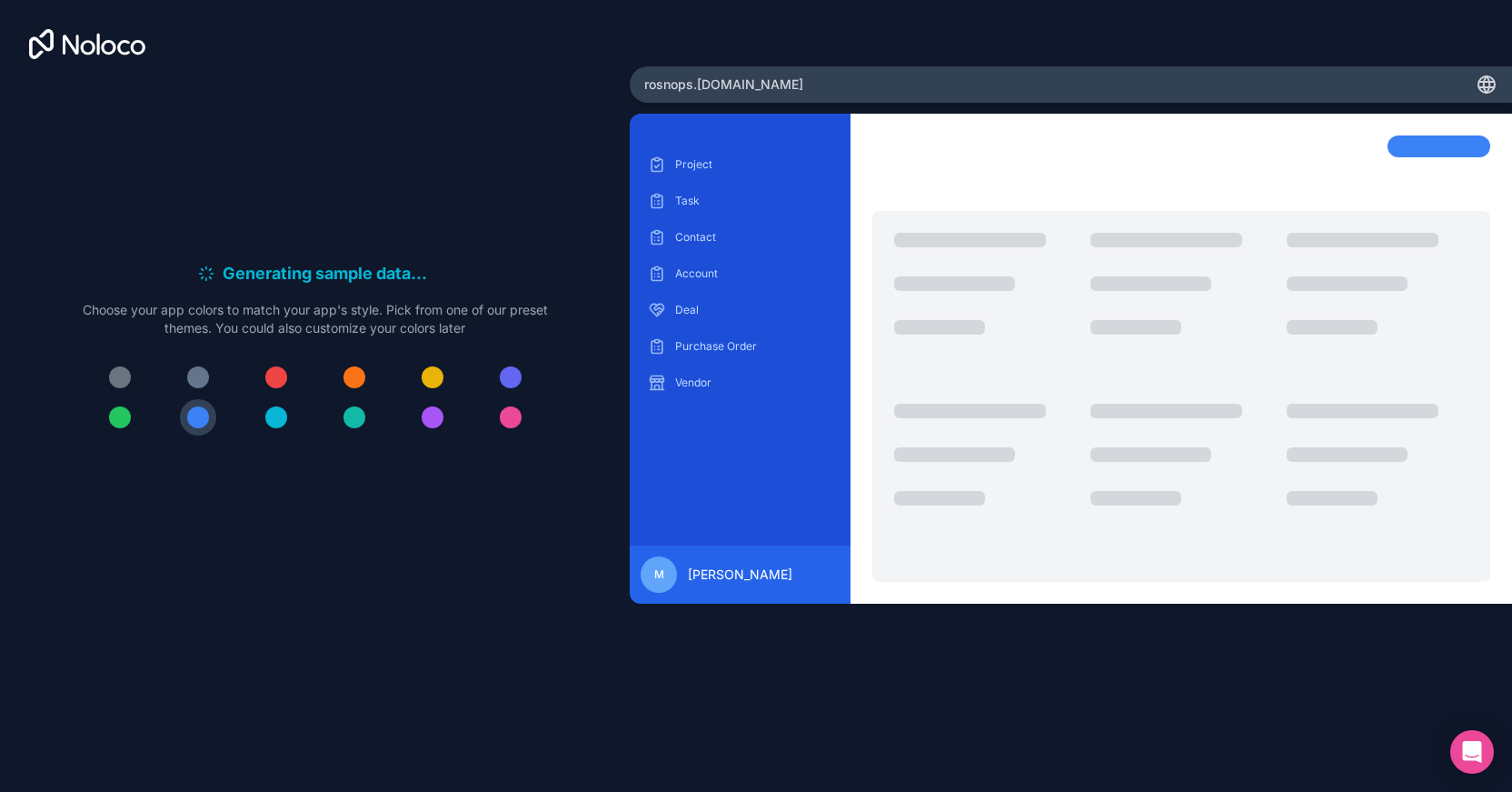
click at [347, 416] on div at bounding box center [354, 417] width 22 height 22
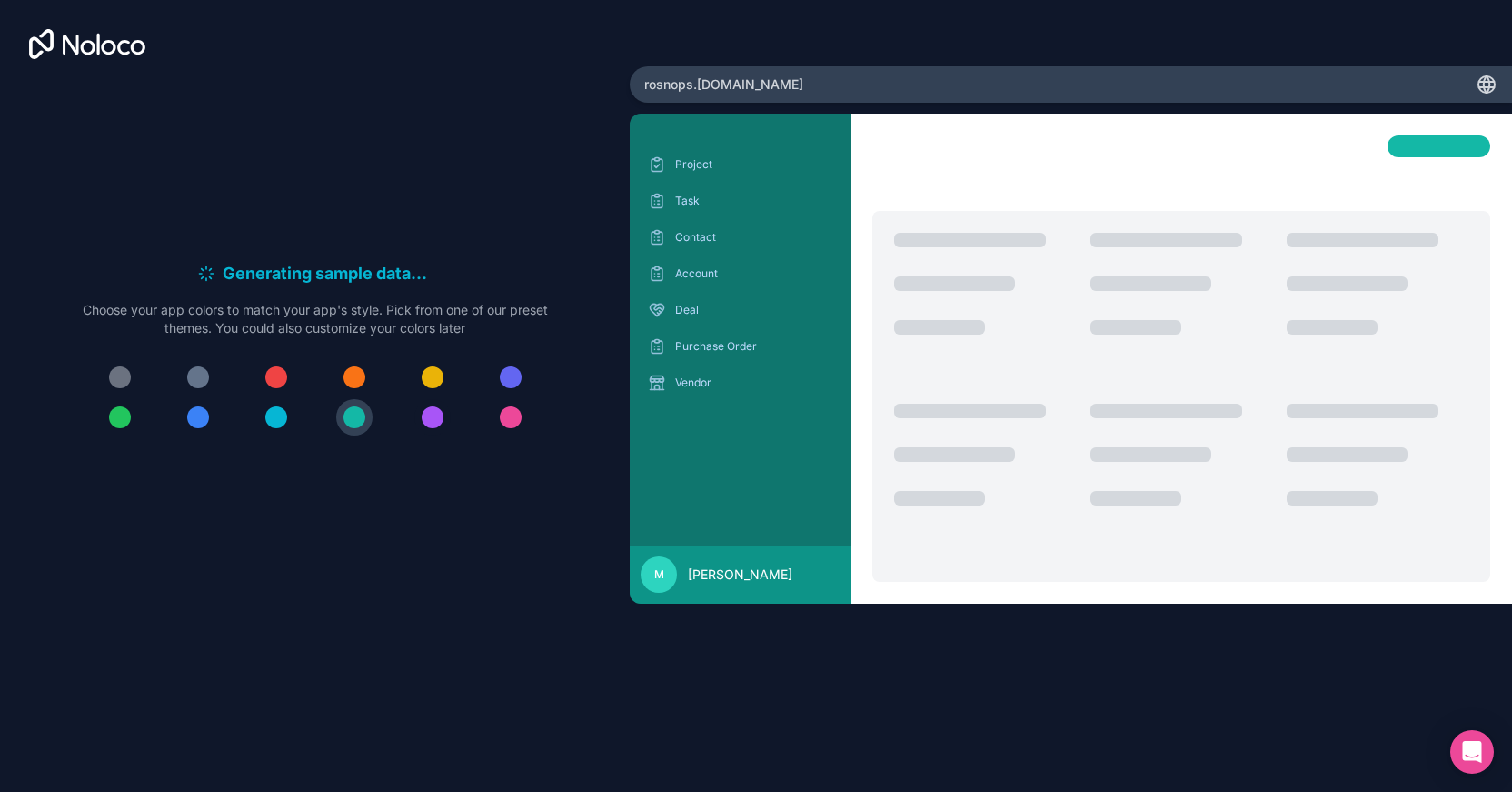
click at [429, 413] on div at bounding box center [432, 417] width 22 height 22
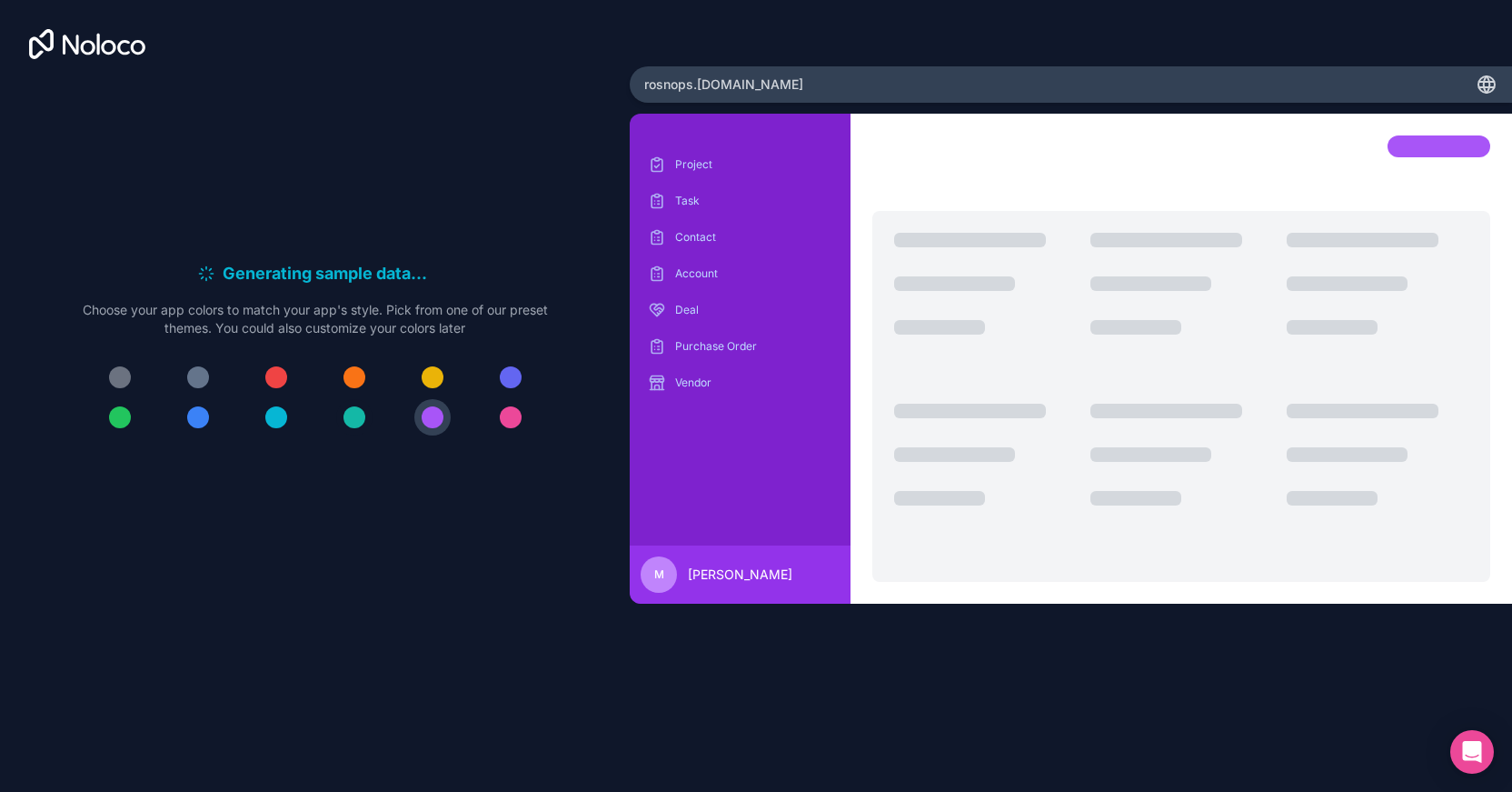
click at [360, 418] on div at bounding box center [354, 417] width 22 height 22
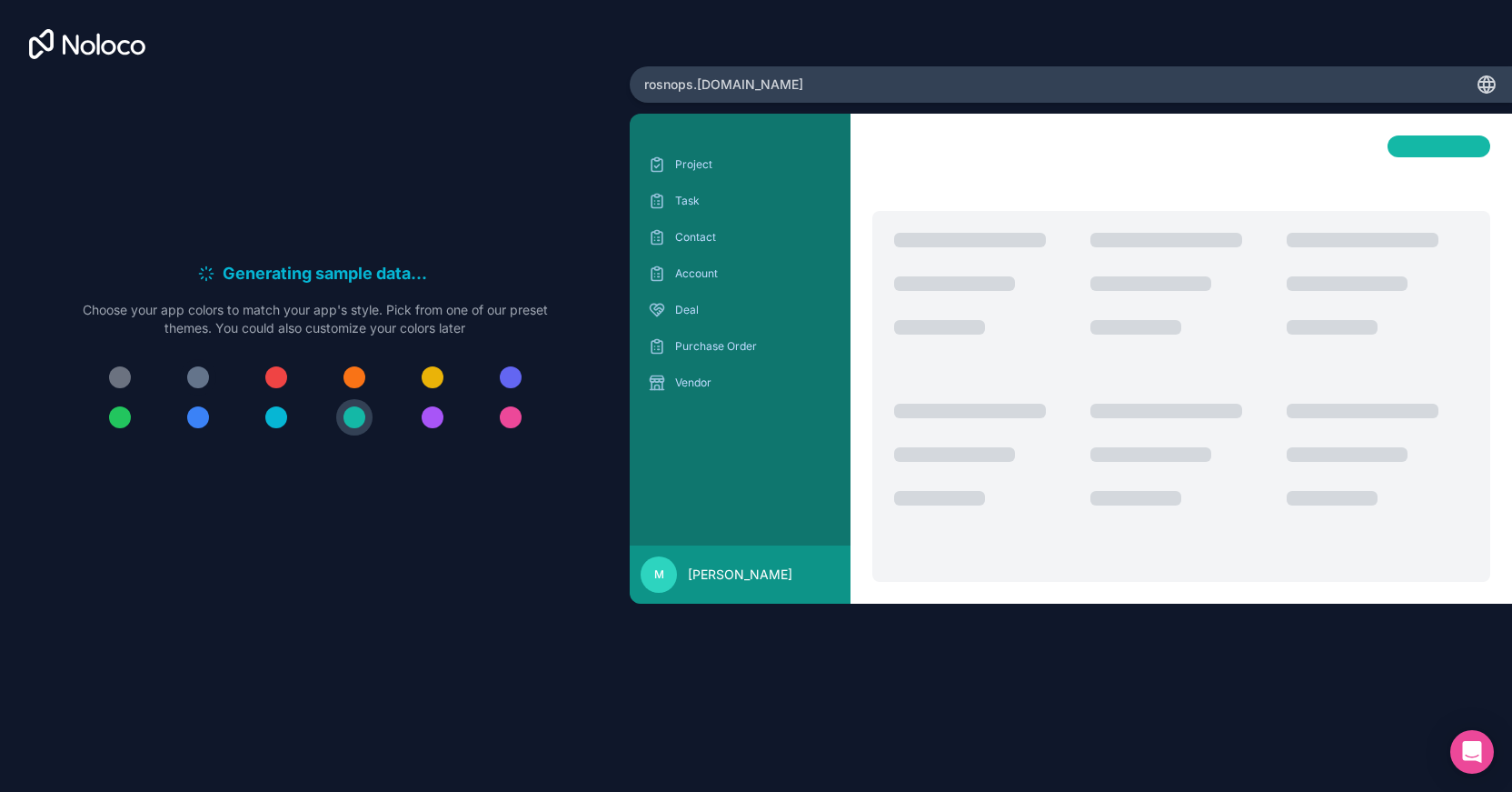
click at [197, 377] on div at bounding box center [198, 377] width 22 height 22
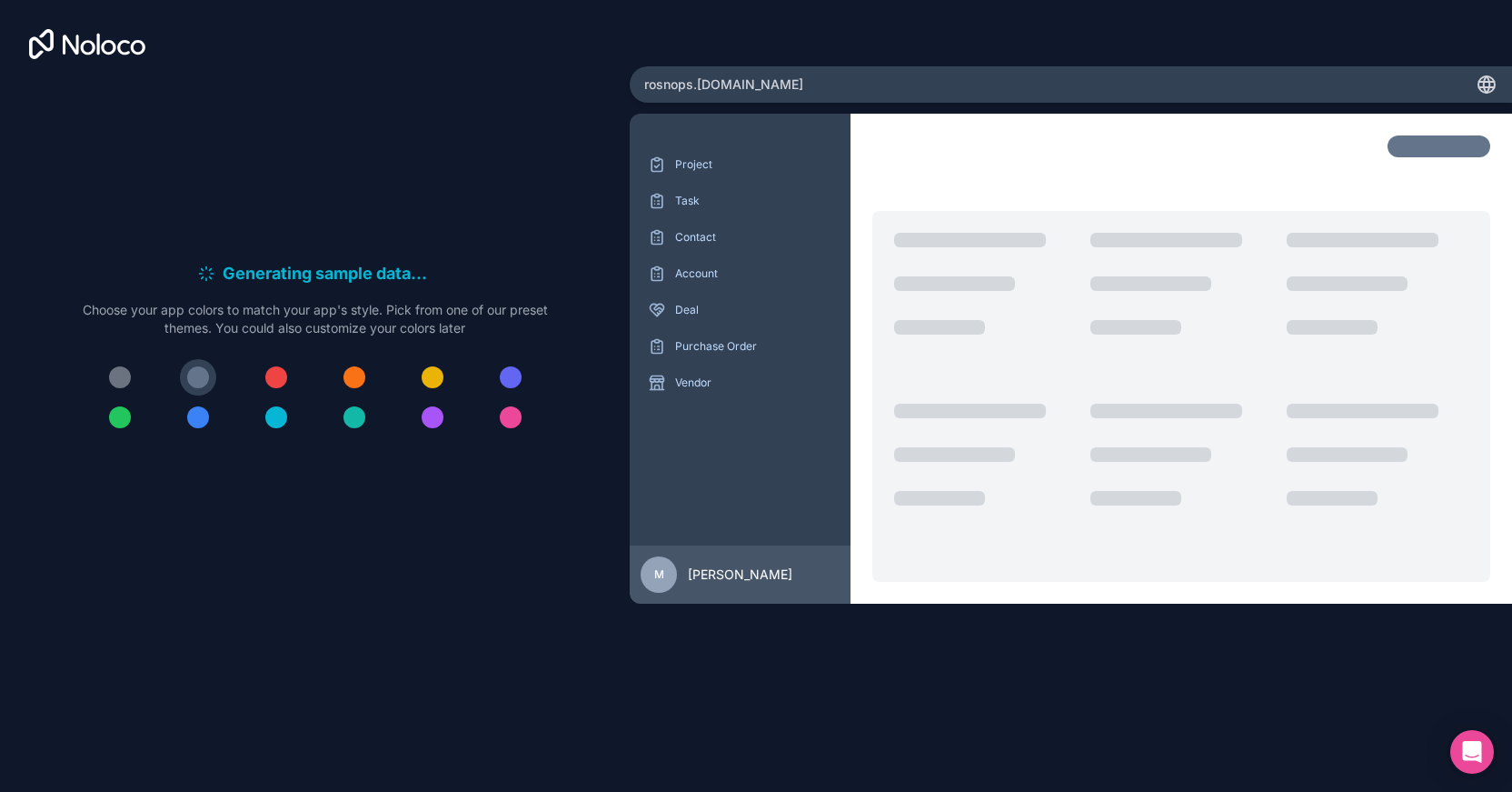
click at [349, 417] on div at bounding box center [354, 417] width 22 height 22
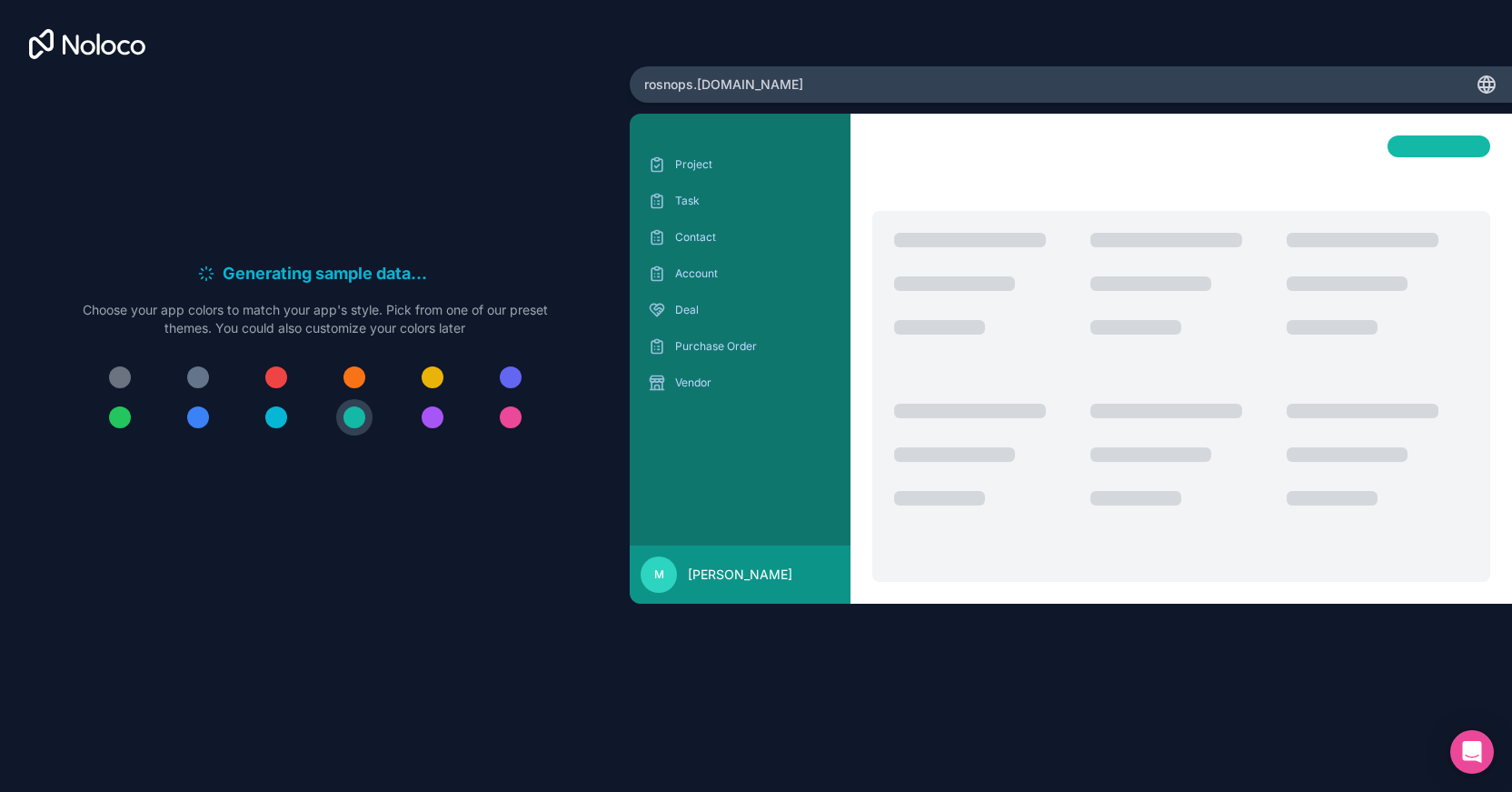
click at [444, 376] on button at bounding box center [432, 377] width 36 height 36
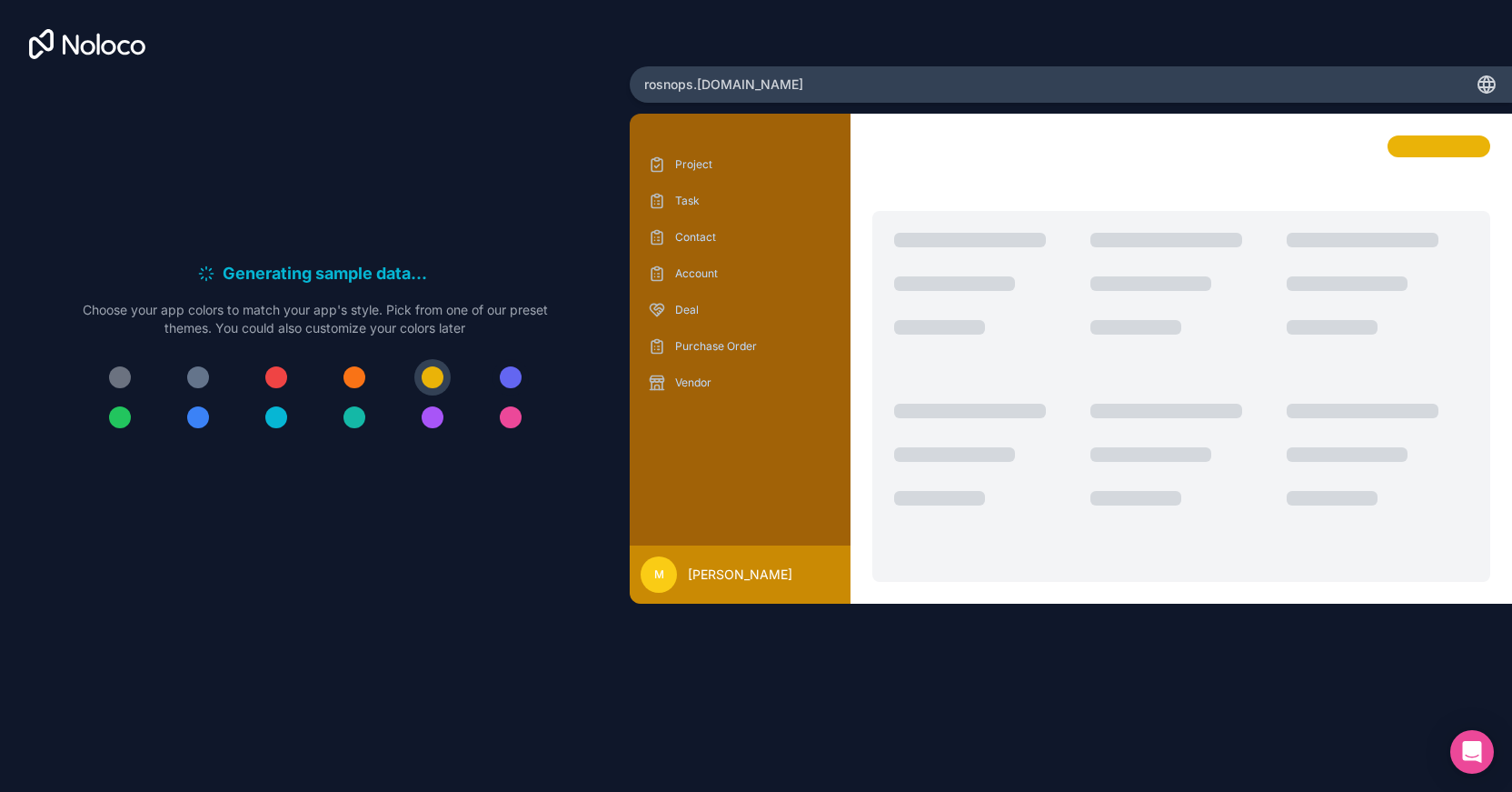
click at [501, 372] on div at bounding box center [511, 377] width 22 height 22
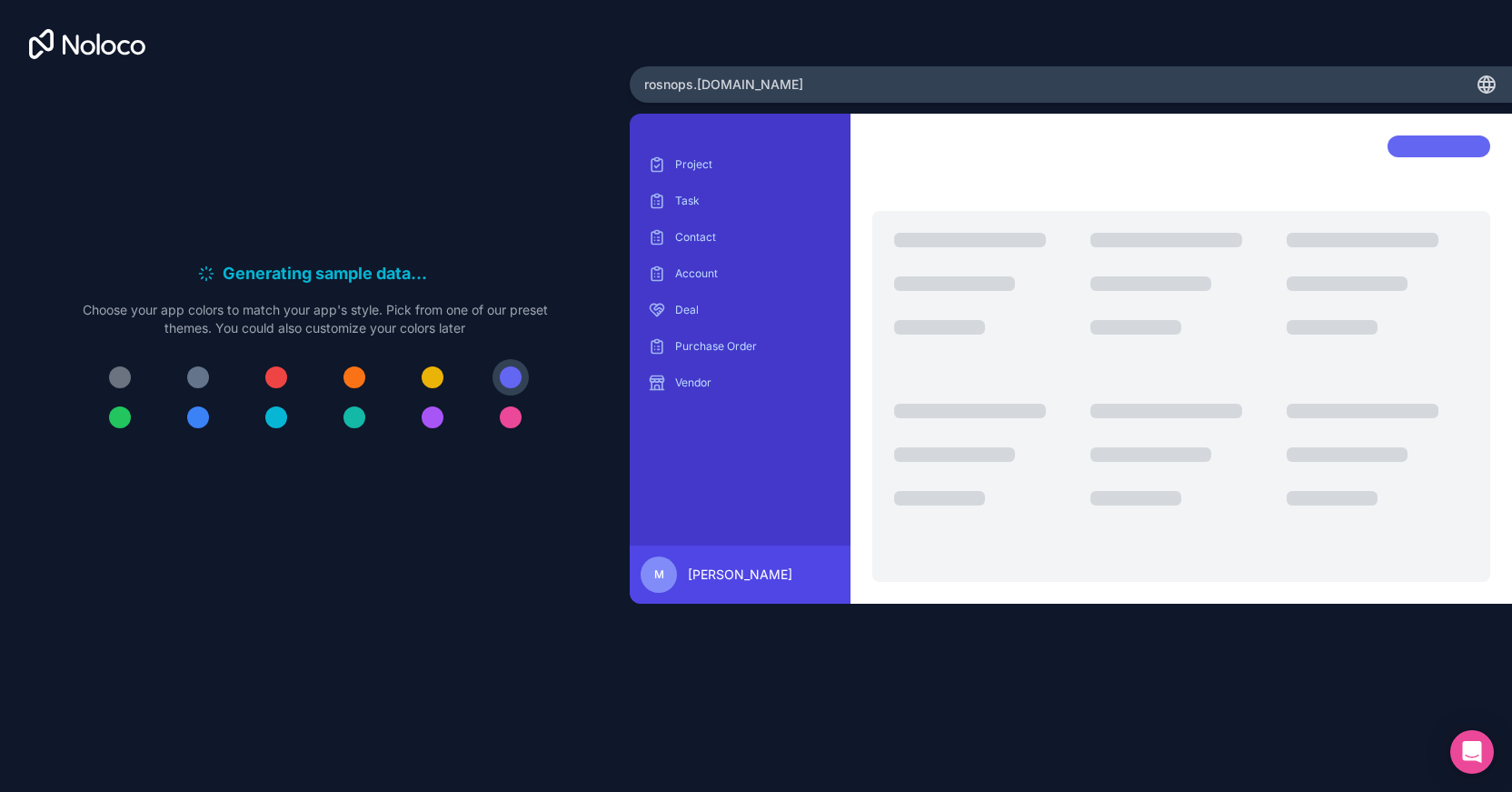
click at [117, 381] on div at bounding box center [119, 377] width 22 height 22
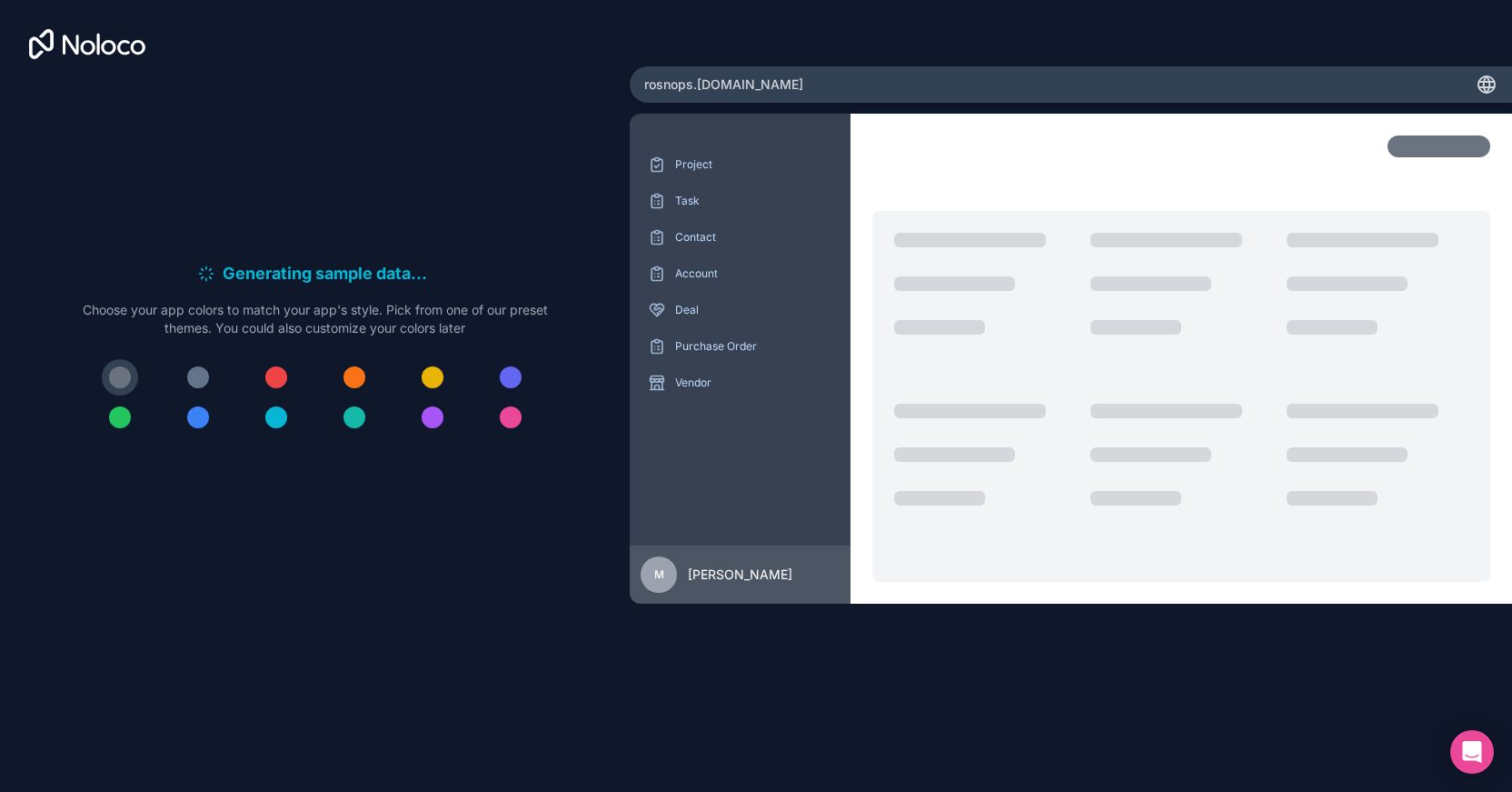
click at [356, 423] on div at bounding box center [354, 417] width 22 height 22
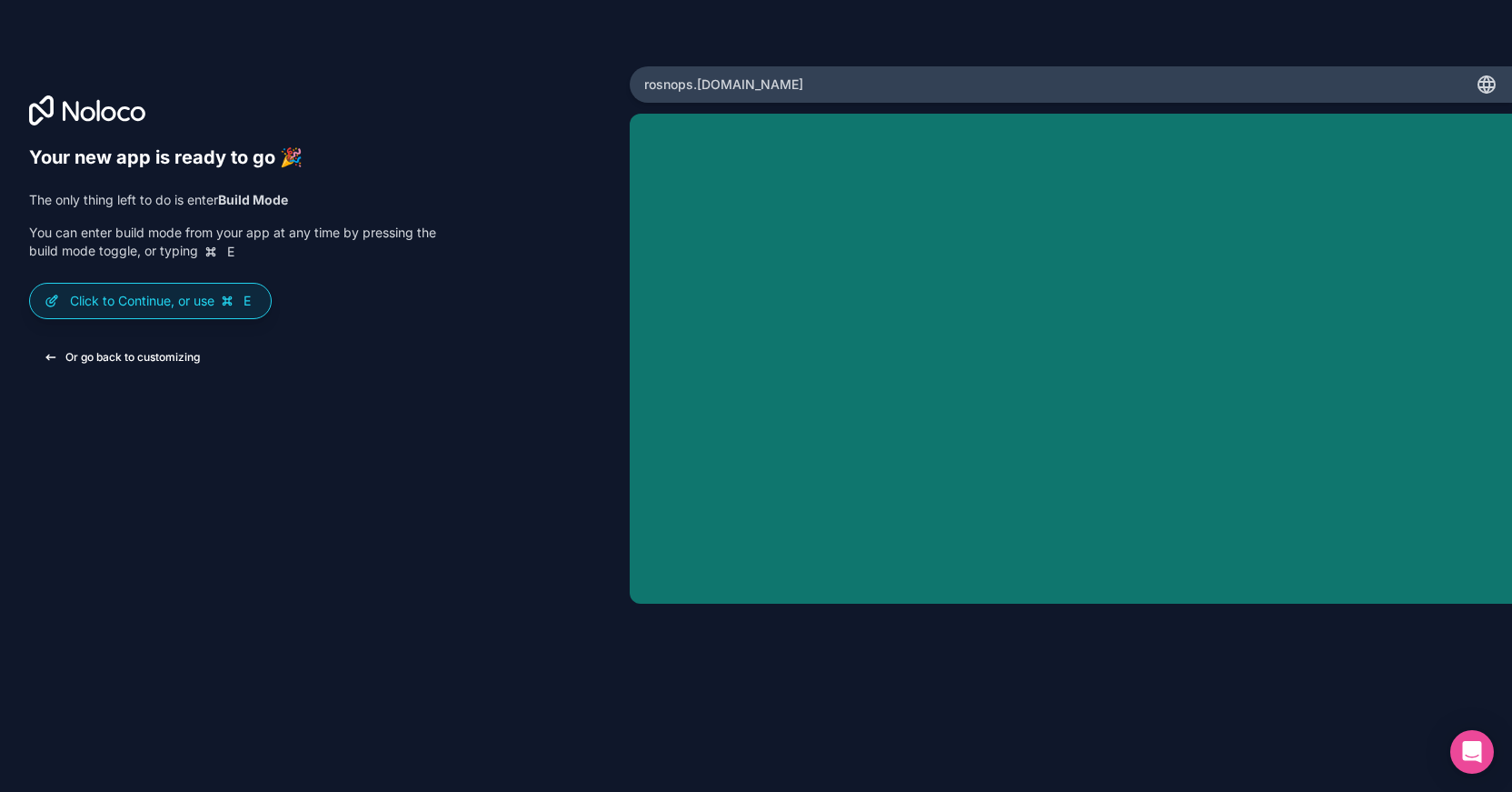
click at [167, 363] on button "Or go back to customizing" at bounding box center [122, 357] width 186 height 33
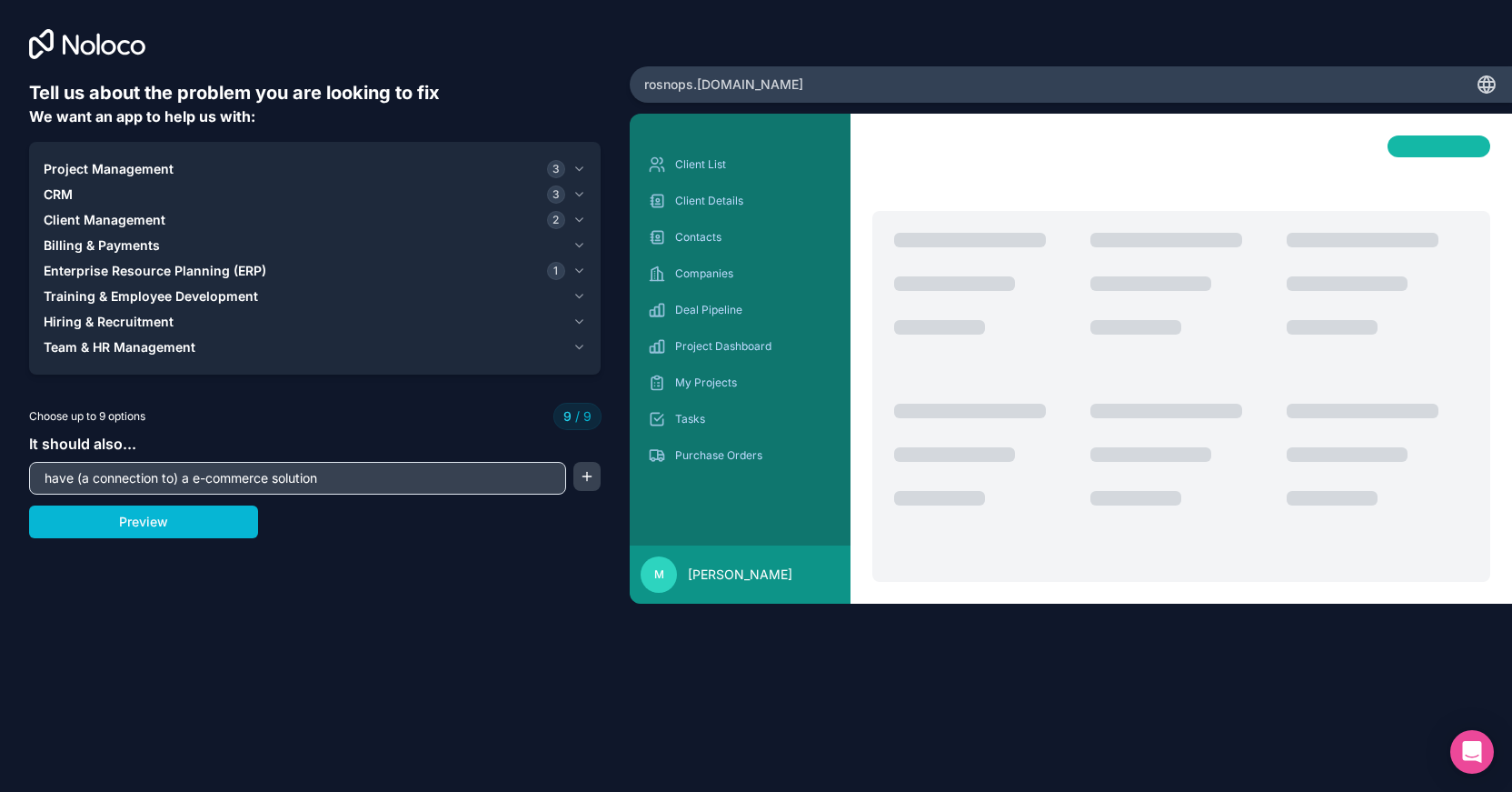
click at [581, 347] on icon "button" at bounding box center [580, 348] width 8 height 4
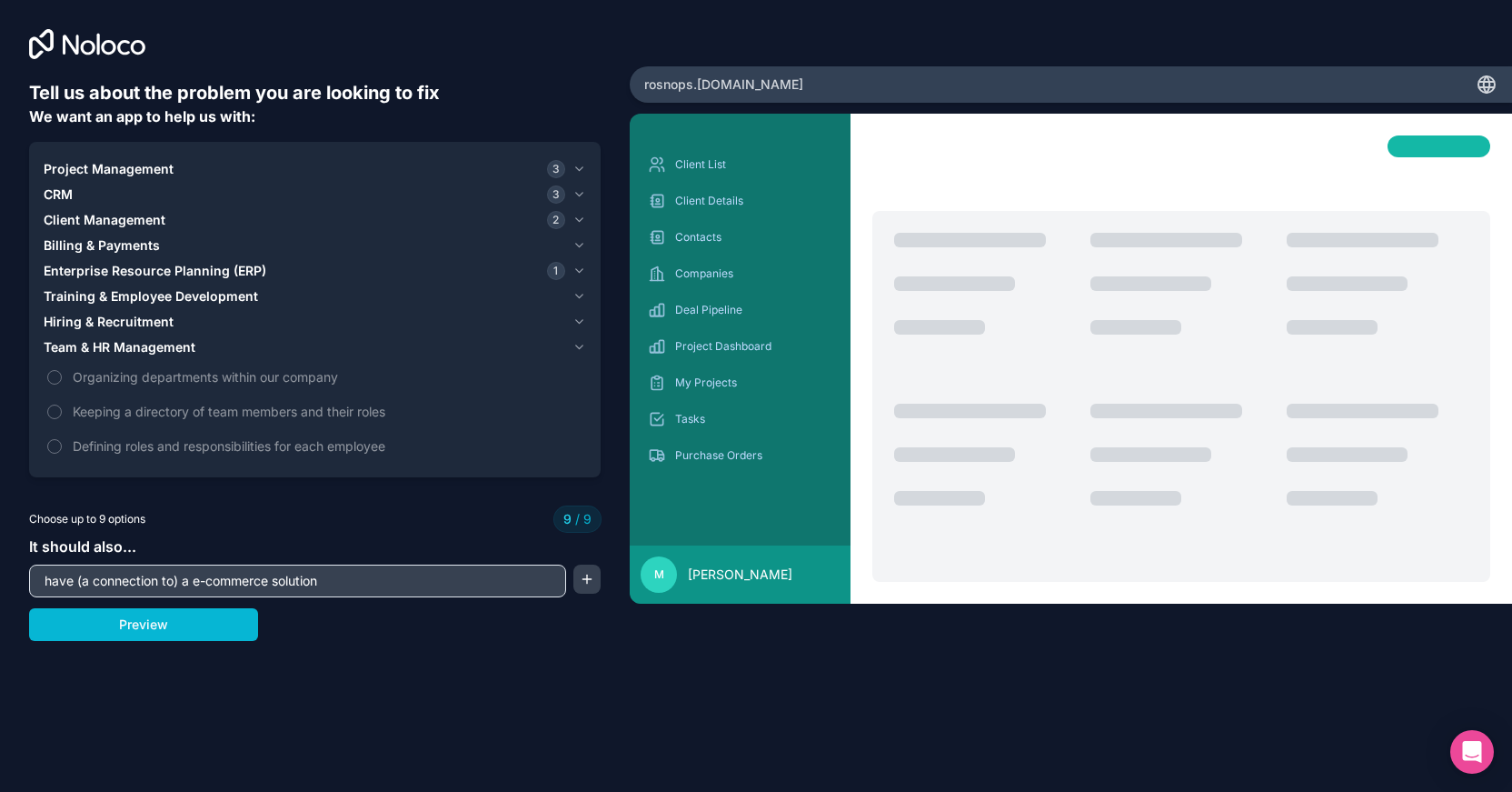
click at [581, 305] on button "Training & Employee Development" at bounding box center [315, 296] width 543 height 26
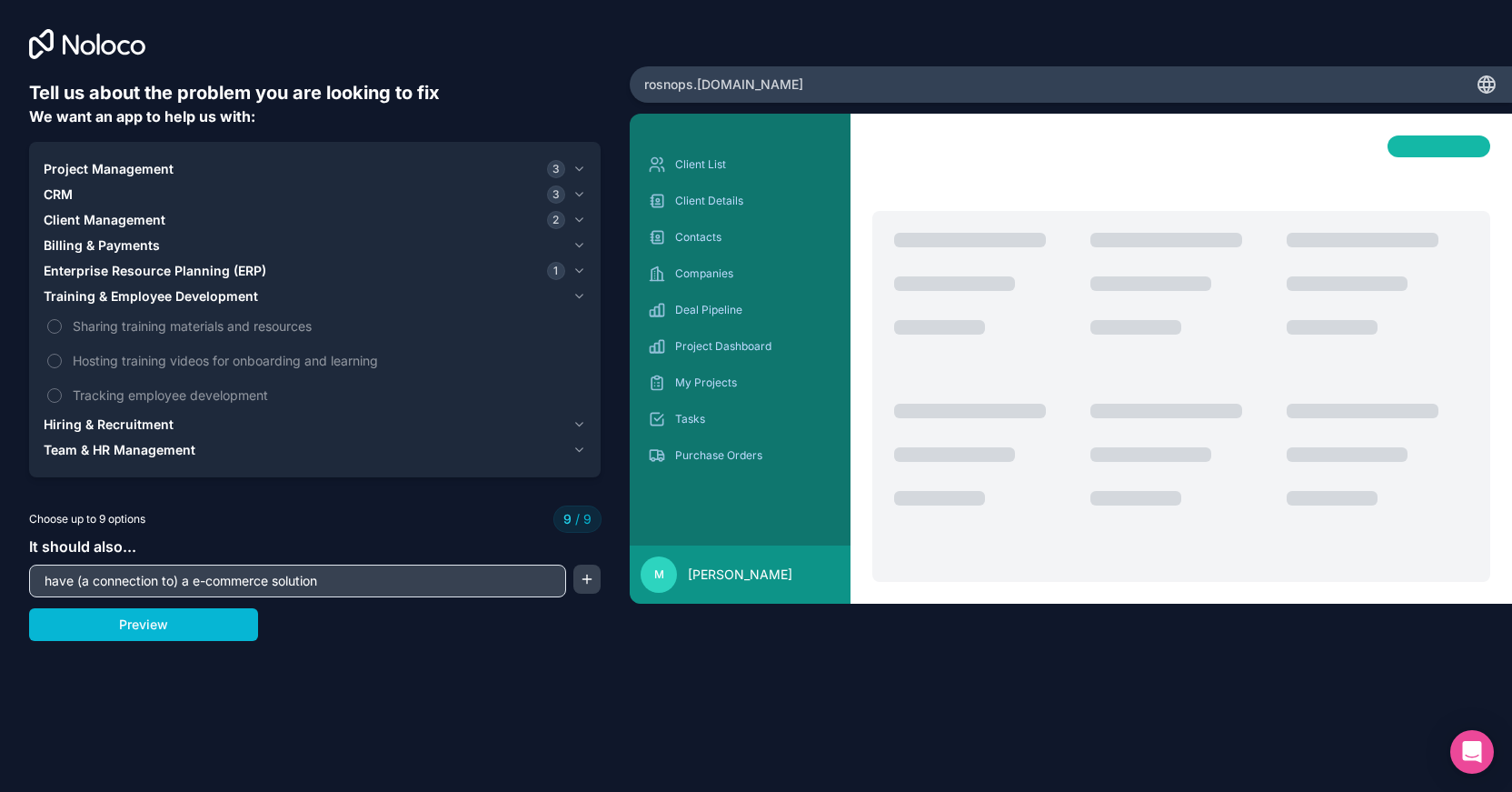
click at [577, 420] on icon "button" at bounding box center [579, 423] width 13 height 14
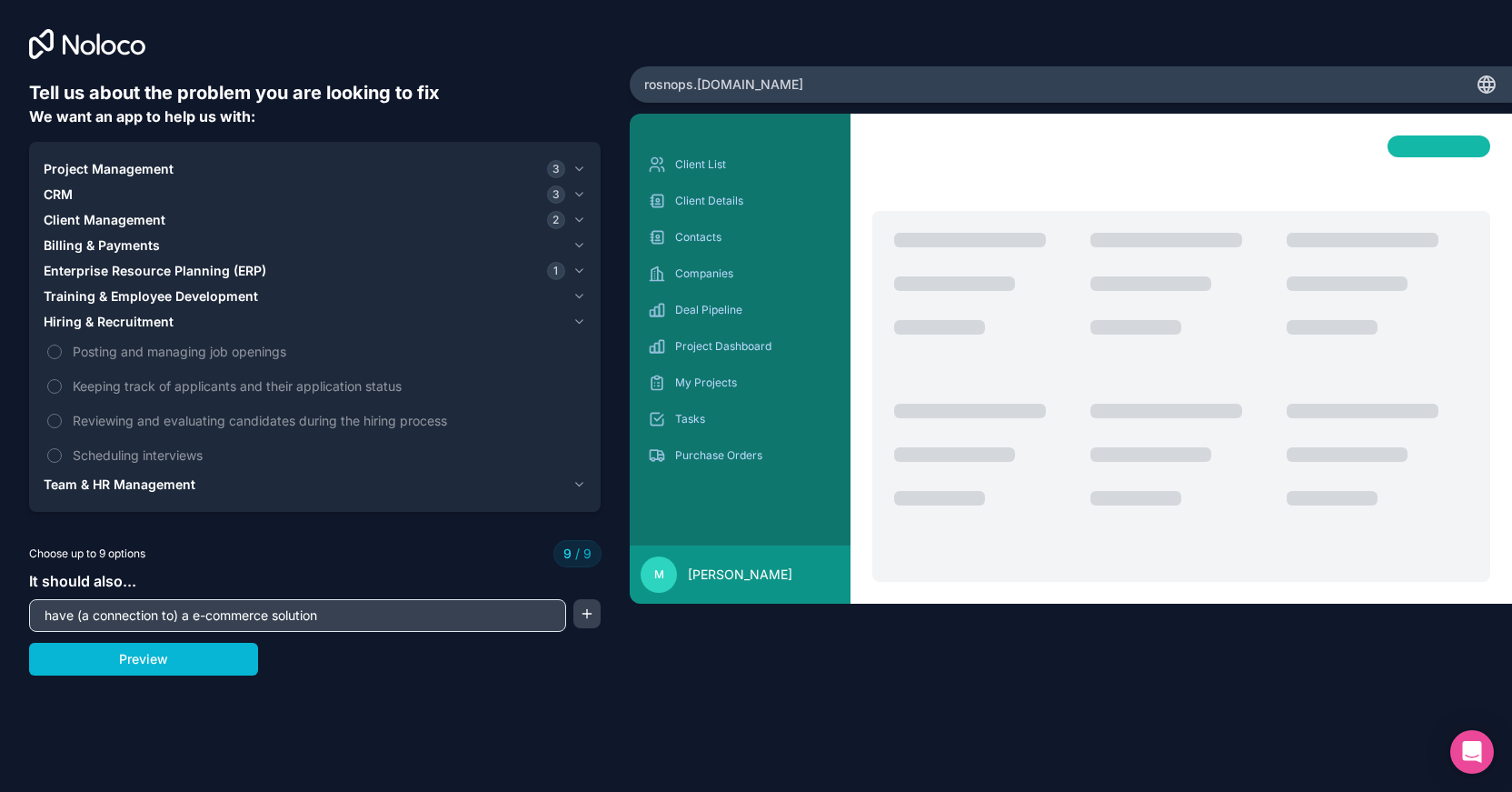
click at [576, 289] on icon "button" at bounding box center [579, 296] width 13 height 14
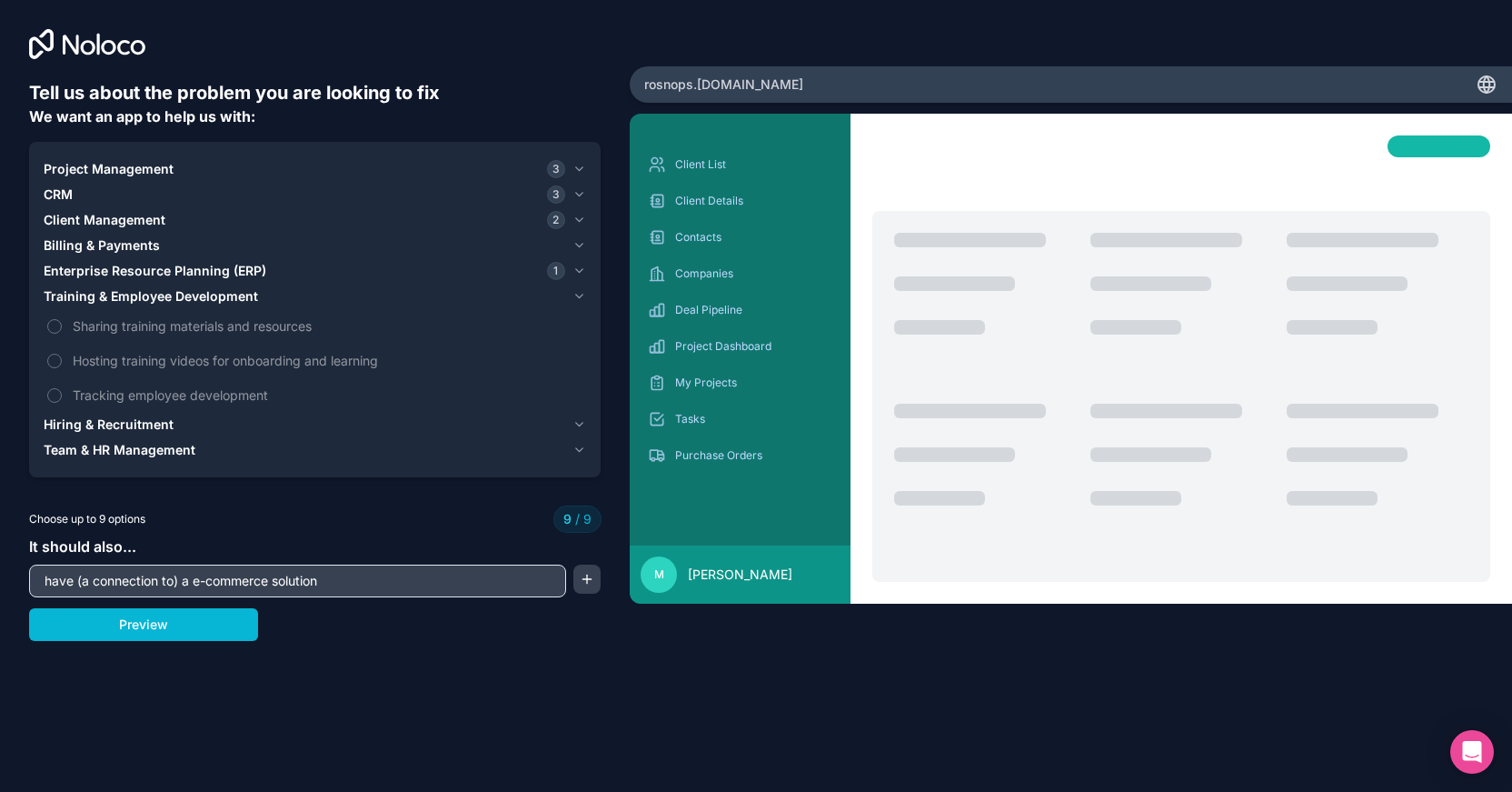
click at [577, 242] on icon "button" at bounding box center [579, 244] width 13 height 14
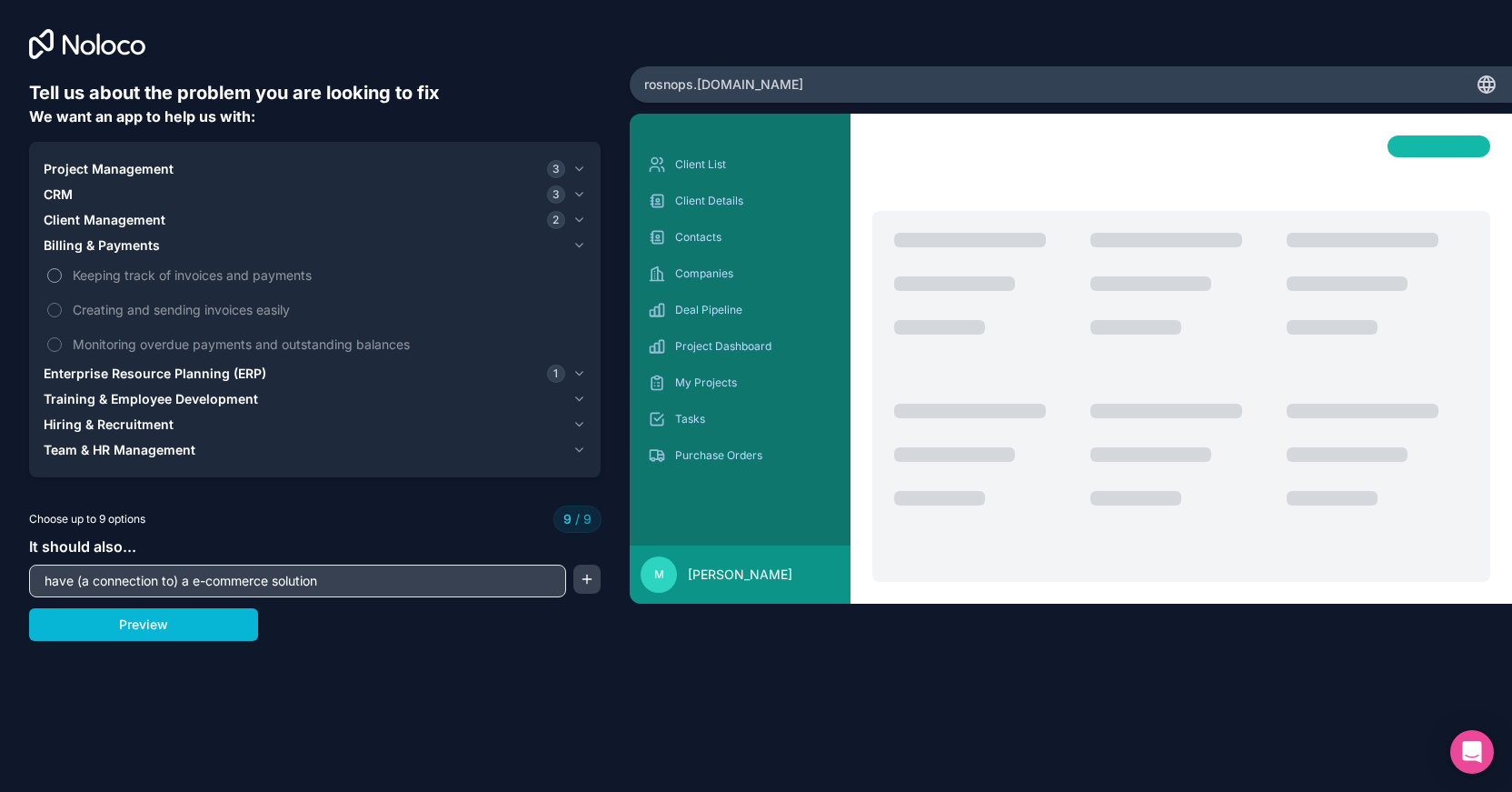
click at [111, 271] on span "Keeping track of invoices and payments" at bounding box center [328, 275] width 510 height 19
click at [212, 638] on button "Preview" at bounding box center [144, 624] width 229 height 33
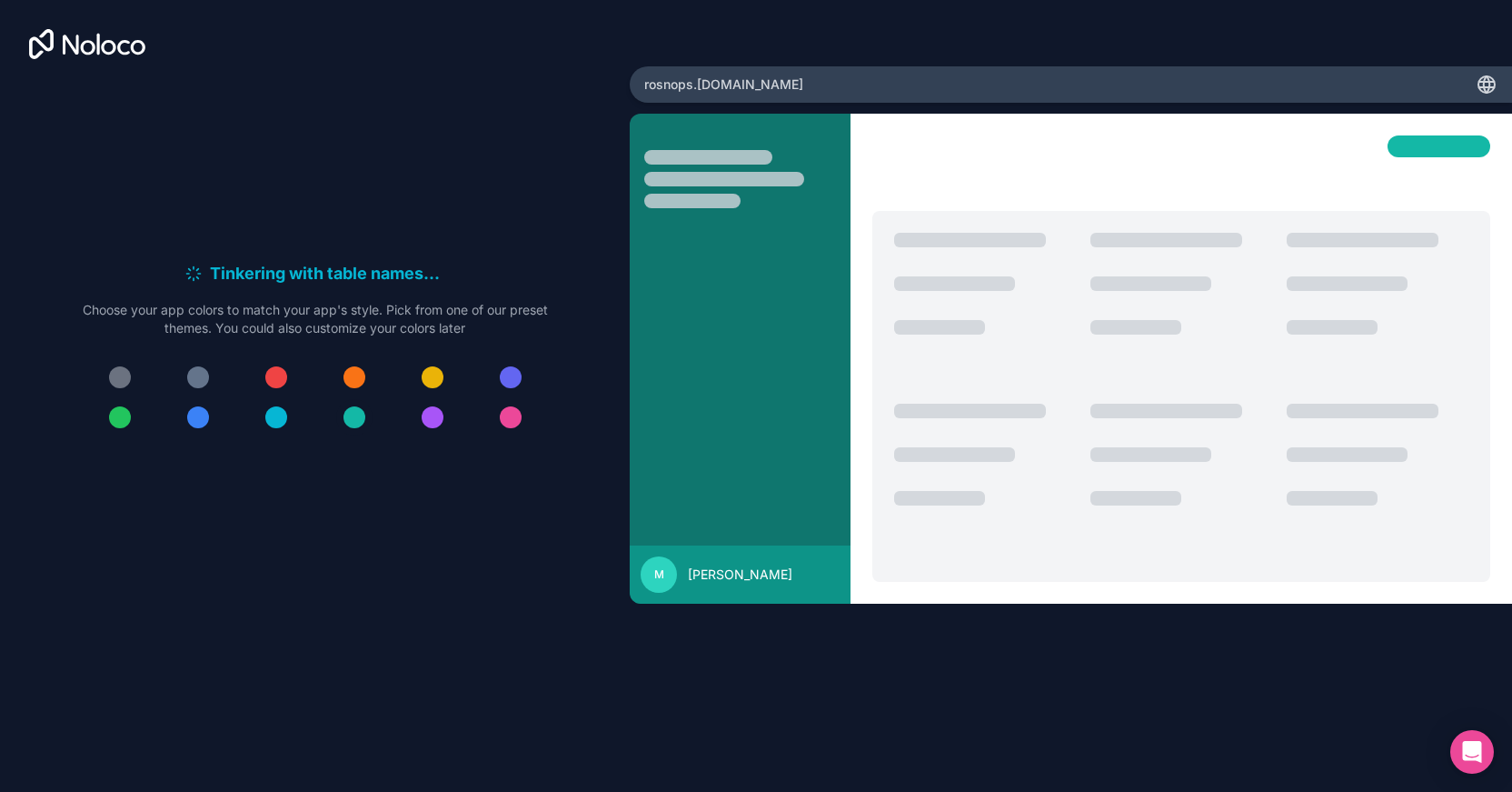
click at [353, 421] on div at bounding box center [354, 417] width 22 height 22
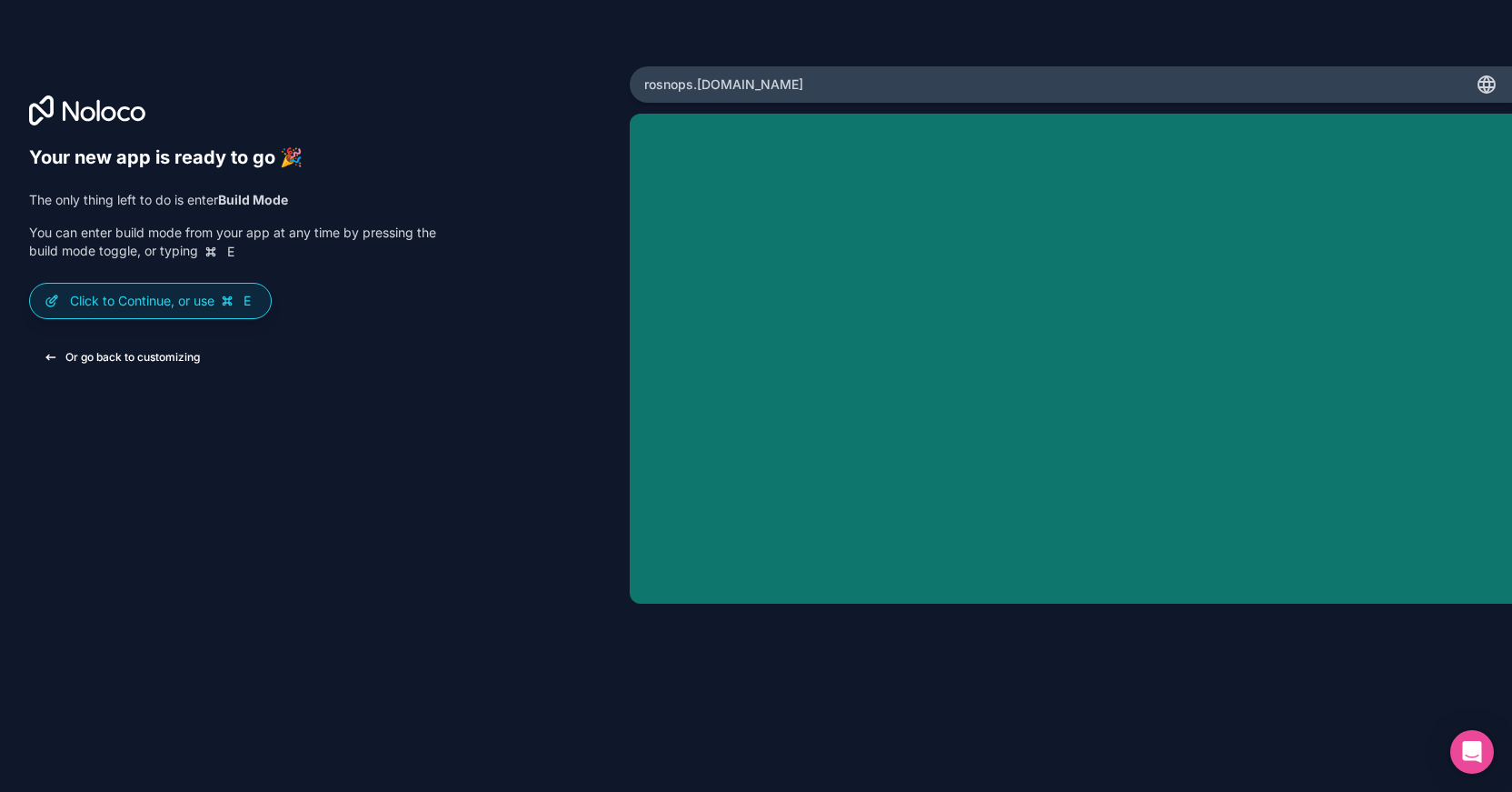
click at [97, 363] on button "Or go back to customizing" at bounding box center [122, 357] width 186 height 33
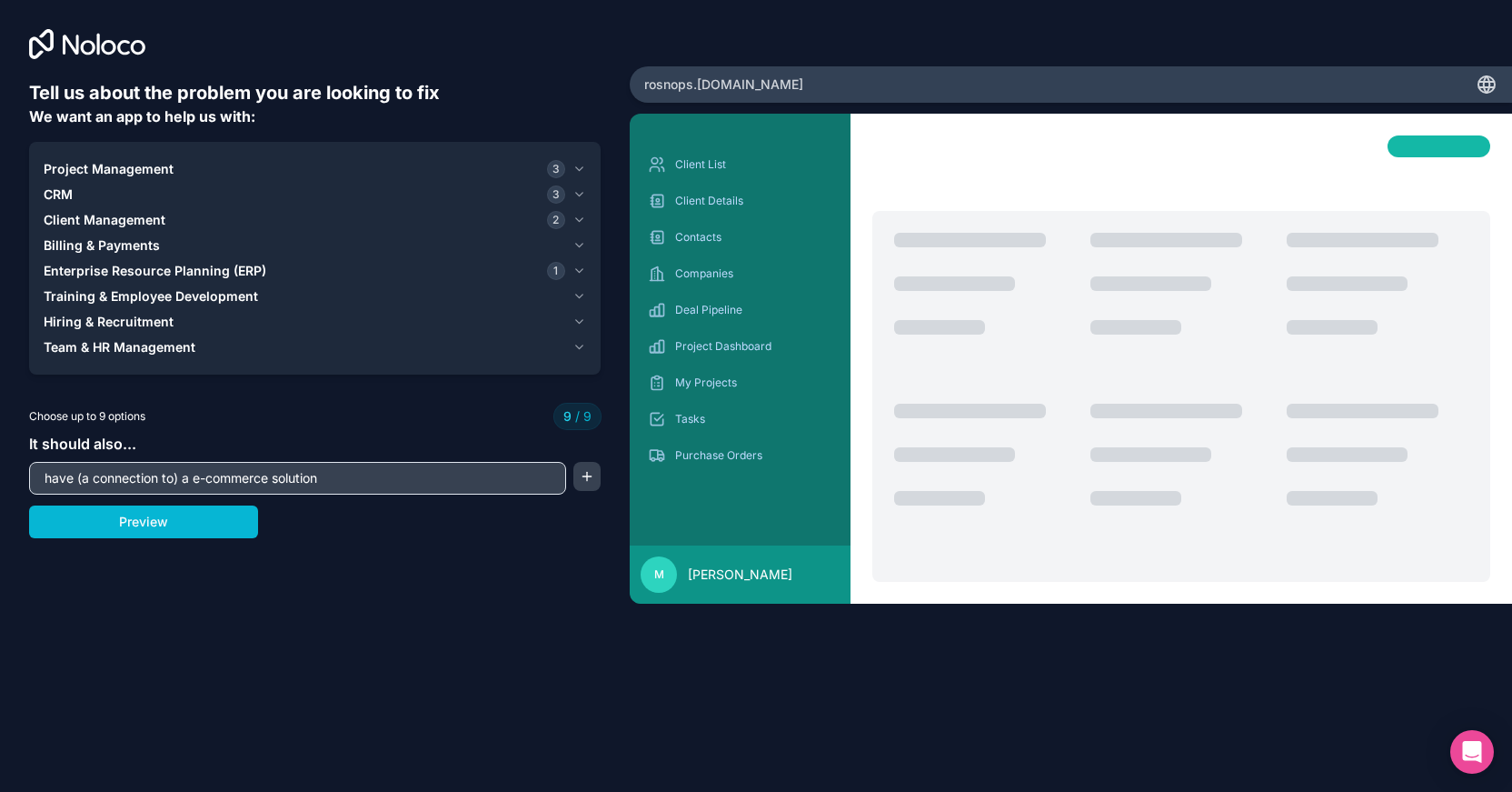
click at [150, 162] on span "Project Management" at bounding box center [108, 169] width 130 height 18
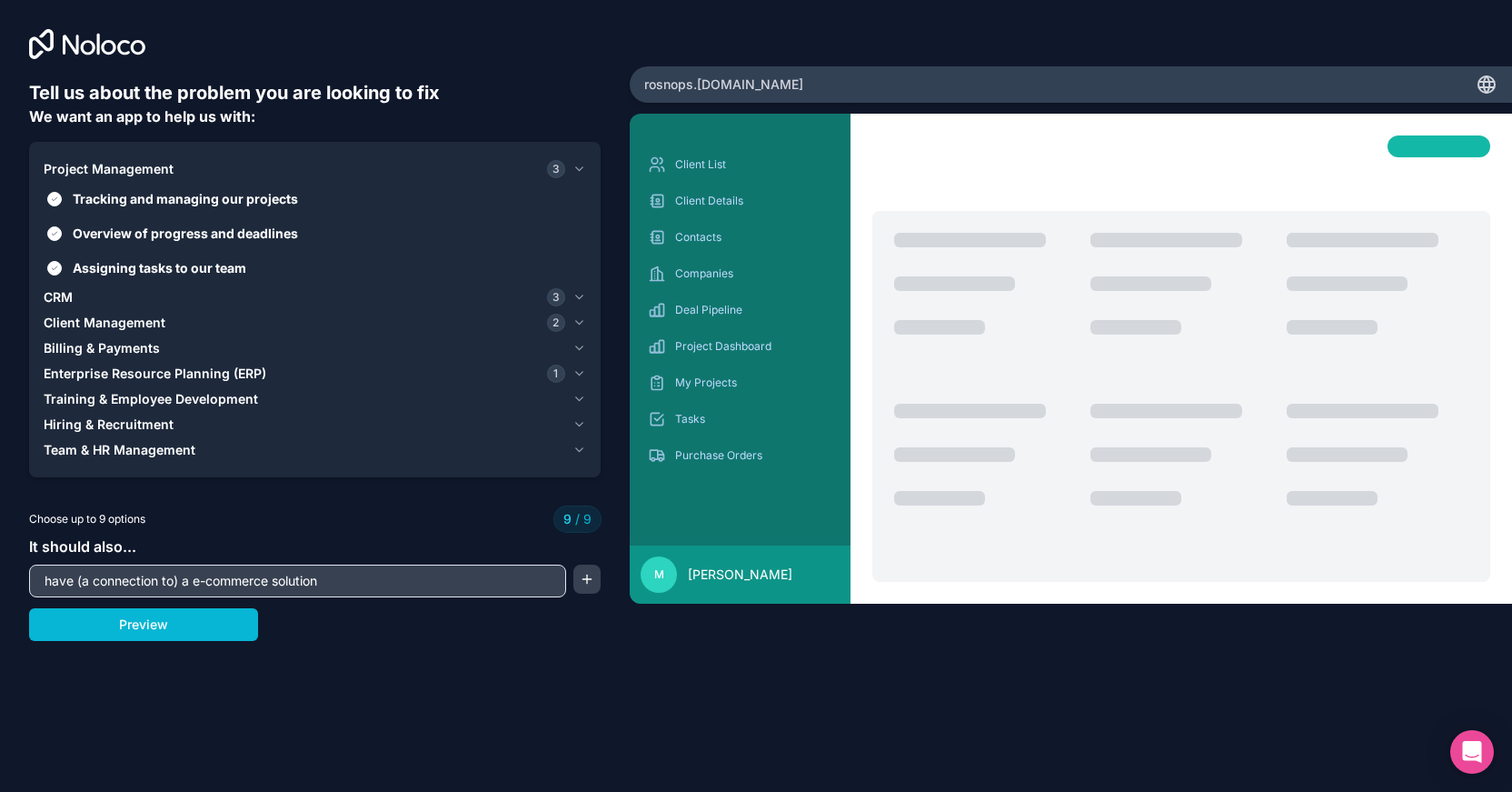
click at [72, 300] on span "CRM" at bounding box center [58, 297] width 29 height 18
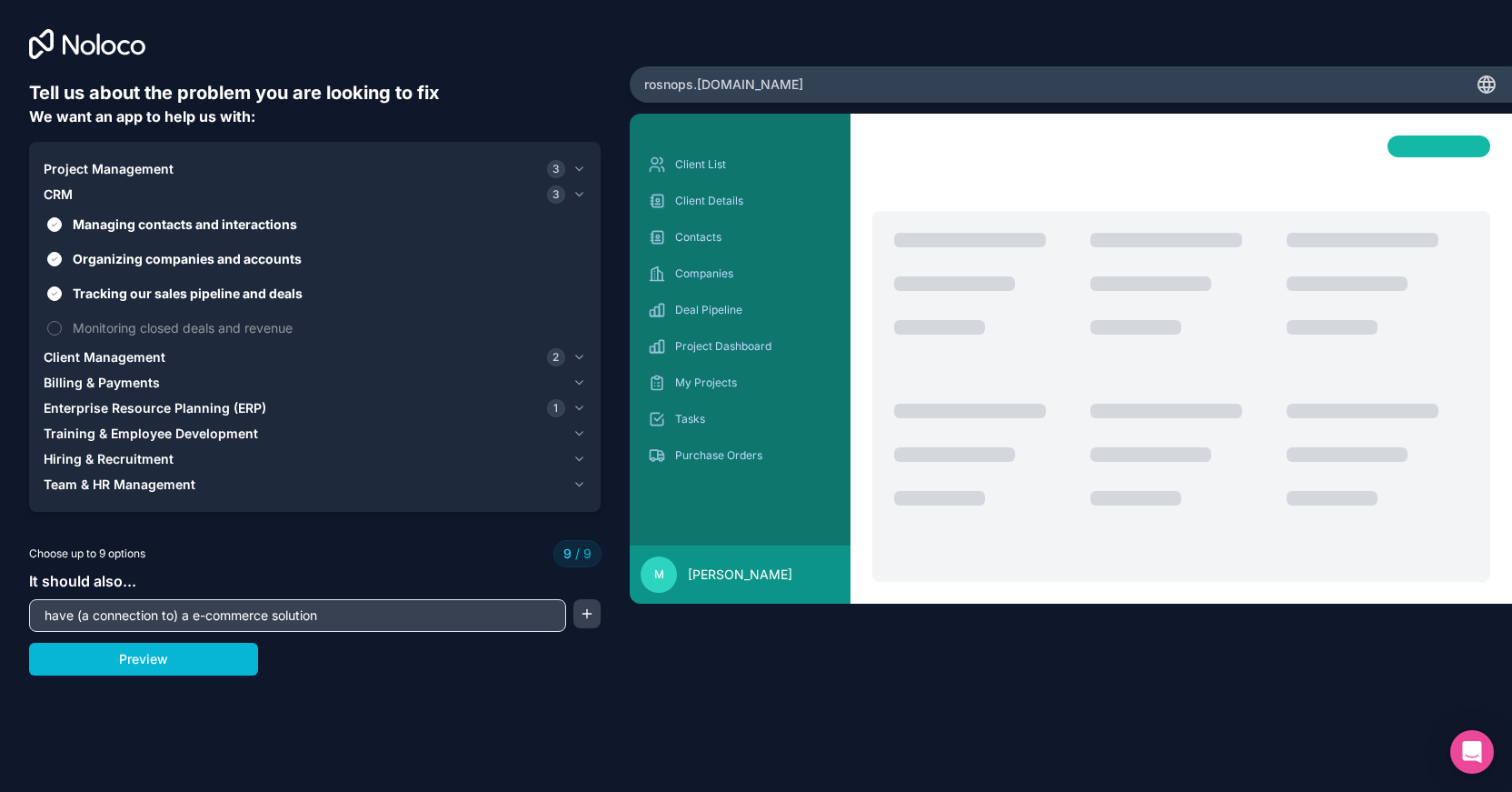
click at [94, 351] on span "Client Management" at bounding box center [104, 356] width 122 height 18
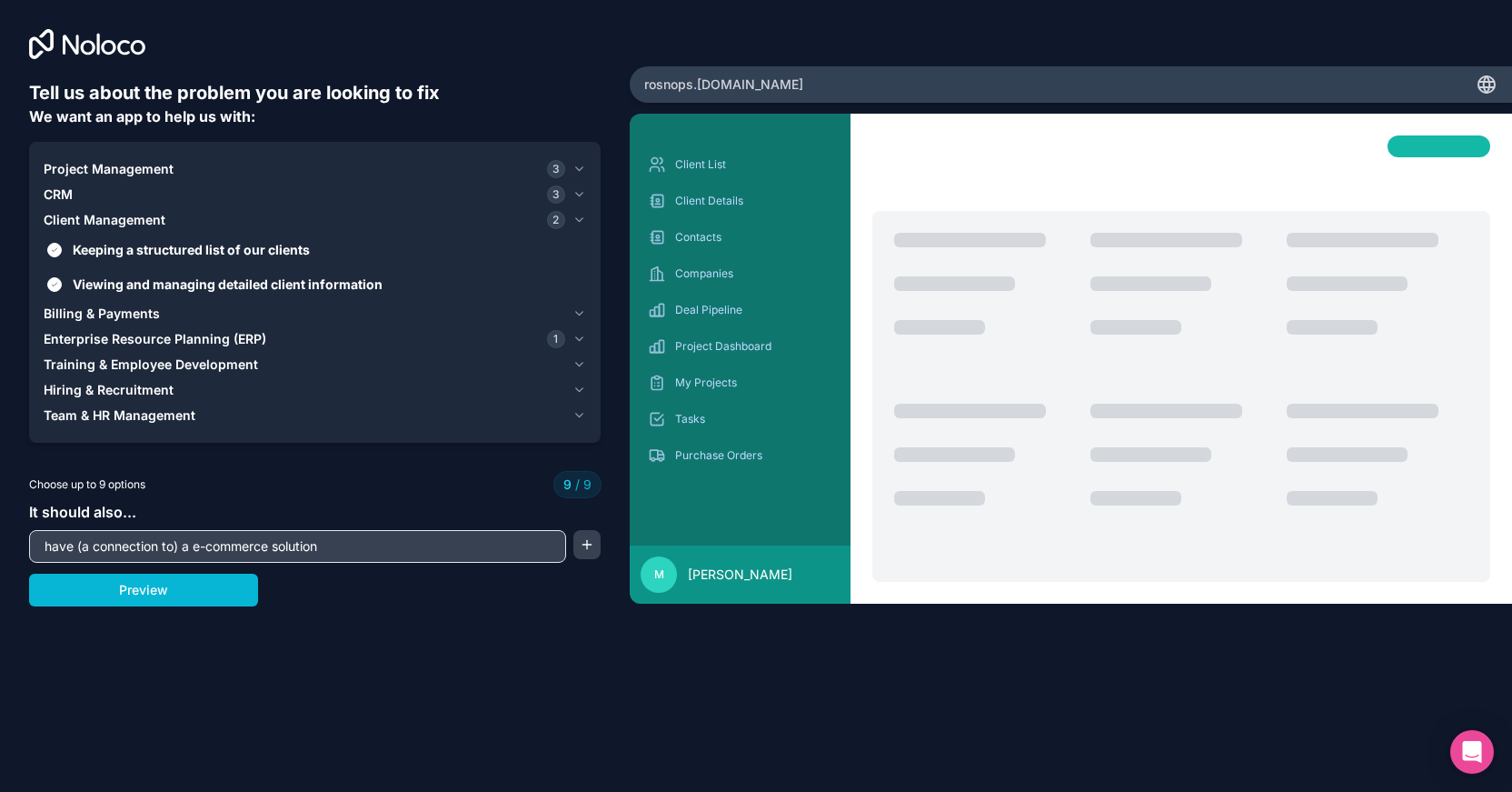
click at [125, 336] on span "Enterprise Resource Planning (ERP)" at bounding box center [154, 338] width 223 height 18
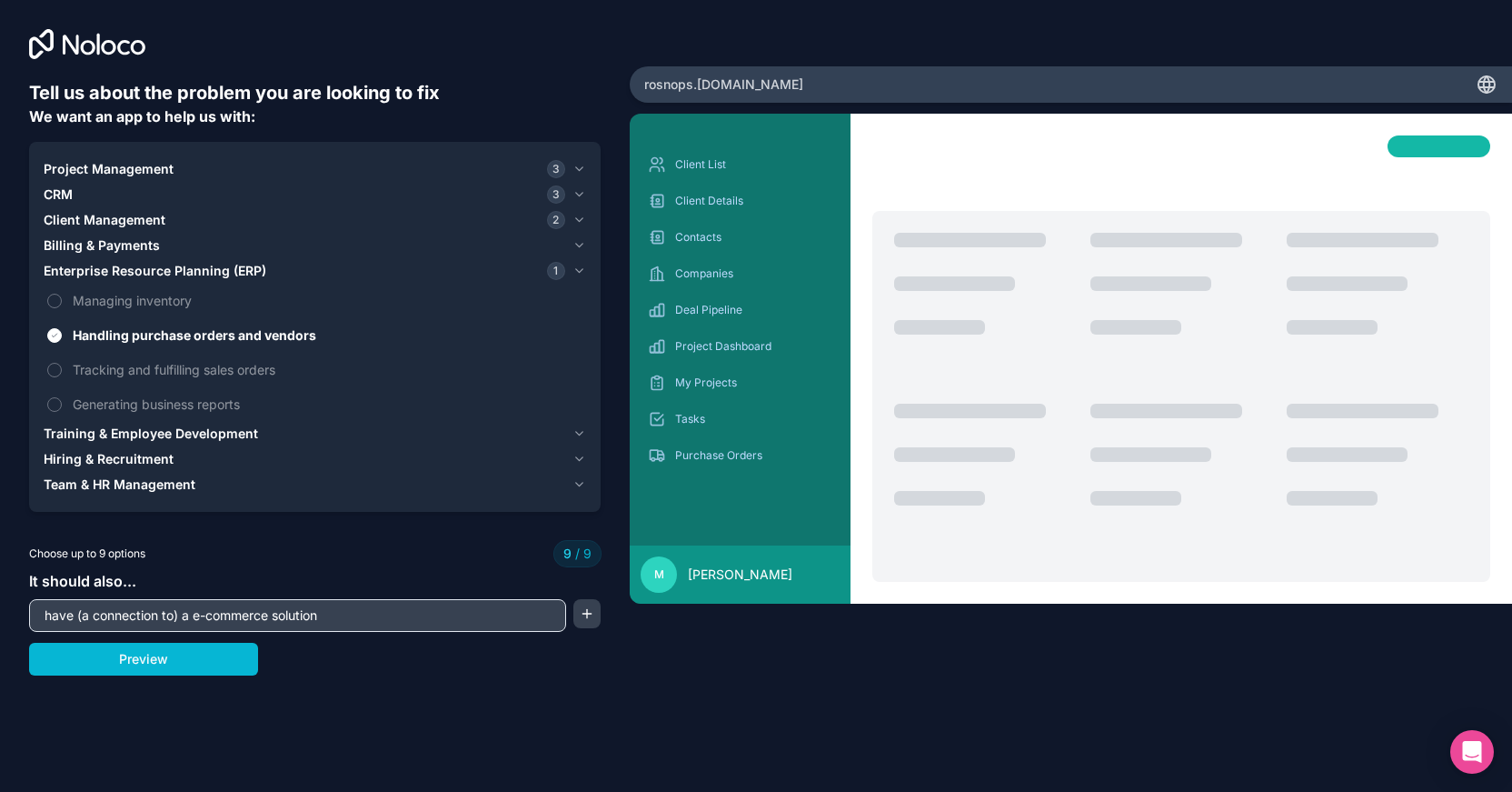
click at [164, 428] on span "Training & Employee Development" at bounding box center [151, 433] width 214 height 18
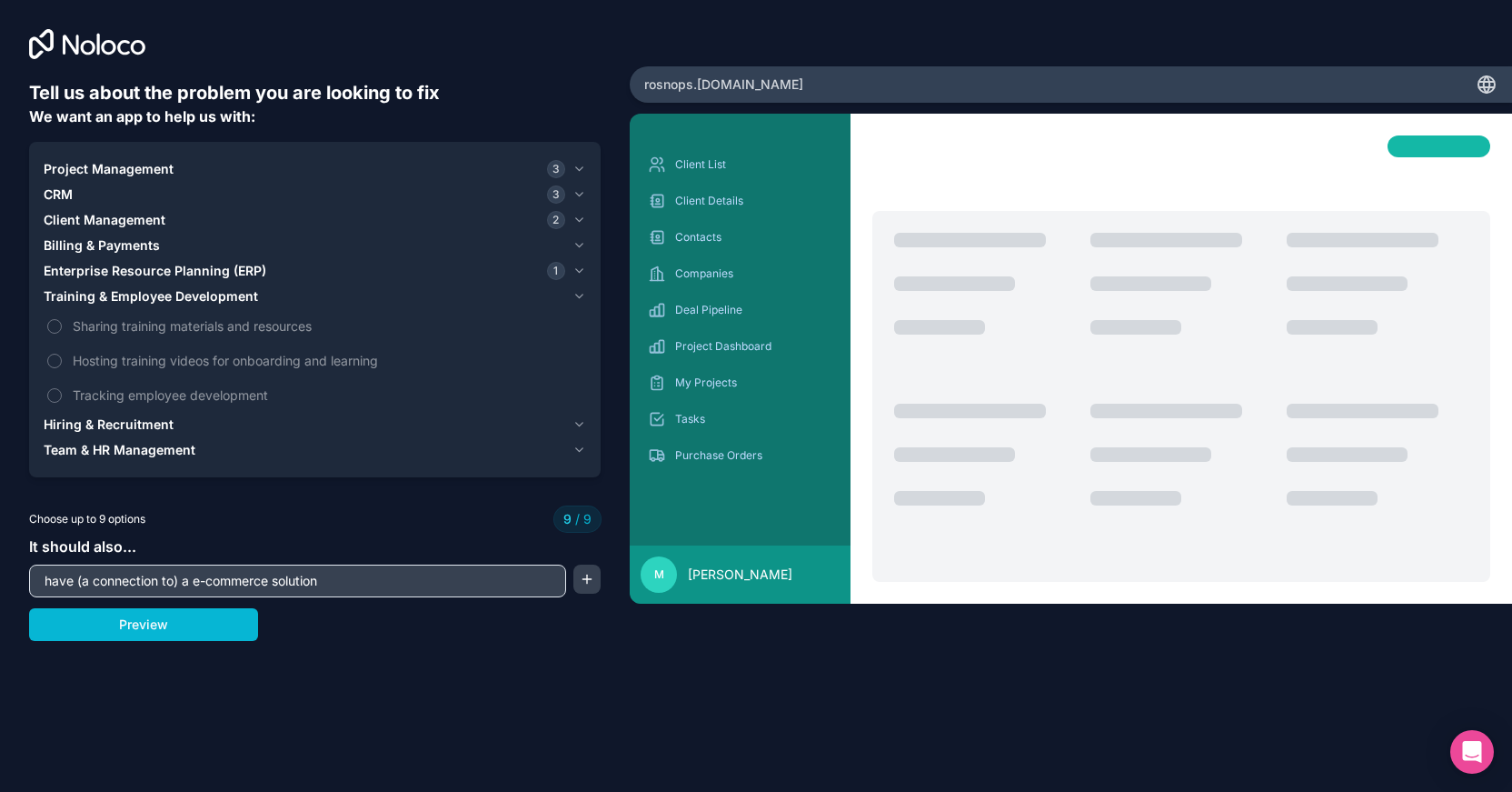
click at [201, 549] on div "It should also... have (a connection to) a e-commerce solution" at bounding box center [315, 566] width 571 height 62
click at [545, 45] on div at bounding box center [315, 44] width 571 height 29
click at [196, 267] on span "Enterprise Resource Planning (ERP)" at bounding box center [154, 270] width 223 height 18
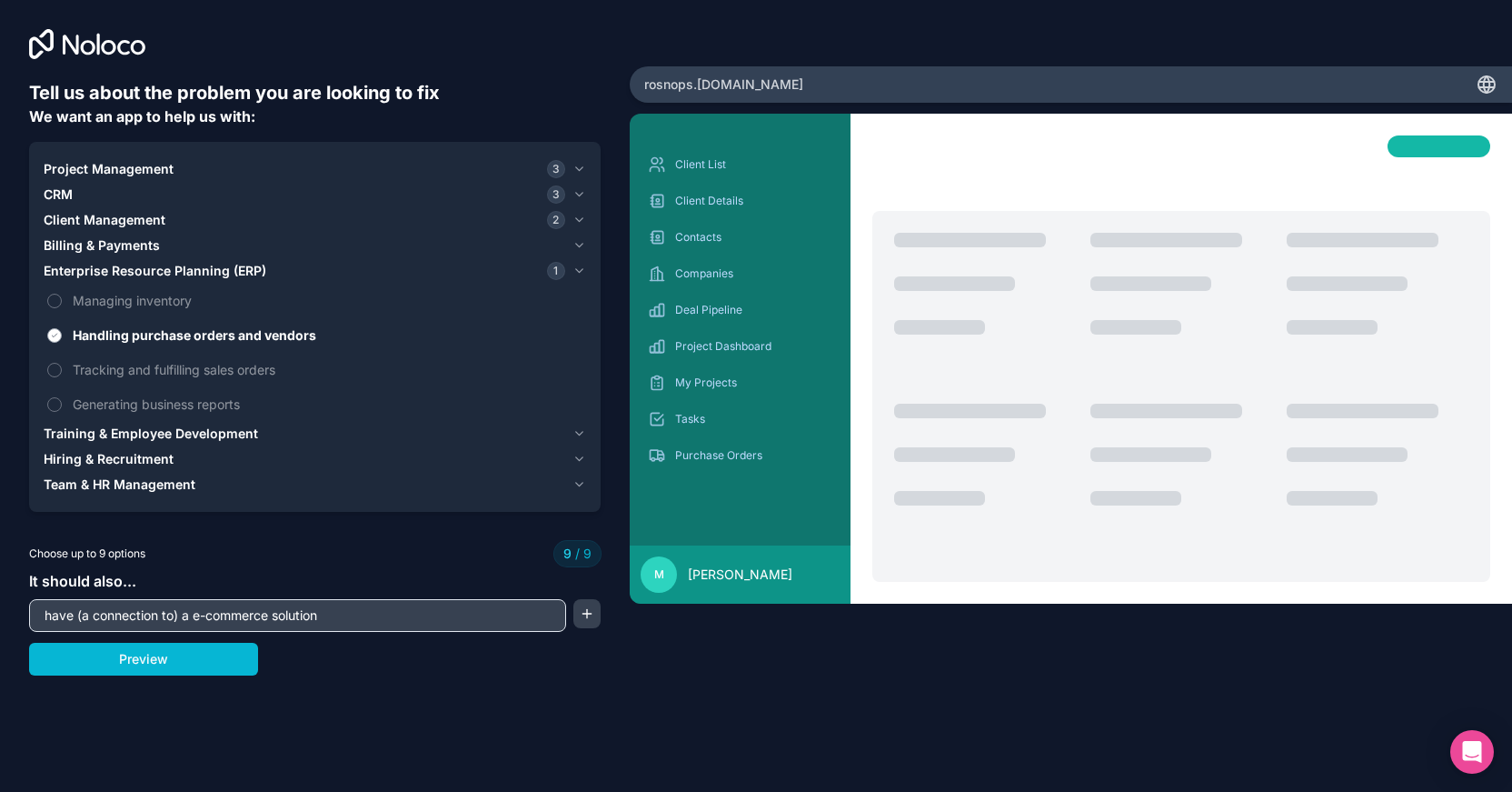
click at [117, 333] on span "Handling purchase orders and vendors" at bounding box center [328, 334] width 510 height 19
click at [62, 333] on button "Handling purchase orders and vendors" at bounding box center [54, 334] width 14 height 14
click at [117, 333] on span "Handling purchase orders and vendors" at bounding box center [328, 334] width 510 height 19
click at [62, 333] on button "Handling purchase orders and vendors" at bounding box center [54, 334] width 14 height 14
click at [168, 672] on button "Preview" at bounding box center [144, 658] width 229 height 33
